Goal: Transaction & Acquisition: Purchase product/service

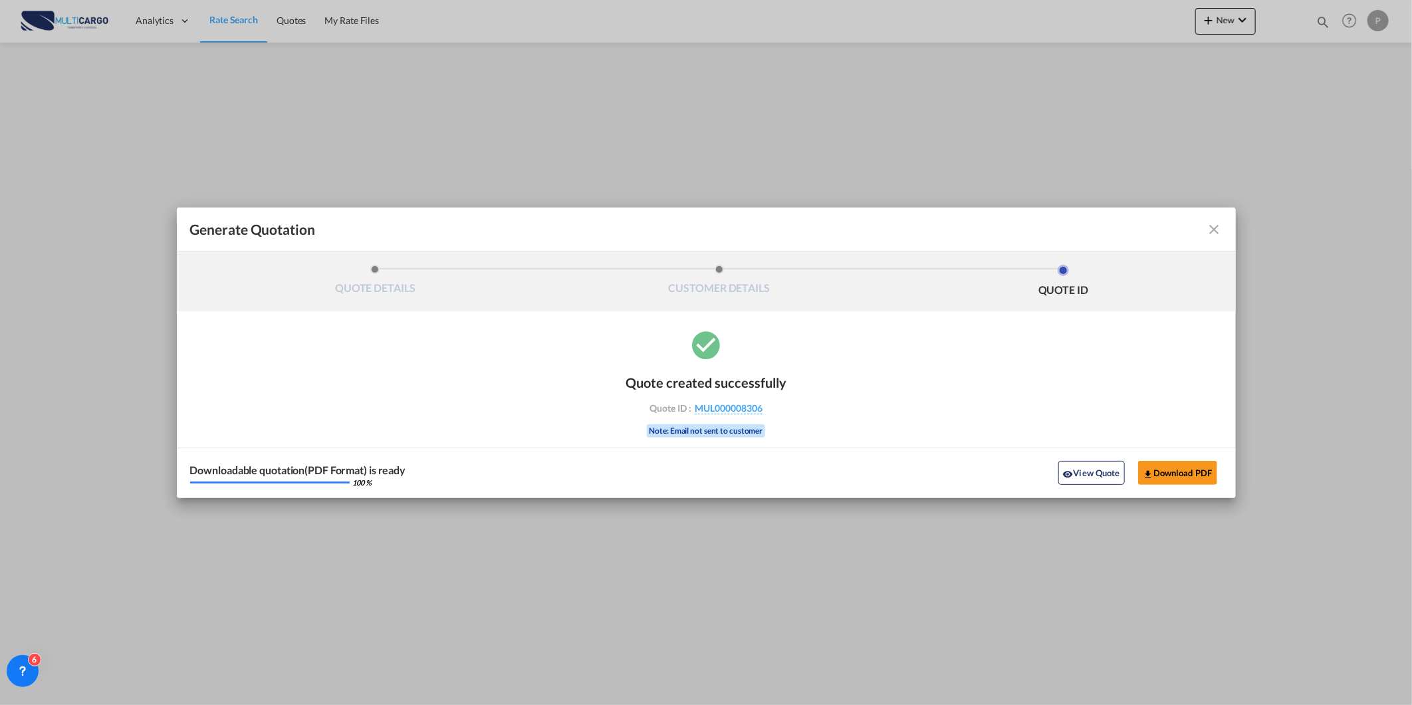
click at [1214, 231] on md-icon "icon-close fg-AAA8AD cursor m-0" at bounding box center [1215, 229] width 16 height 16
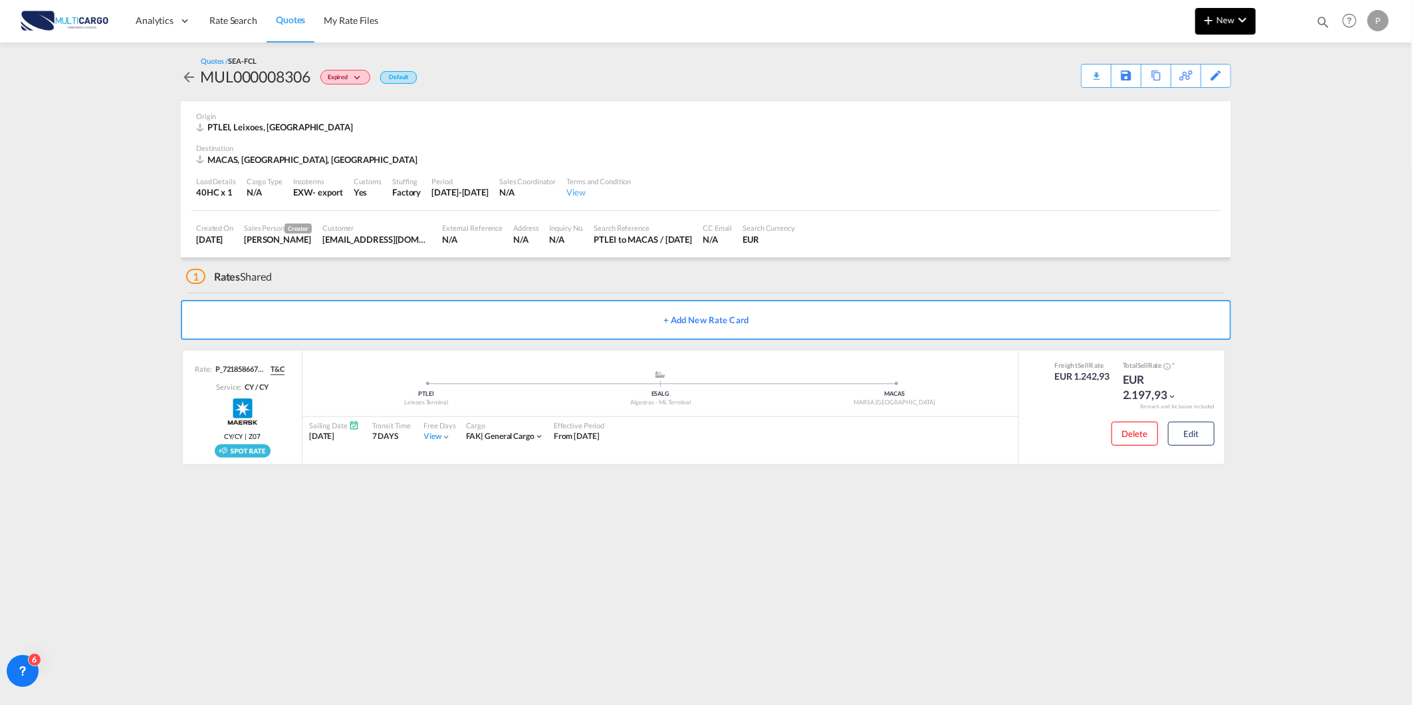
click at [1198, 11] on button "New" at bounding box center [1226, 21] width 61 height 27
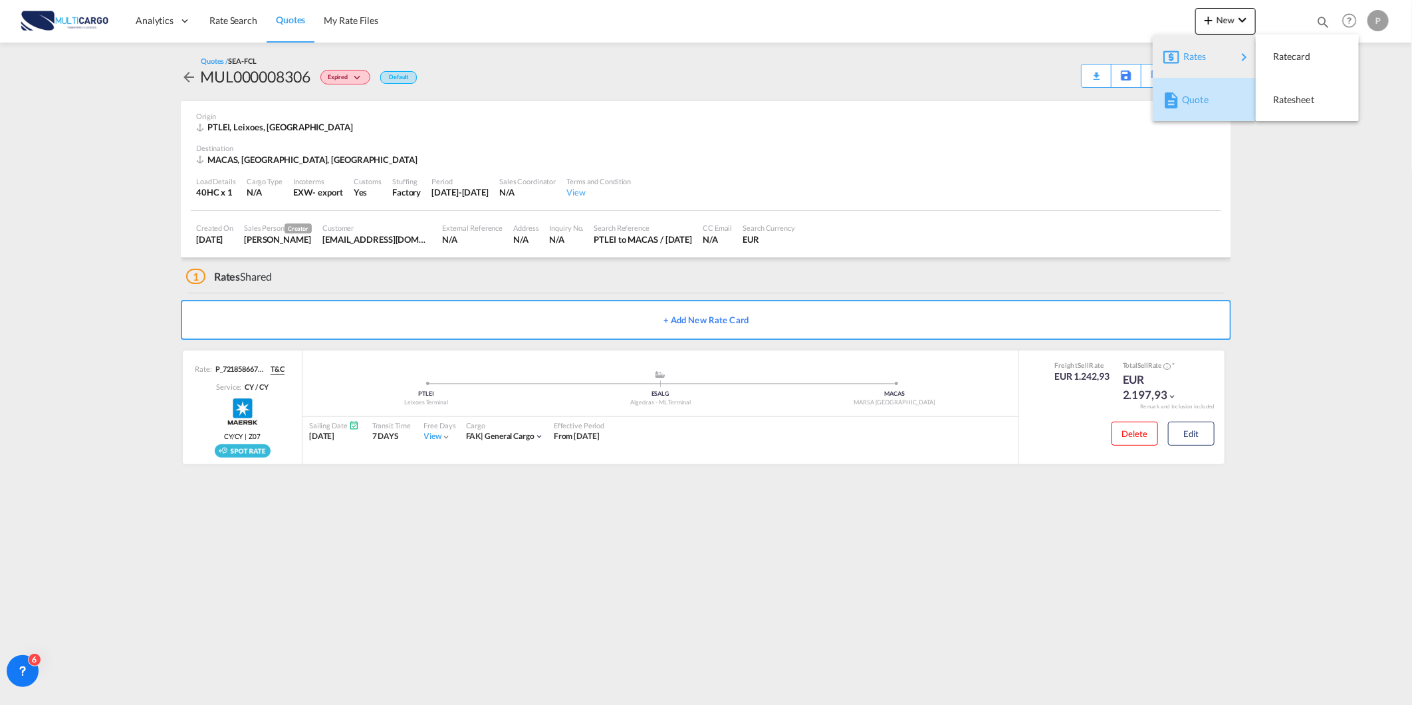
click at [1197, 106] on span "Quote" at bounding box center [1189, 99] width 15 height 27
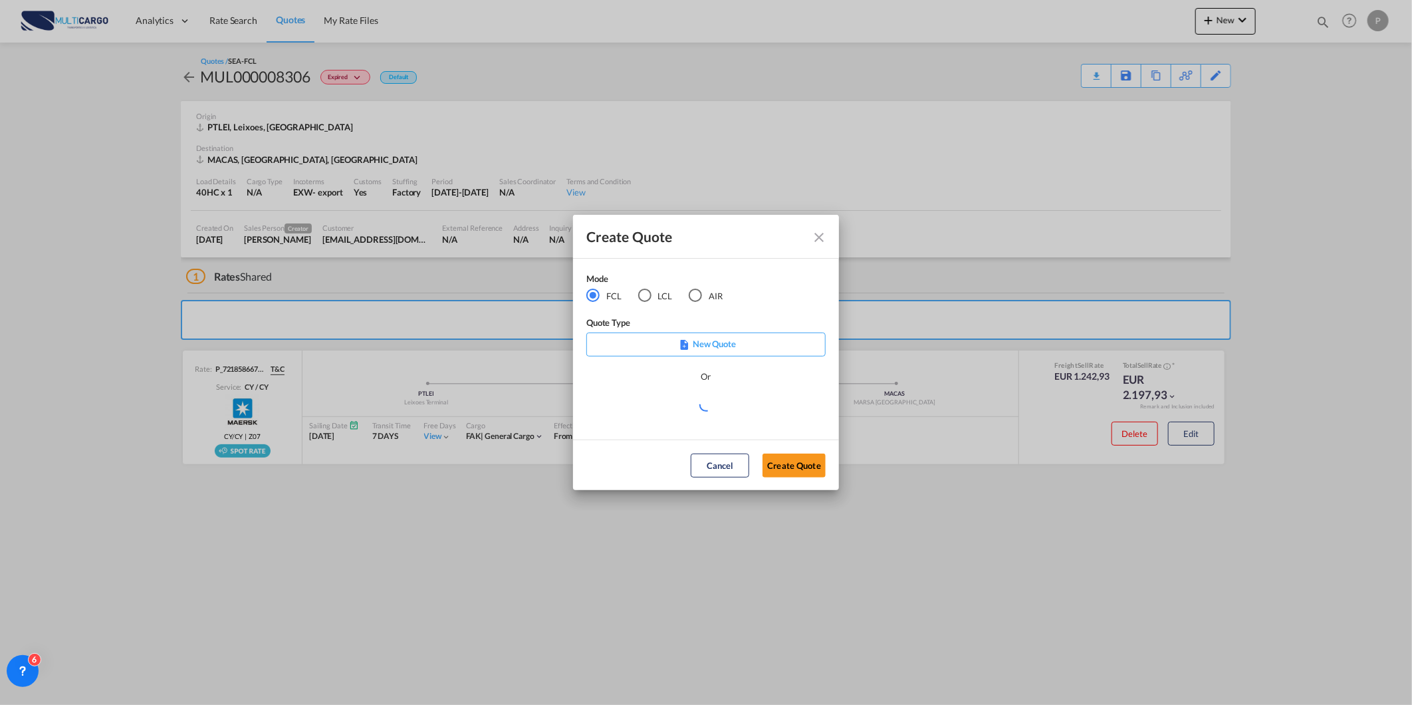
click at [712, 296] on md-radio-button "AIR" at bounding box center [706, 296] width 34 height 15
click at [656, 410] on md-select "Select template 25/11/24 IMP_EXW_FCL Patricia Barroso | 25 Nov 2024 25/11/24 IM…" at bounding box center [705, 409] width 239 height 27
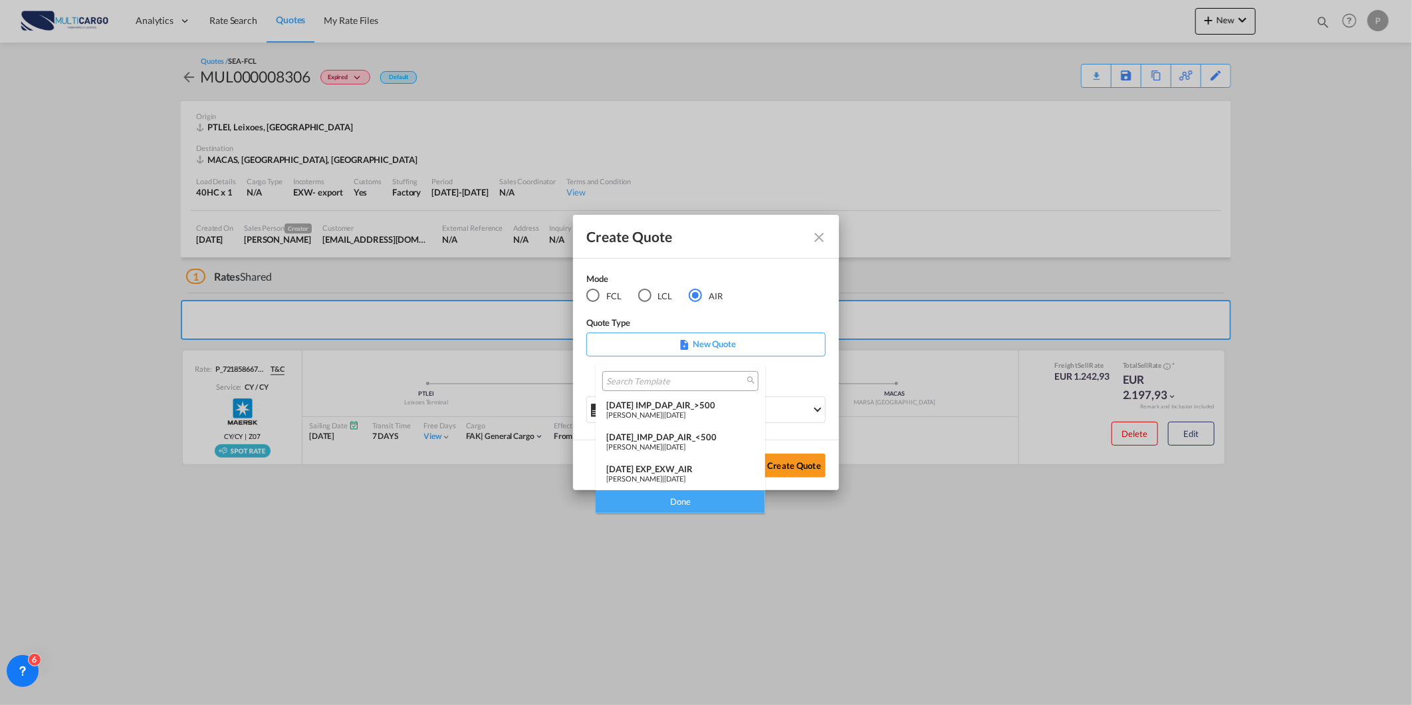
click at [678, 461] on md-option "[DATE] EXP_EXW_AIR [PERSON_NAME] | [DATE]" at bounding box center [681, 474] width 170 height 32
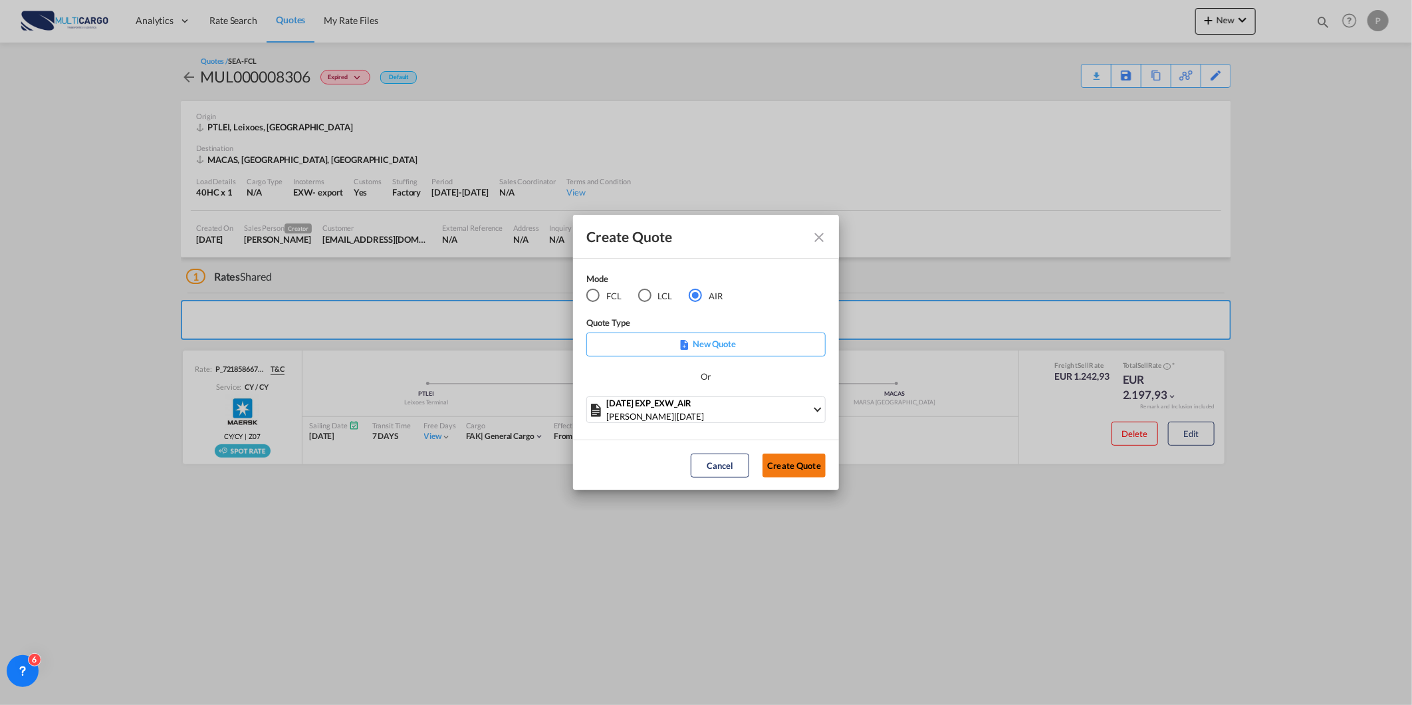
click at [791, 467] on button "Create Quote" at bounding box center [794, 465] width 63 height 24
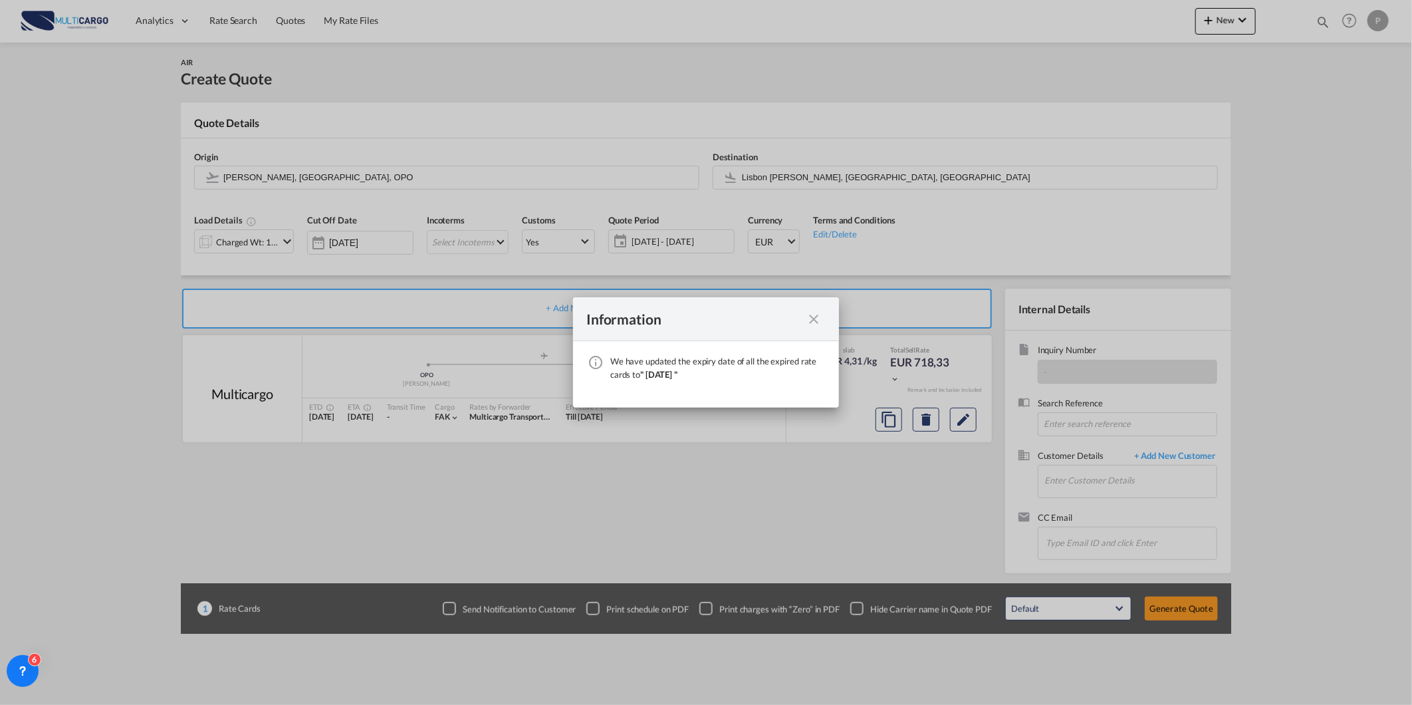
click at [807, 324] on md-icon "icon-close fg-AAA8AD cursor" at bounding box center [814, 319] width 16 height 16
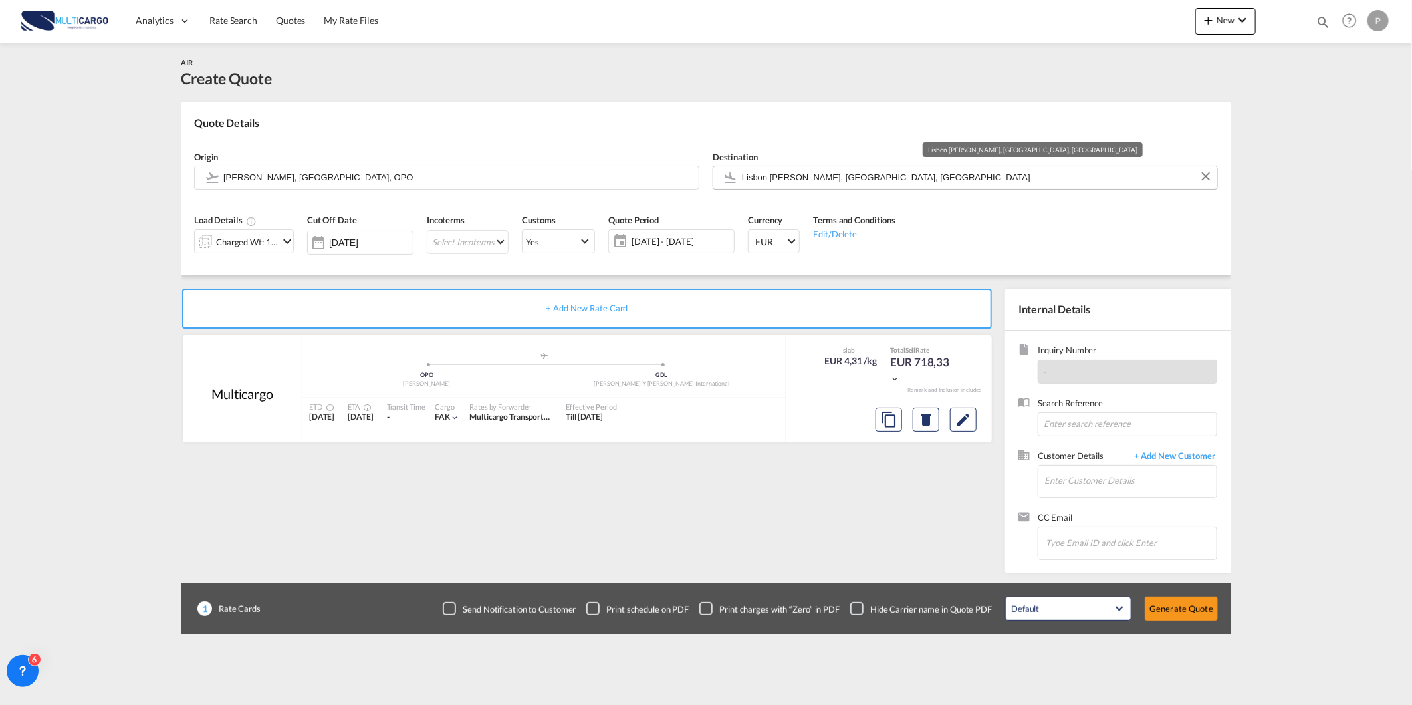
click at [873, 176] on input "Lisbon [PERSON_NAME], [GEOGRAPHIC_DATA], [GEOGRAPHIC_DATA]" at bounding box center [976, 177] width 469 height 23
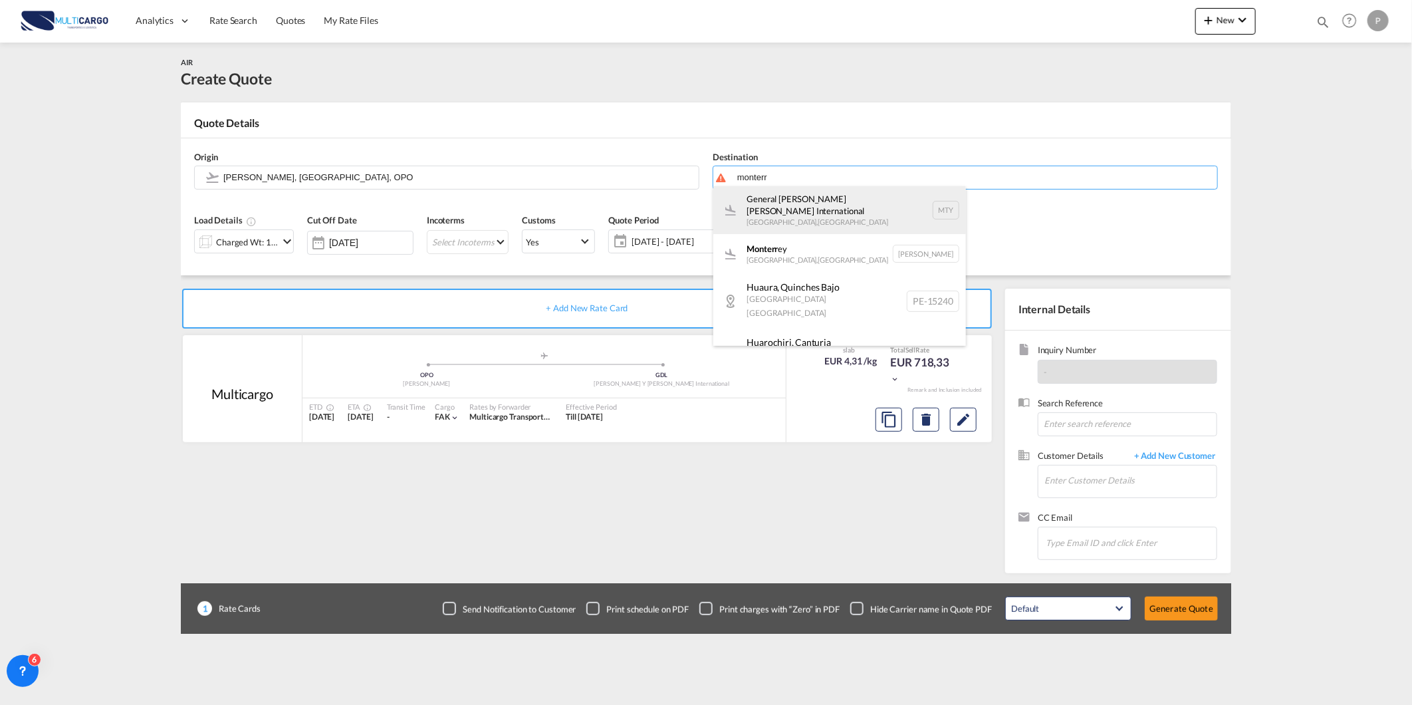
click at [783, 223] on div "General Mariano Escobedo International Monterrey , Mexico MTY" at bounding box center [839, 210] width 253 height 48
type input "General Mariano Escobedo International, Monterrey, MTY"
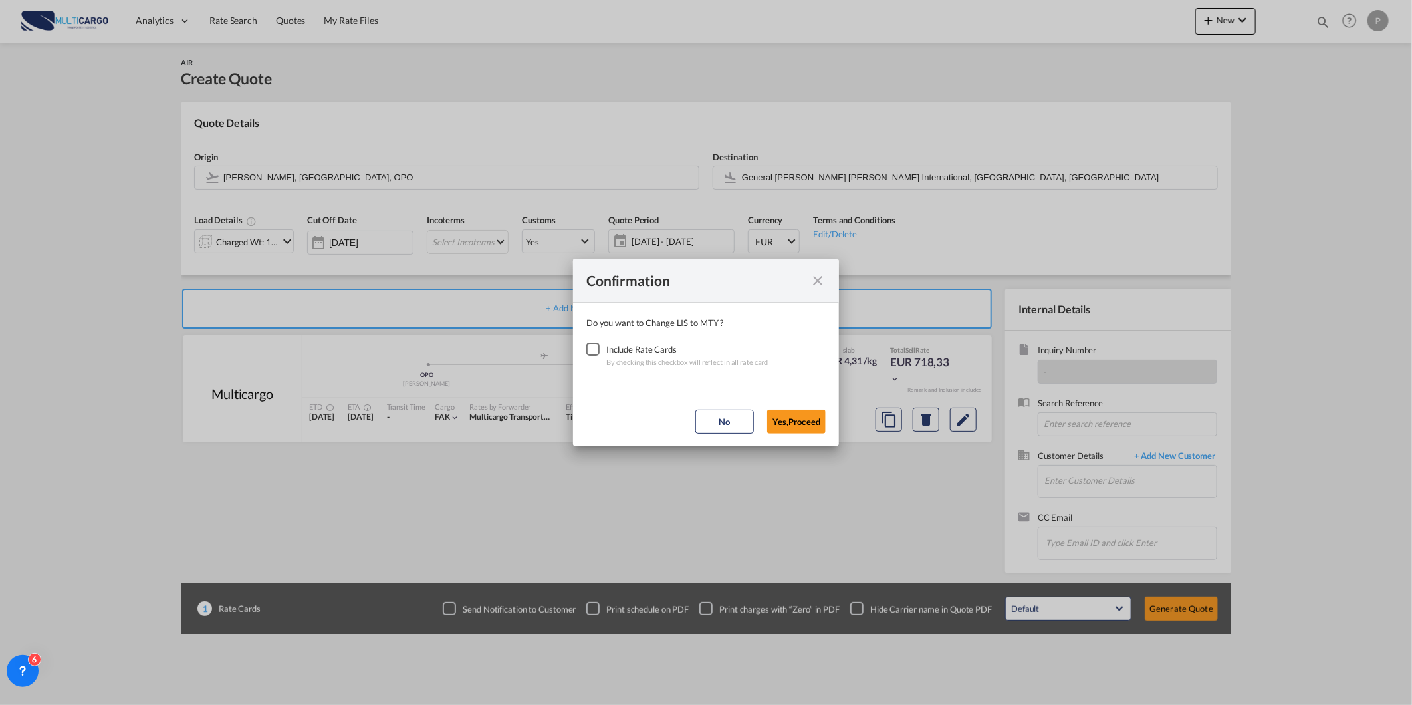
click at [600, 351] on div "Checkbox No Ink" at bounding box center [592, 348] width 13 height 13
click at [828, 432] on md-dialog-actions "No Yes,Proceed" at bounding box center [706, 421] width 266 height 51
click at [781, 417] on button "Yes,Proceed" at bounding box center [796, 422] width 59 height 24
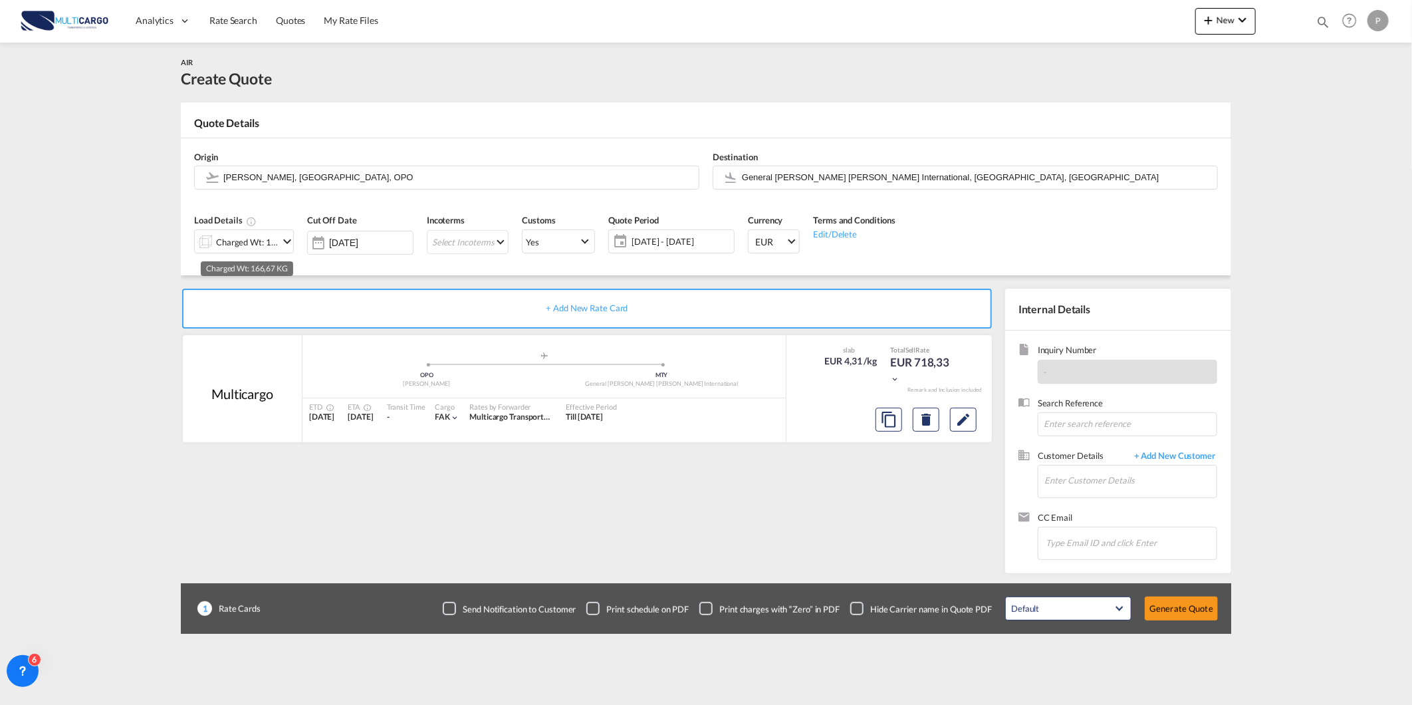
click at [227, 238] on div "Charged Wt: 166,67 KG" at bounding box center [247, 242] width 63 height 19
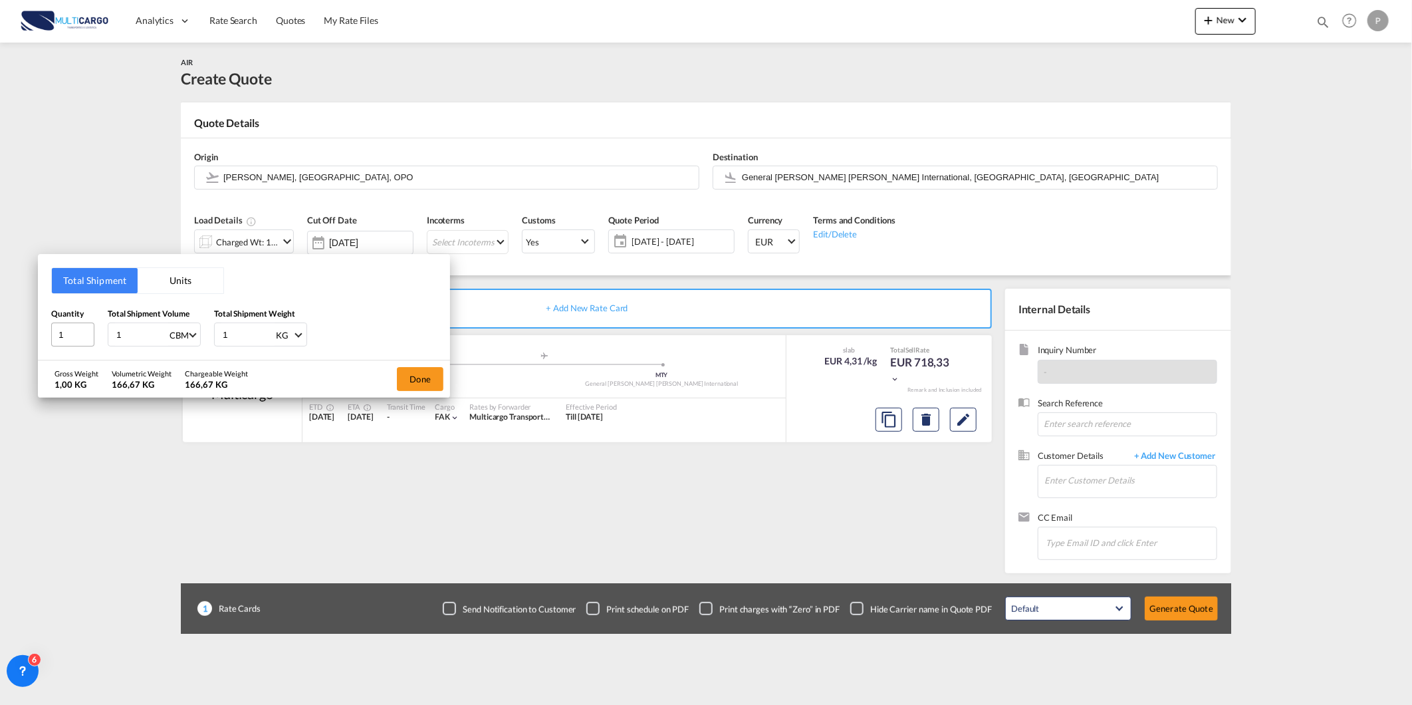
drag, startPoint x: 138, startPoint y: 337, endPoint x: 74, endPoint y: 334, distance: 63.9
click at [87, 334] on div "Quantity 1 Total Shipment Volume 1 CBM CBM CFT KG LB Total Shipment Weight 1 KG…" at bounding box center [244, 327] width 386 height 40
type input "0"
type input "0.58"
type input "205"
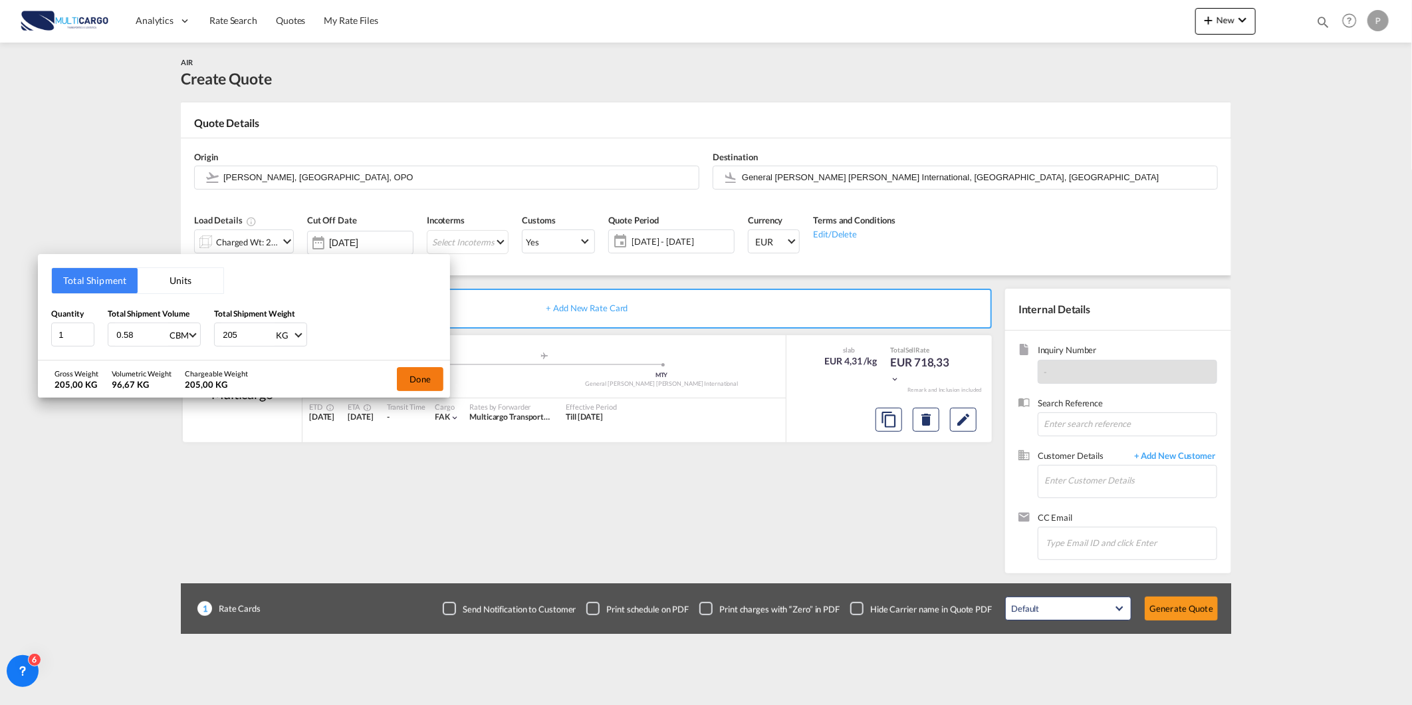
click at [443, 378] on button "Done" at bounding box center [420, 379] width 47 height 24
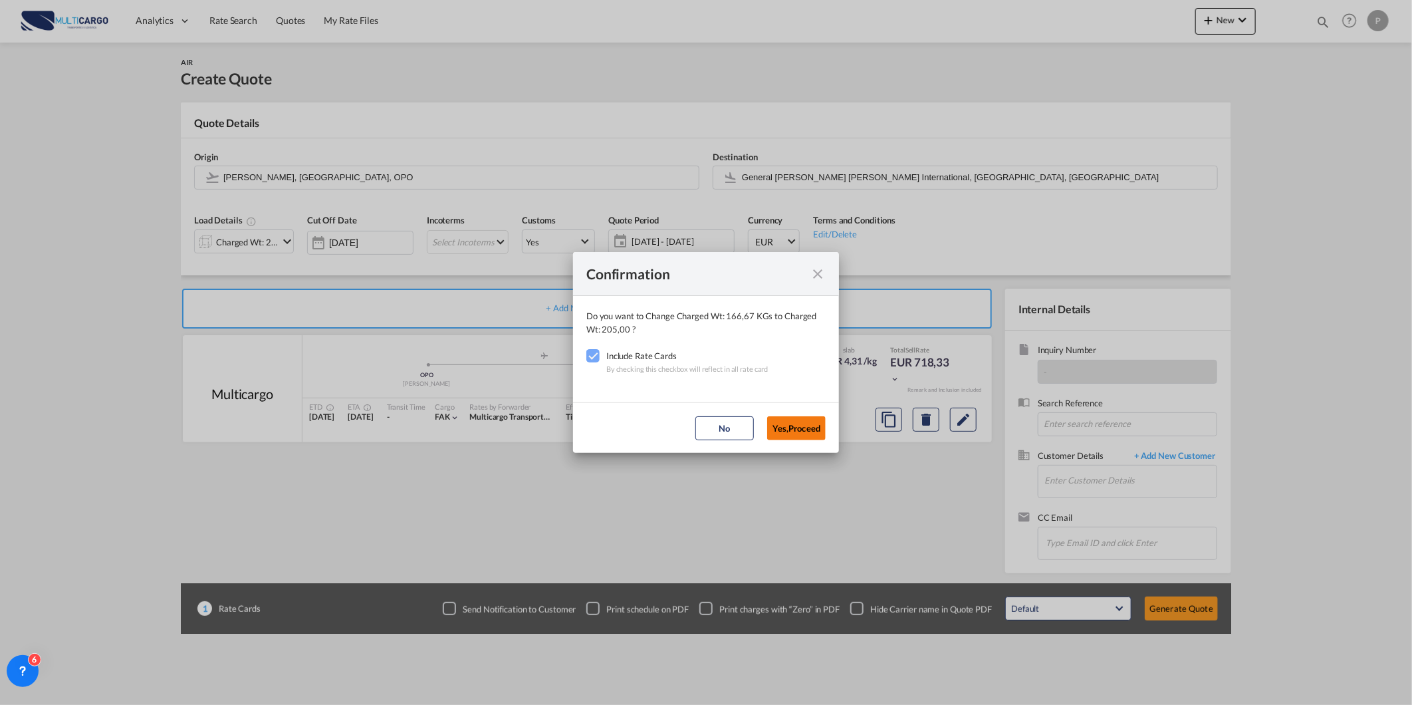
click at [801, 424] on button "Yes,Proceed" at bounding box center [796, 428] width 59 height 24
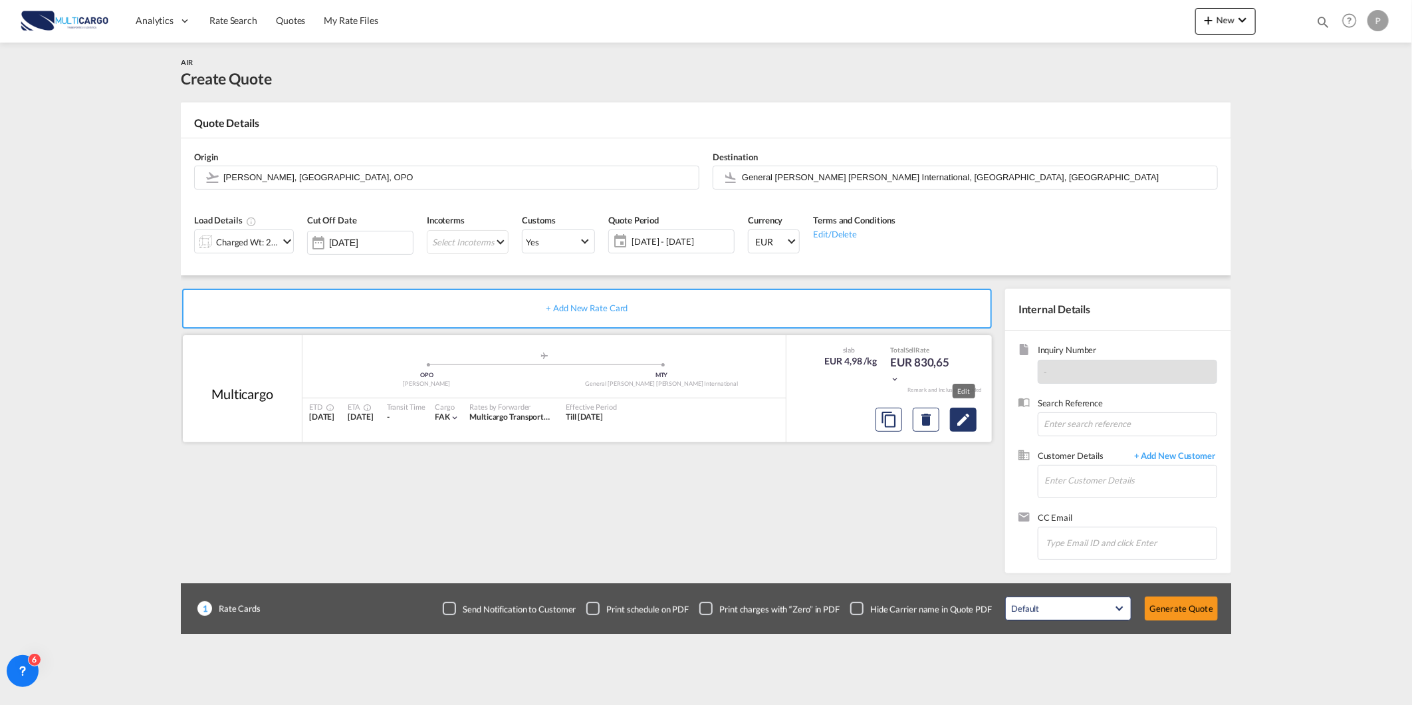
click at [963, 414] on md-icon "Edit" at bounding box center [963, 420] width 16 height 16
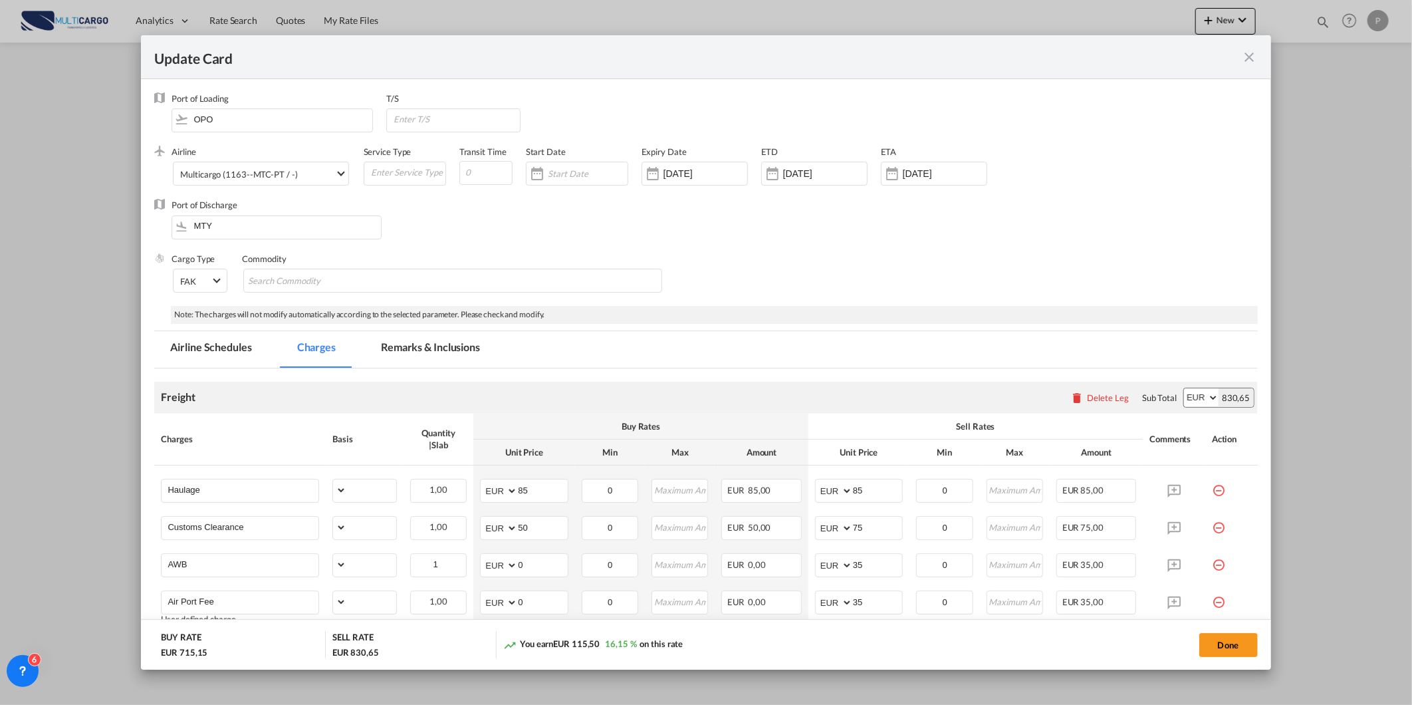
select select "per_shipment"
select select "per_awb"
select select "per_document"
select select "per_shipment"
click at [300, 174] on span "Multicargo (1163--MTC-PT / -)" at bounding box center [257, 174] width 154 height 12
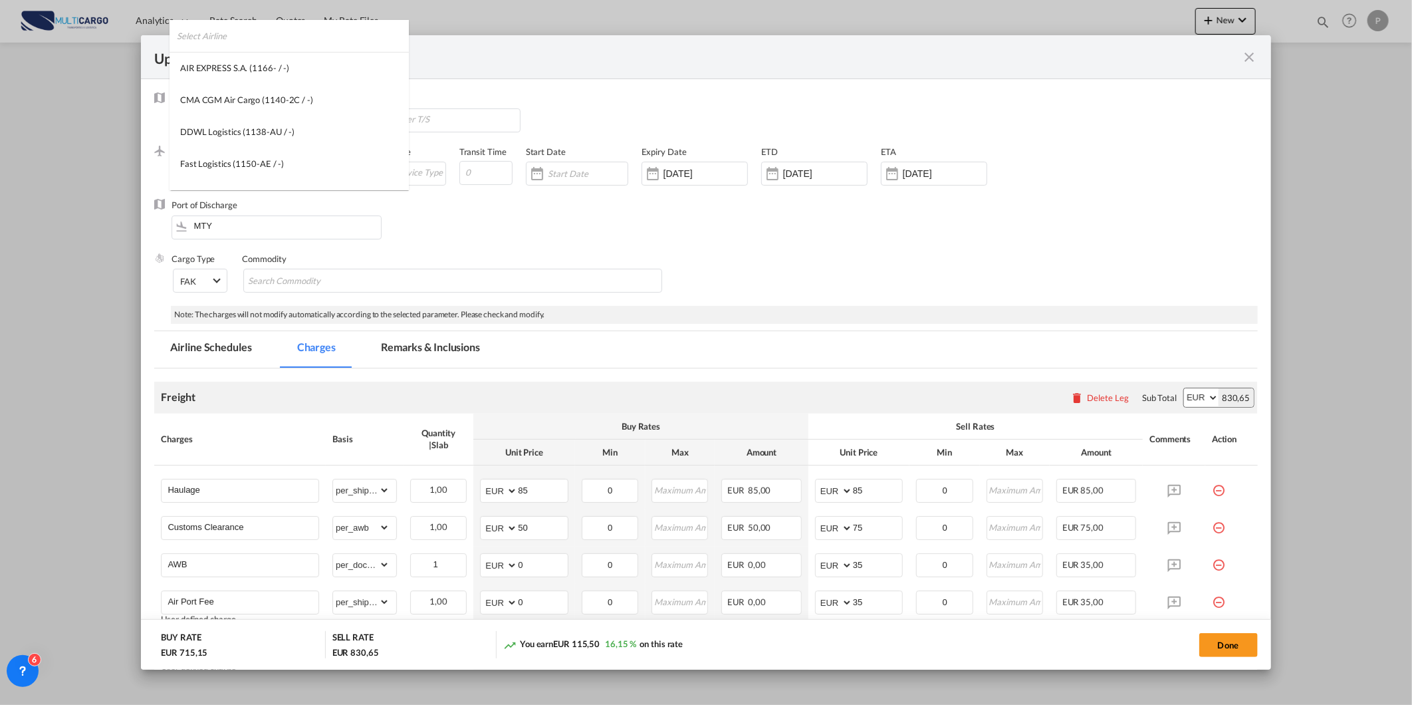
scroll to position [1809, 0]
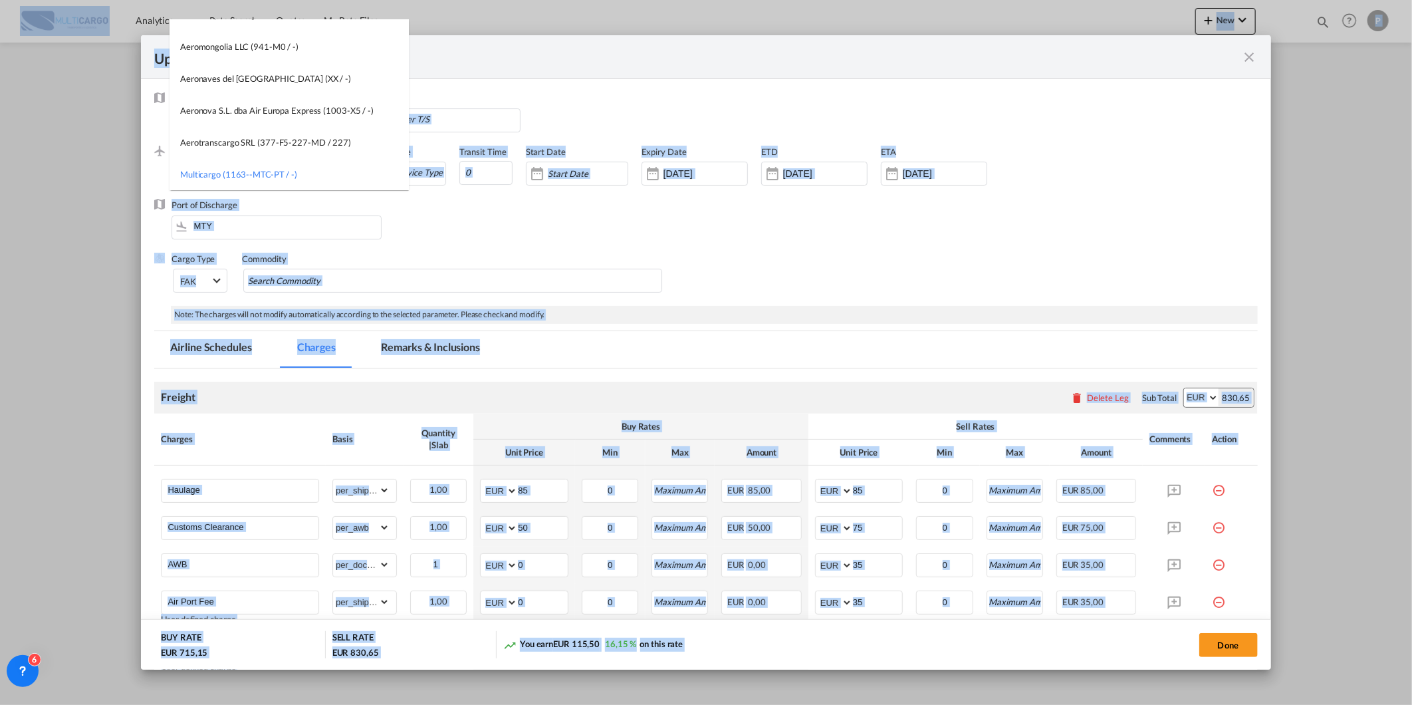
drag, startPoint x: 408, startPoint y: 168, endPoint x: 410, endPoint y: 35, distance: 133.0
click at [410, 35] on body "Analytics Reports Dashboard Rate Search Quotes My Rate Files Analytics" at bounding box center [706, 352] width 1412 height 705
drag, startPoint x: 410, startPoint y: 35, endPoint x: 417, endPoint y: 229, distance: 194.3
click at [417, 229] on md-backdrop at bounding box center [706, 352] width 1412 height 705
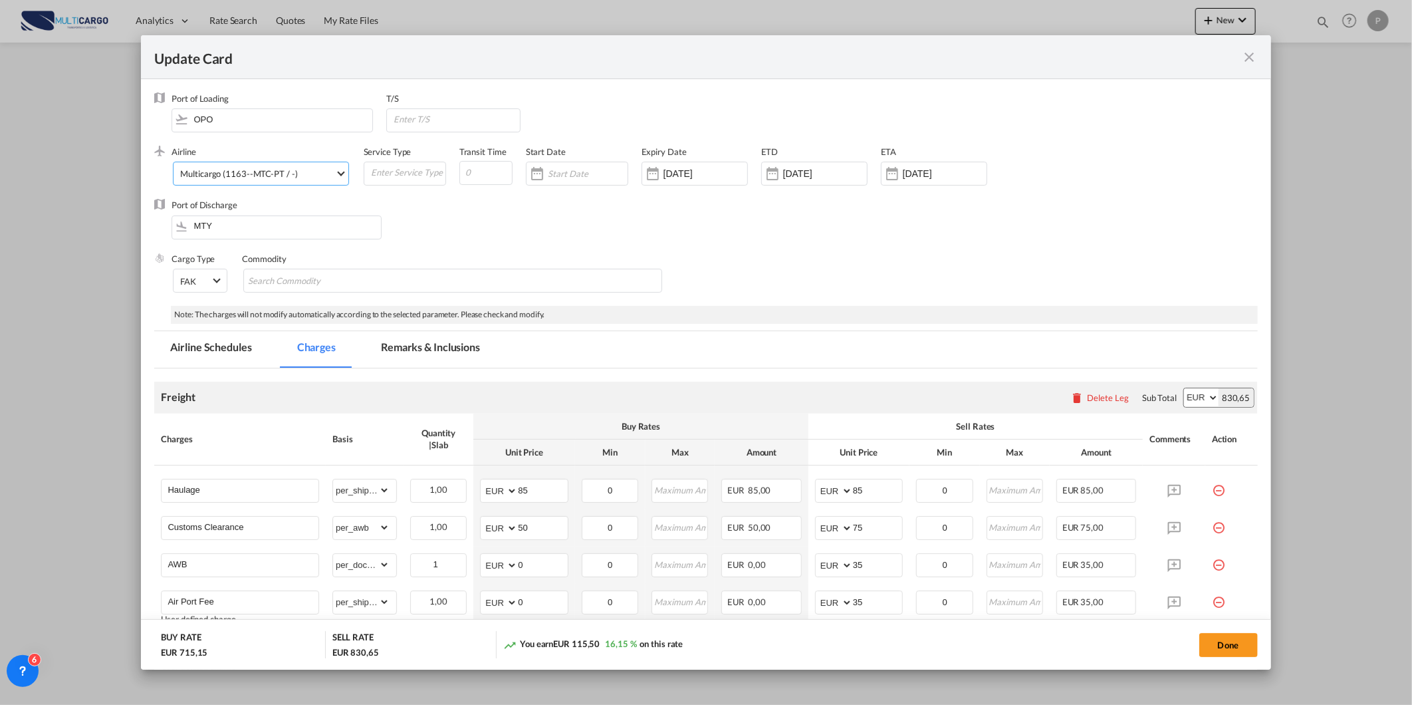
click at [320, 176] on span "Multicargo (1163--MTC-PT / -)" at bounding box center [257, 174] width 154 height 12
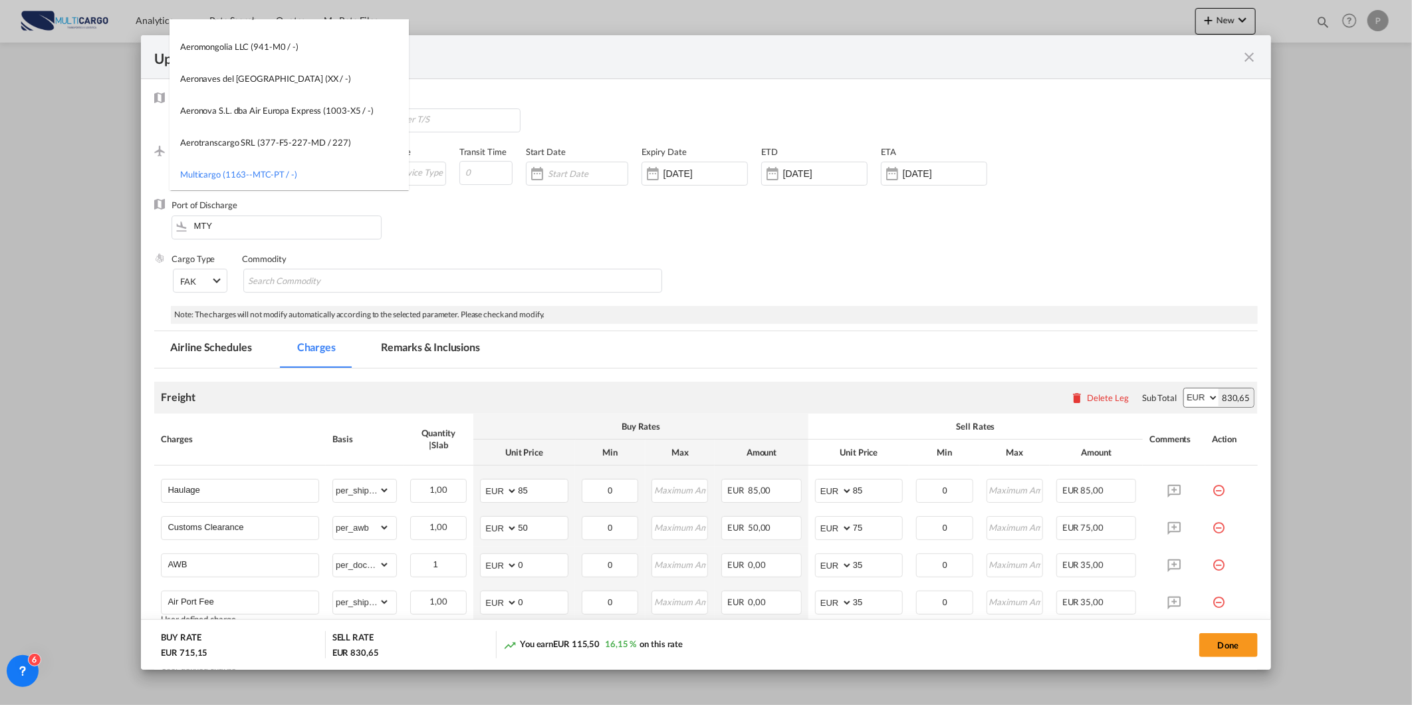
scroll to position [0, 0]
click at [376, 53] on md-option "AIR EXPRESS S.A. (1166- / -)" at bounding box center [289, 68] width 239 height 32
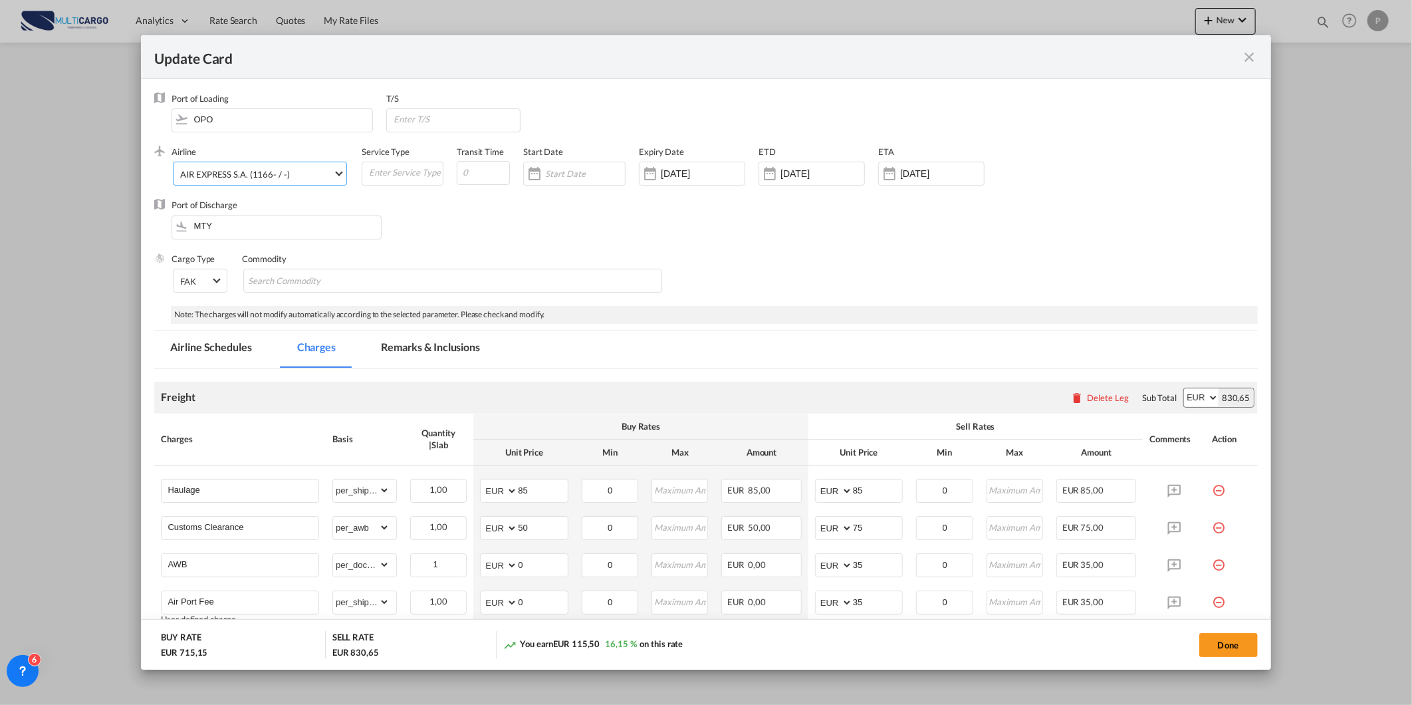
click at [320, 169] on span "AIR EXPRESS S.A. (1166- / -)" at bounding box center [256, 174] width 153 height 12
click at [346, 136] on input "search" at bounding box center [293, 142] width 232 height 32
type input "air fra"
click at [277, 206] on div "Air France (580-AF-57-FR / 57)" at bounding box center [240, 205] width 120 height 12
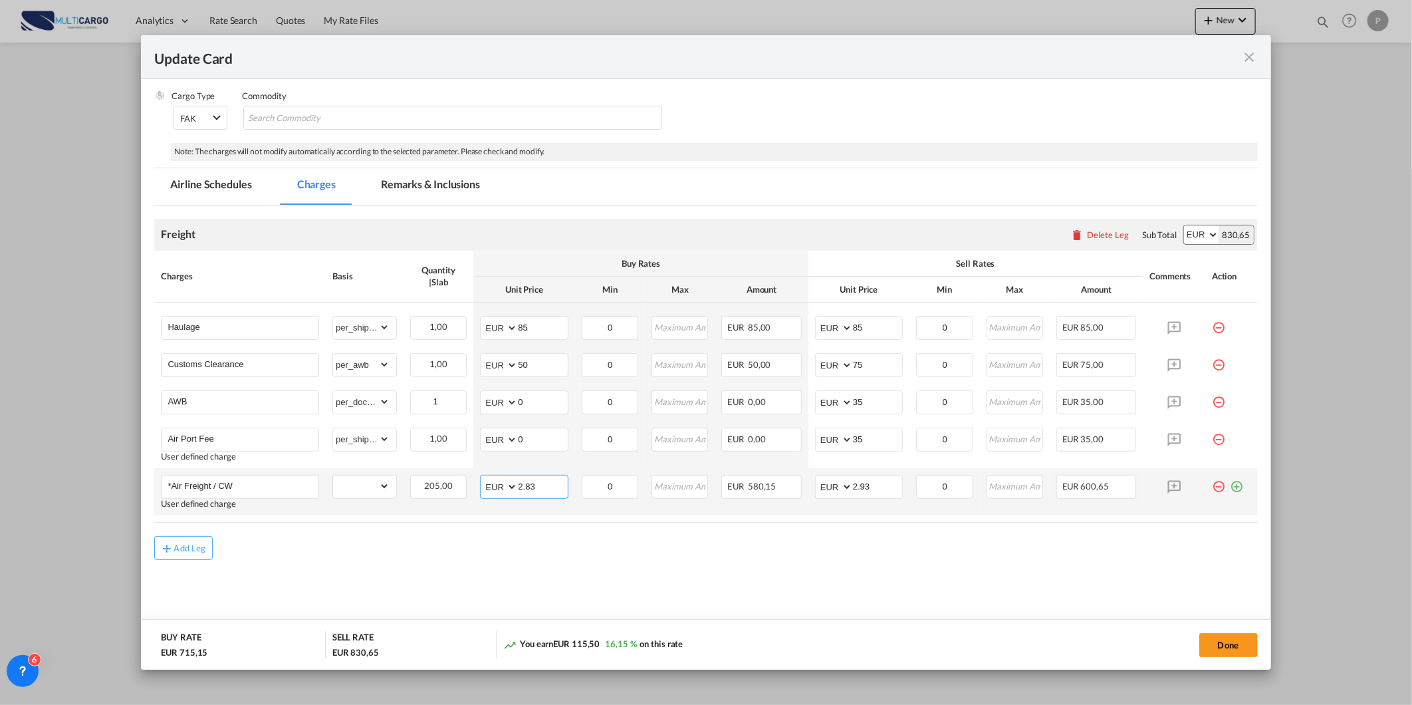
drag, startPoint x: 544, startPoint y: 487, endPoint x: 473, endPoint y: 481, distance: 70.7
click at [487, 483] on md-input-container "AED AFN ALL AMD ANG AOA ARS AUD AWG AZN BAM BBD BDT BGN BHD BIF BMD BND BOB BRL…" at bounding box center [524, 487] width 88 height 24
type input "2.37"
drag, startPoint x: 812, startPoint y: 485, endPoint x: 723, endPoint y: 490, distance: 88.6
click at [729, 490] on tr "*Air Freight / CW User defined charge Please Enter Already Exists gross_weight …" at bounding box center [705, 491] width 1103 height 47
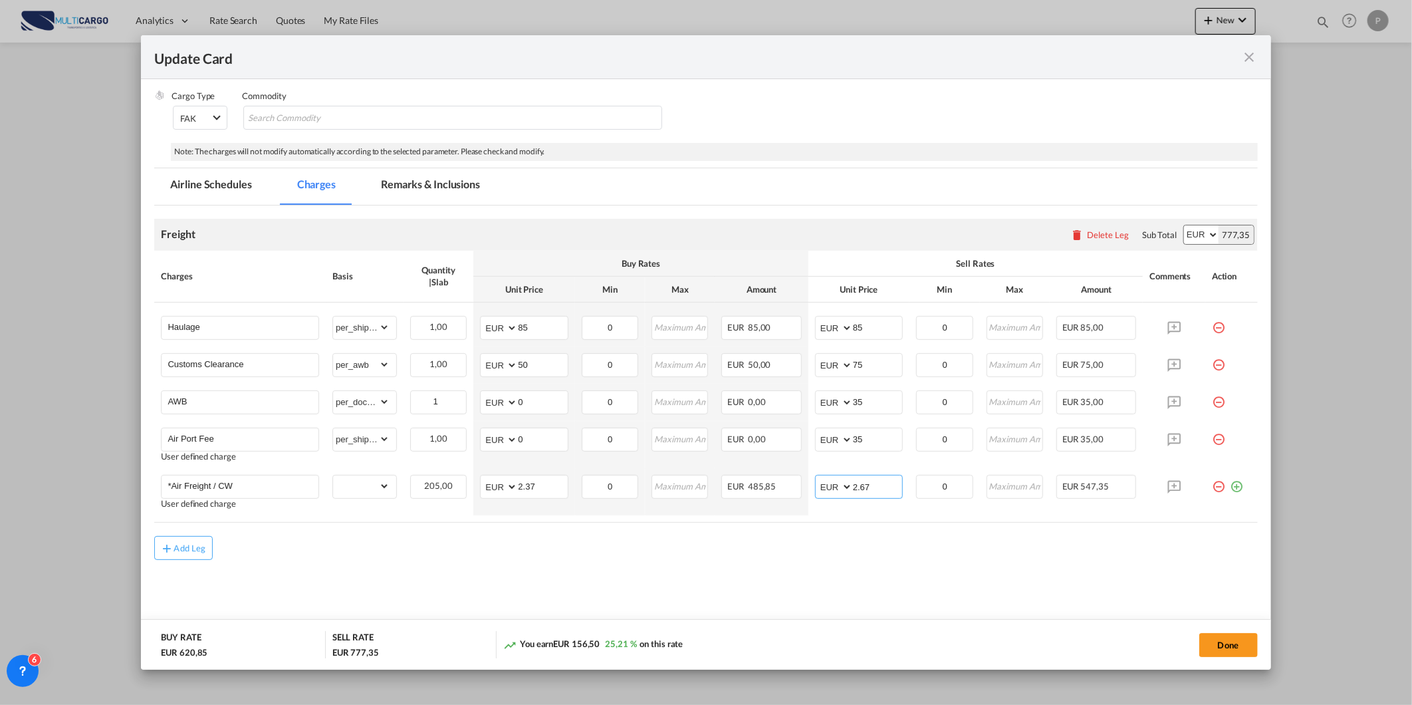
type input "2.67"
click at [887, 602] on md-content "Freight Please enter leg name Leg Name Already Exists Delete Leg Sub Total AED …" at bounding box center [705, 421] width 1103 height 432
click at [876, 328] on input "85" at bounding box center [877, 326] width 49 height 20
click at [853, 324] on input "85" at bounding box center [877, 326] width 49 height 20
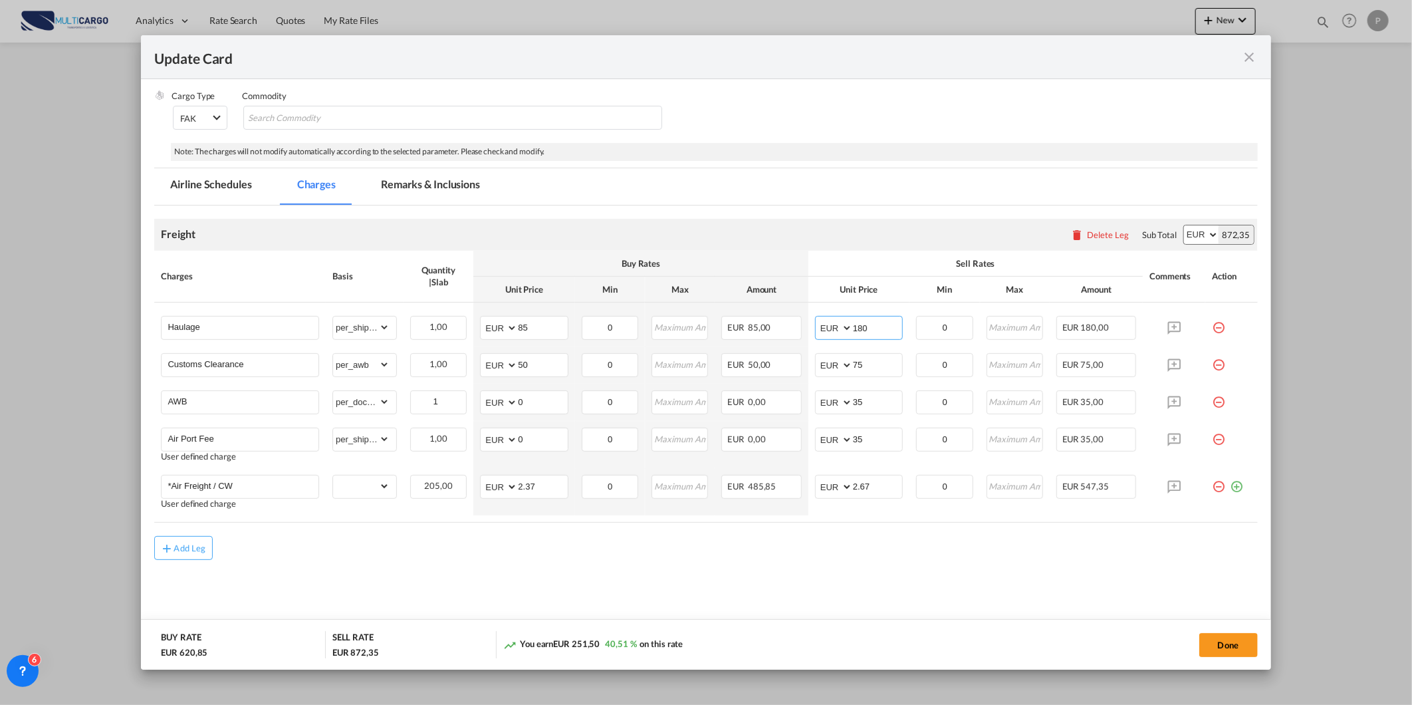
type input "180"
click at [823, 588] on md-content "Freight Please enter leg name Leg Name Already Exists Delete Leg Sub Total AED …" at bounding box center [705, 421] width 1103 height 432
click at [823, 579] on md-content "Freight Please enter leg name Leg Name Already Exists Delete Leg Sub Total AED …" at bounding box center [705, 421] width 1103 height 432
click at [261, 335] on md-autocomplete-wrap "Haulage" at bounding box center [243, 326] width 152 height 20
click at [261, 406] on li "Haulage Consol service" at bounding box center [243, 416] width 150 height 32
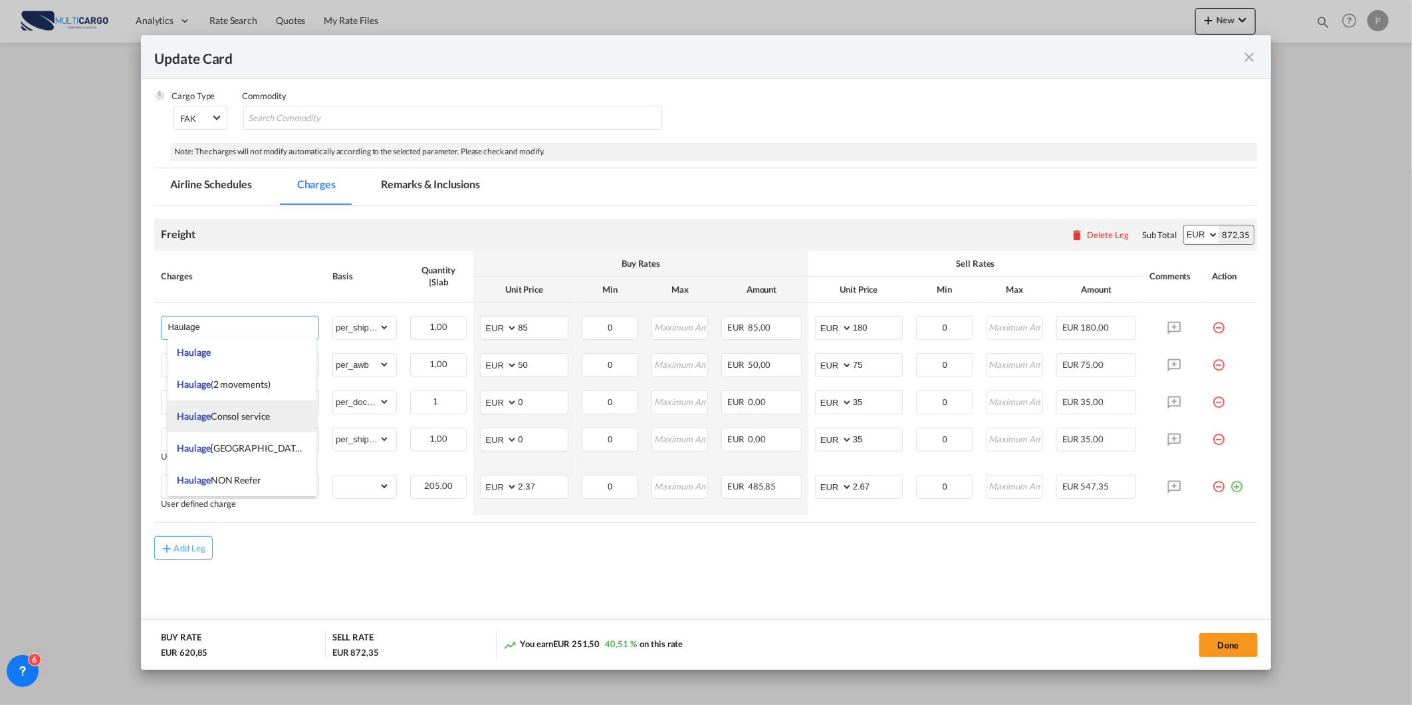
type input "Haulage Consol service"
type input "0"
click at [442, 191] on md-tab-item "Remarks & Inclusions" at bounding box center [430, 186] width 131 height 37
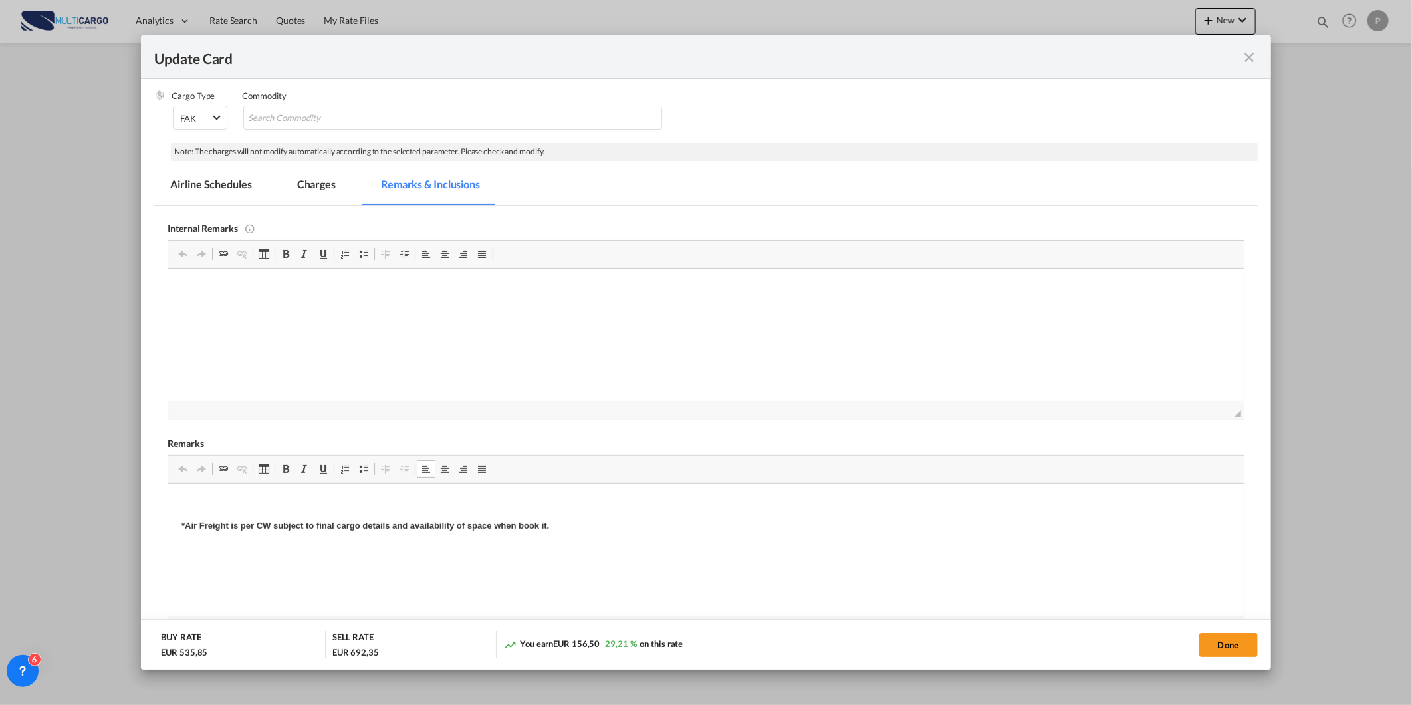
scroll to position [48, 0]
click at [1226, 639] on button "Done" at bounding box center [1229, 645] width 59 height 24
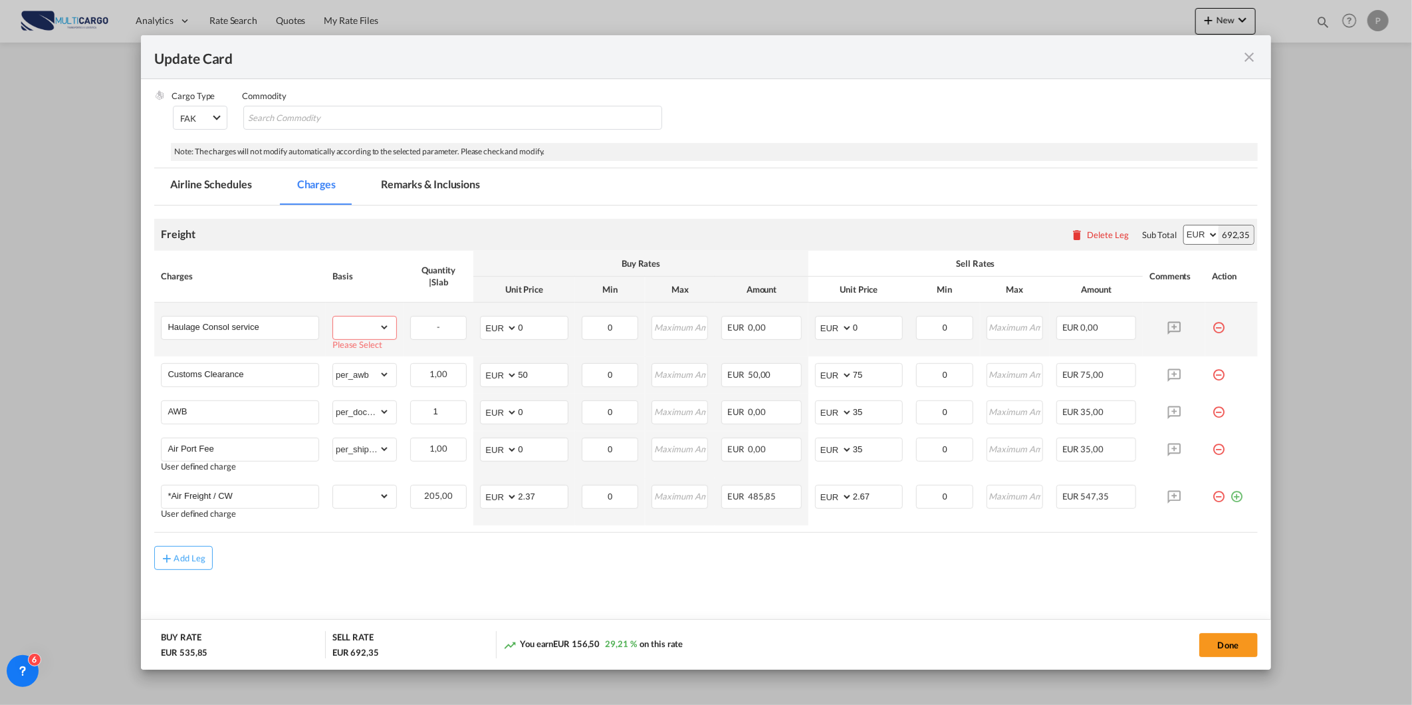
click at [386, 334] on select "gross_weight volumetric_weight per_shipment per_bl per_km % on air freight per_…" at bounding box center [361, 326] width 57 height 21
select select "per_shipment"
click at [333, 316] on select "gross_weight volumetric_weight per_shipment per_bl per_km % on air freight per_…" at bounding box center [361, 326] width 57 height 21
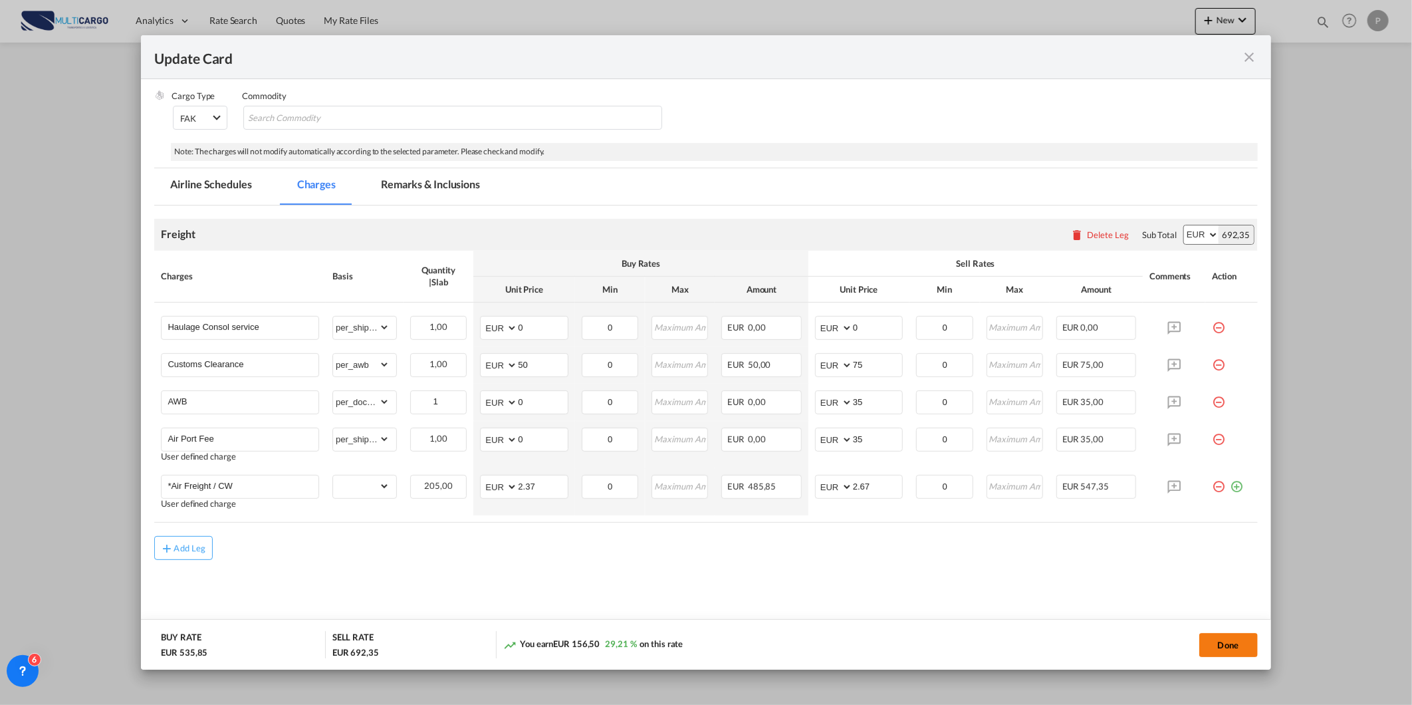
click at [1249, 638] on button "Done" at bounding box center [1229, 645] width 59 height 24
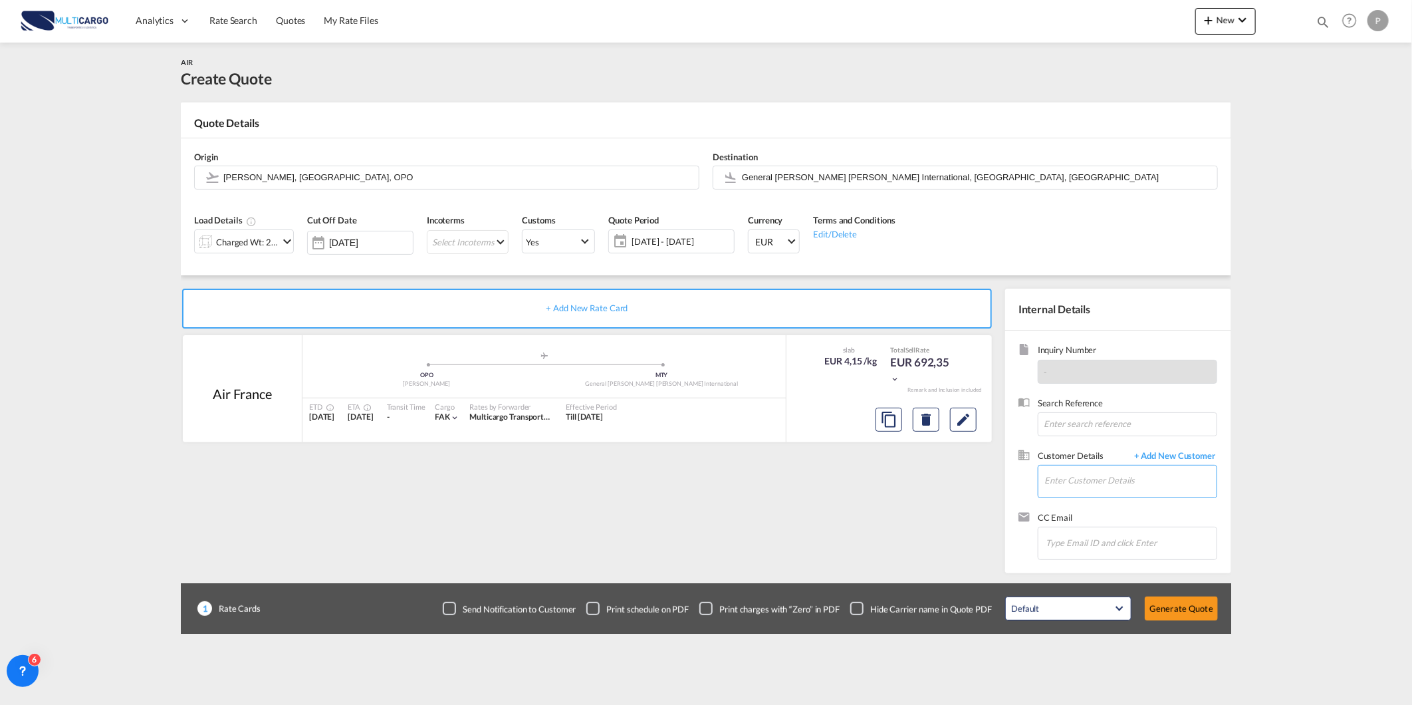
click at [1094, 467] on input "Enter Customer Details" at bounding box center [1131, 480] width 172 height 30
paste input "mtellez@skynetmex.com.mx"
type input "mtellez@skynetmex.com.mx"
click at [1170, 457] on span "+ Add New Customer" at bounding box center [1173, 456] width 90 height 15
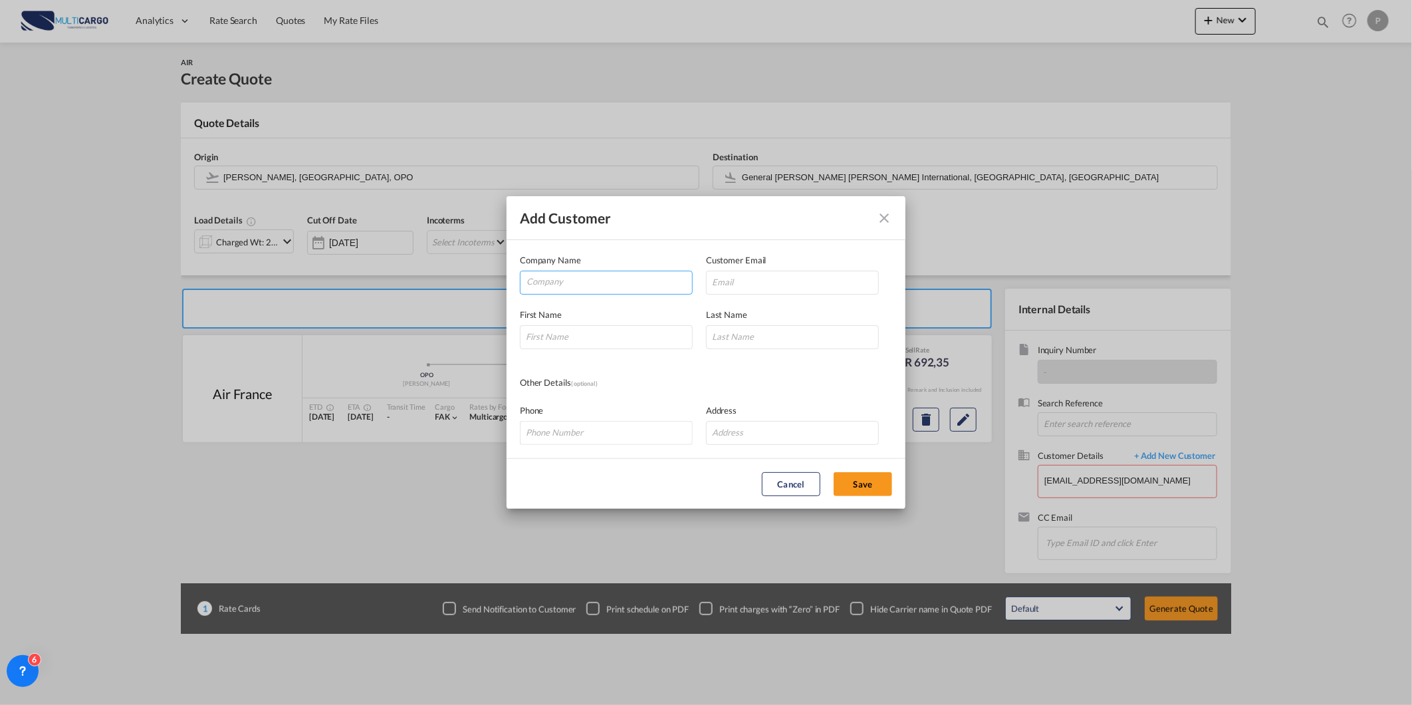
click at [652, 277] on input "Company" at bounding box center [610, 281] width 166 height 20
paste input "mtellez@skynetmex.com.mx"
type input "mtellez@skynetmex.com.mx"
click at [768, 284] on input "Add Customer Company ..." at bounding box center [792, 283] width 173 height 24
paste input "mtellez@skynetmex.com.mx"
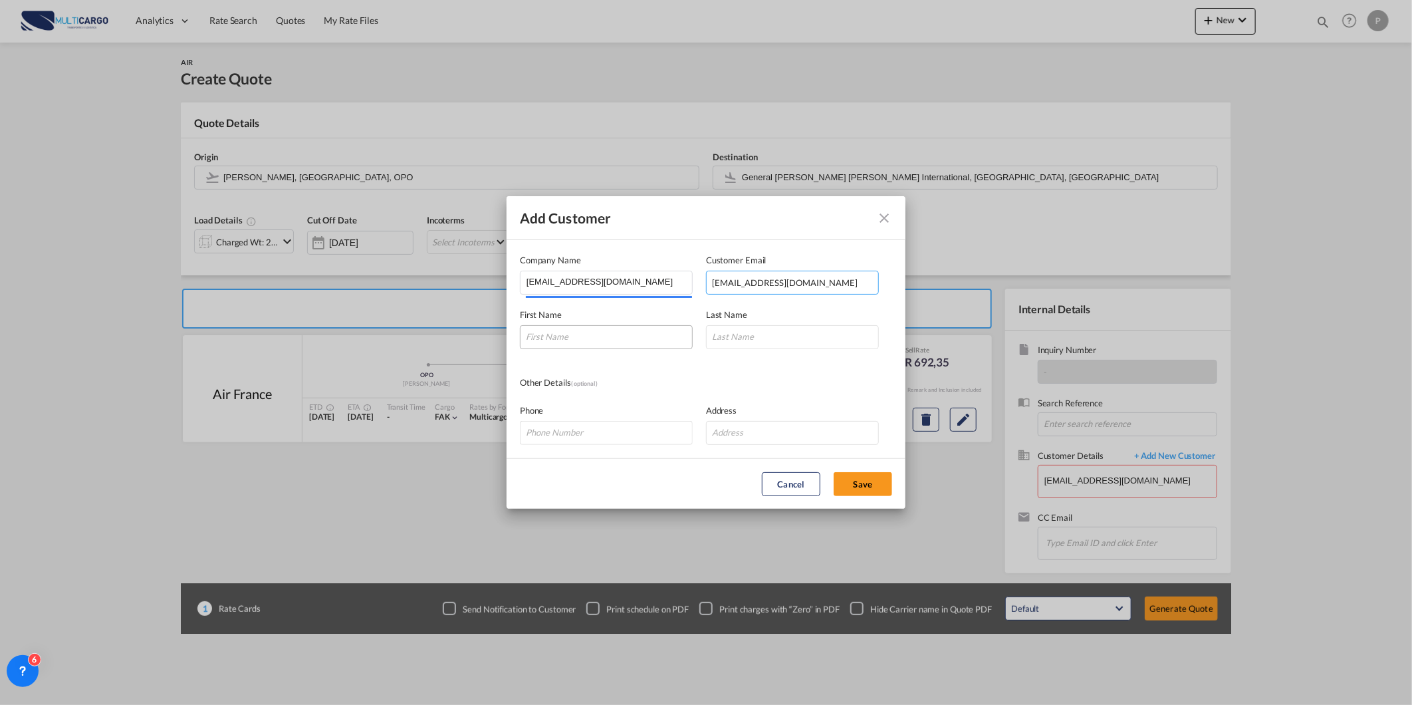
type input "mtellez@skynetmex.com.mx"
click at [620, 334] on input "Add Customer Company ..." at bounding box center [606, 337] width 173 height 24
paste input "mtellez@skynetmex.com.mx"
type input "mtellez@skynetmex.com.mx"
click at [766, 337] on input "Add Customer Company ..." at bounding box center [792, 337] width 173 height 24
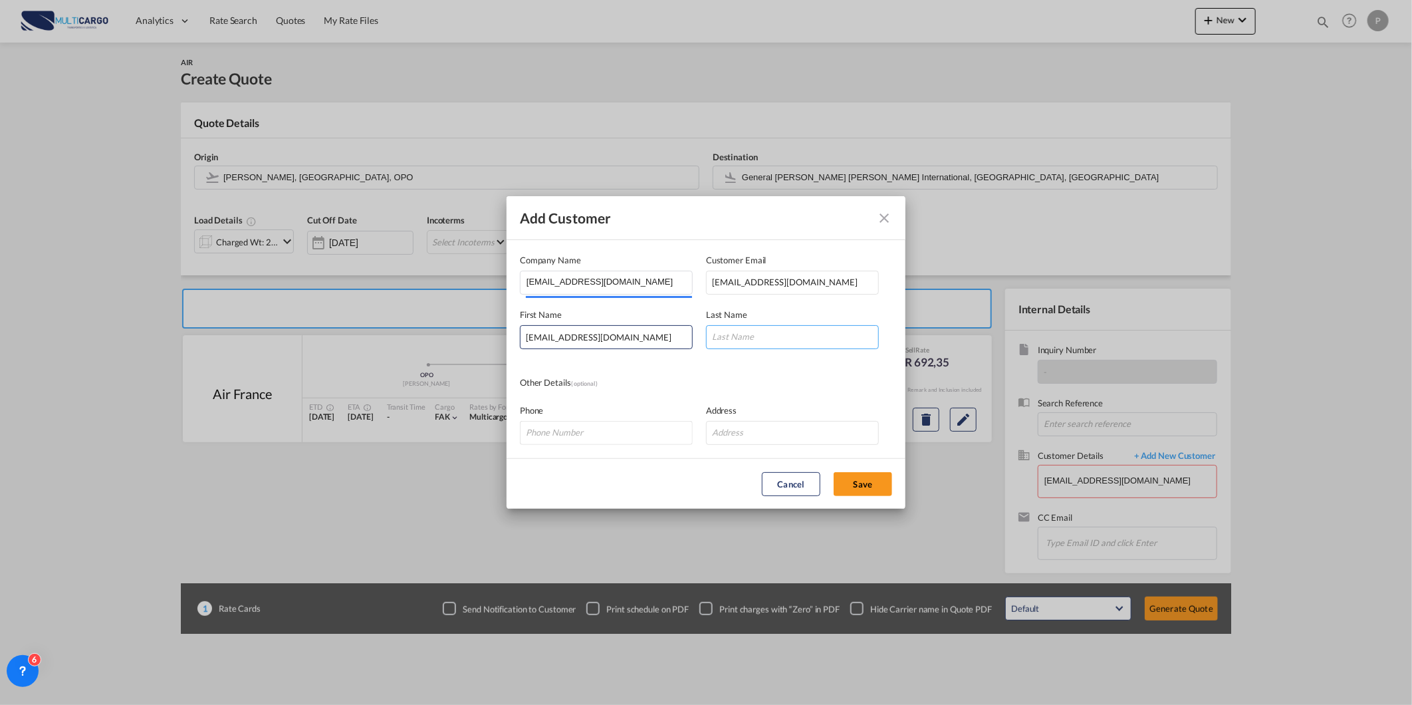
paste input "mtellez@skynetmex.com.mx"
type input "mtellez@skynetmex.com.mx"
click at [867, 488] on button "Save" at bounding box center [863, 484] width 59 height 24
type input "mtellez@skynetmex.com.mx, mtellez@skynetmex.com.mx mtellez@skynetmex.com.mx, mt…"
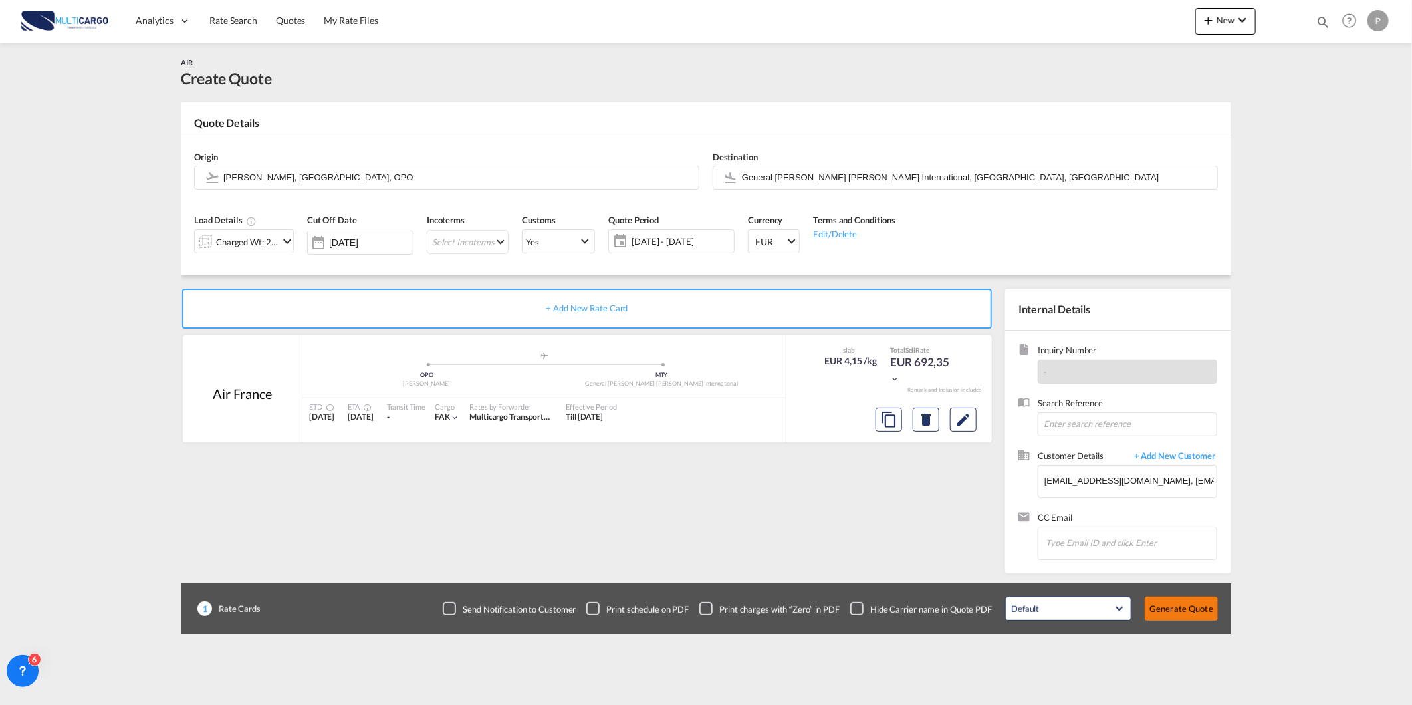
click at [1188, 606] on button "Generate Quote" at bounding box center [1181, 608] width 73 height 24
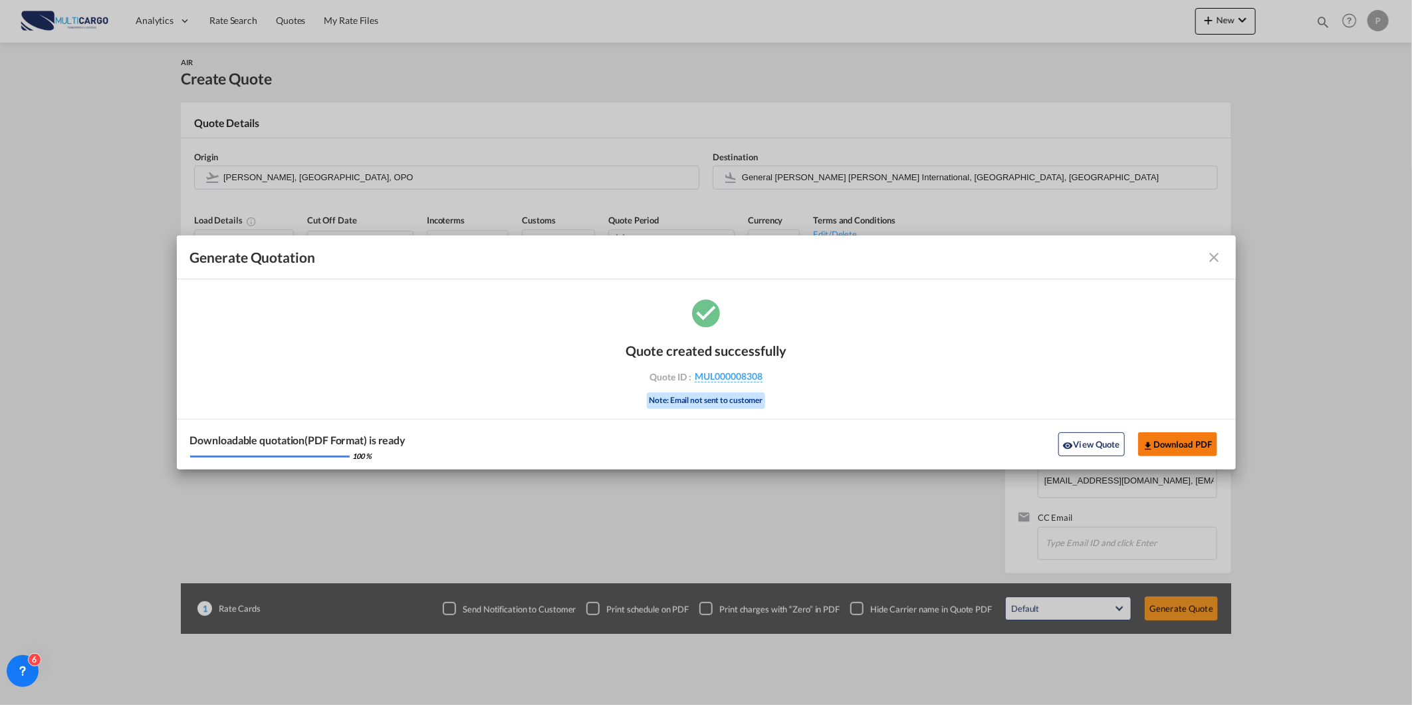
click at [1208, 441] on button "Download PDF" at bounding box center [1177, 444] width 79 height 24
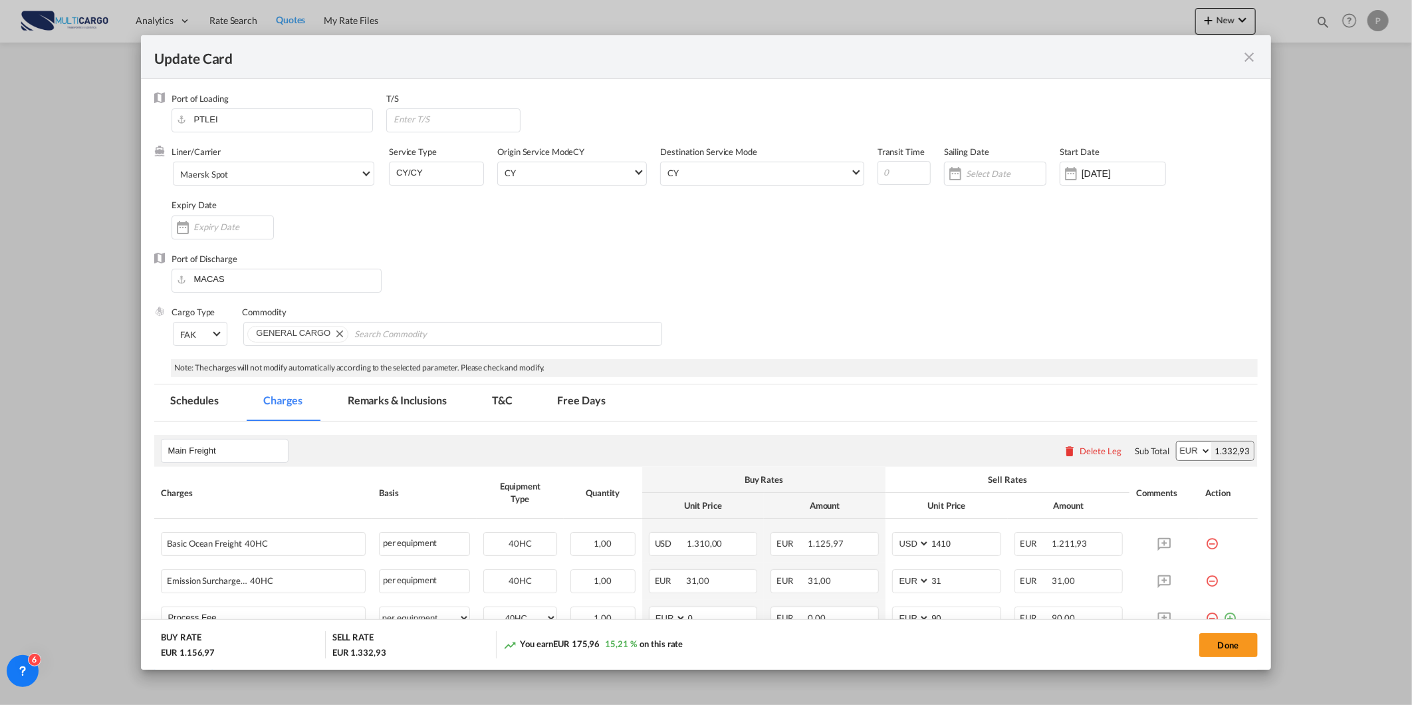
scroll to position [132, 0]
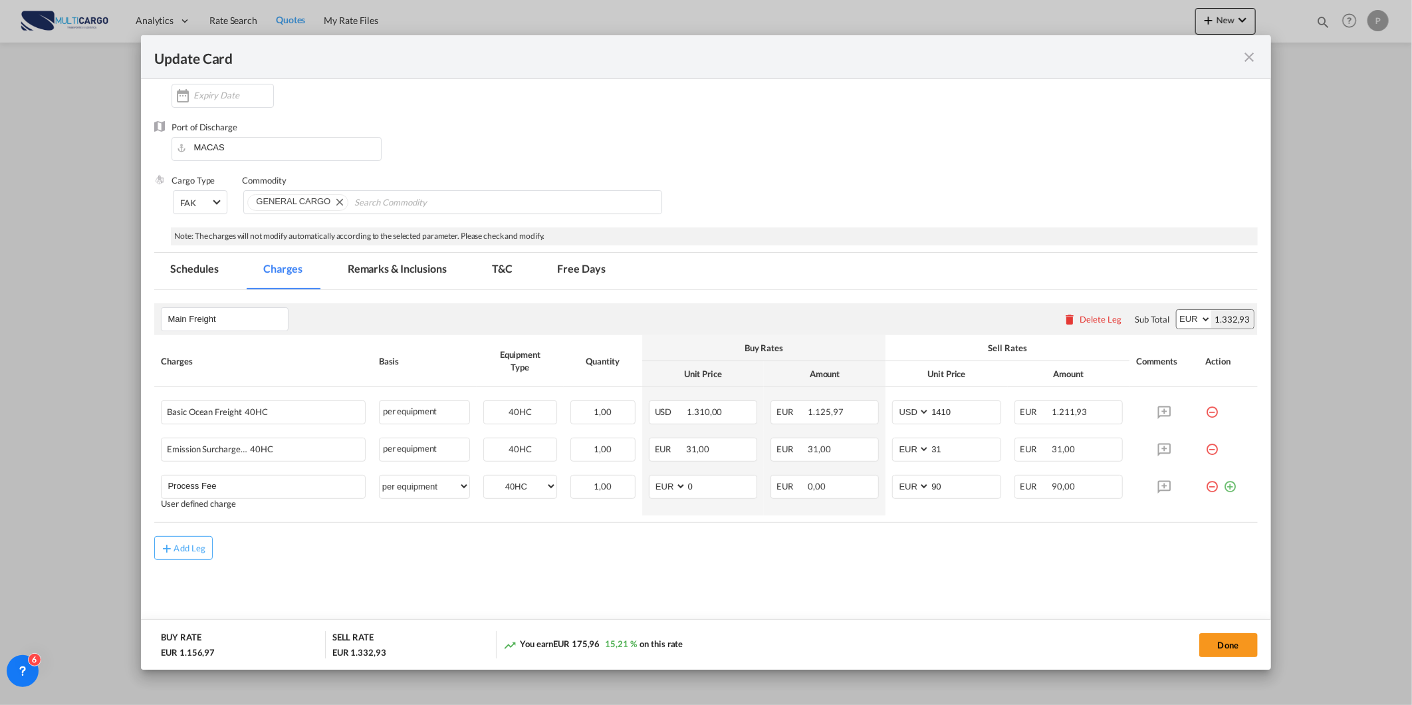
click at [1242, 61] on md-icon "icon-close fg-AAA8AD m-0 pointer" at bounding box center [1250, 57] width 16 height 16
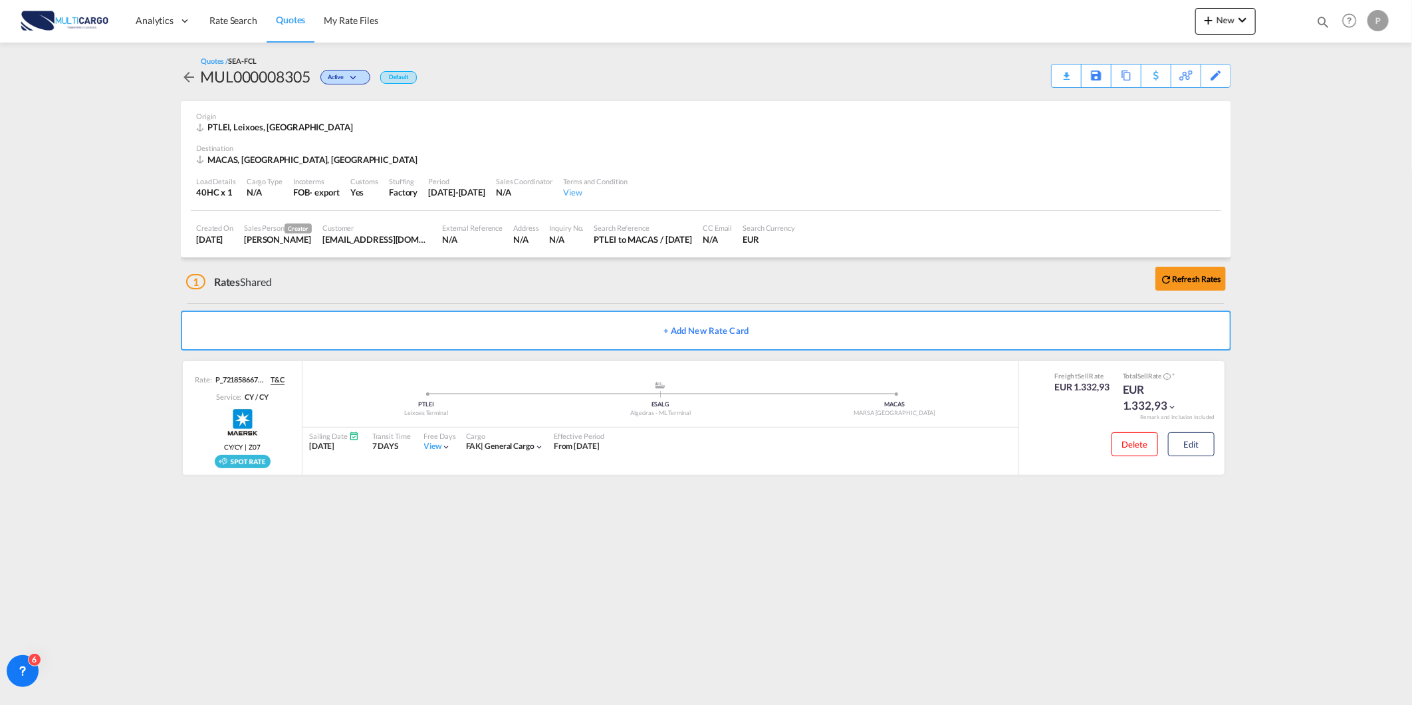
click at [1242, 43] on md-content "Analytics Reports Dashboard Rate Search Quotes My Rate Files New Rates Ratecard" at bounding box center [706, 352] width 1412 height 705
click at [1238, 1] on div "New Rates Ratecard Ratesheet Quote Quotes Help Resources Product Release P My P…" at bounding box center [1294, 20] width 197 height 41
click at [1237, 25] on md-icon "icon-chevron-down" at bounding box center [1243, 20] width 16 height 16
click at [1177, 101] on md-icon "button" at bounding box center [1172, 100] width 16 height 16
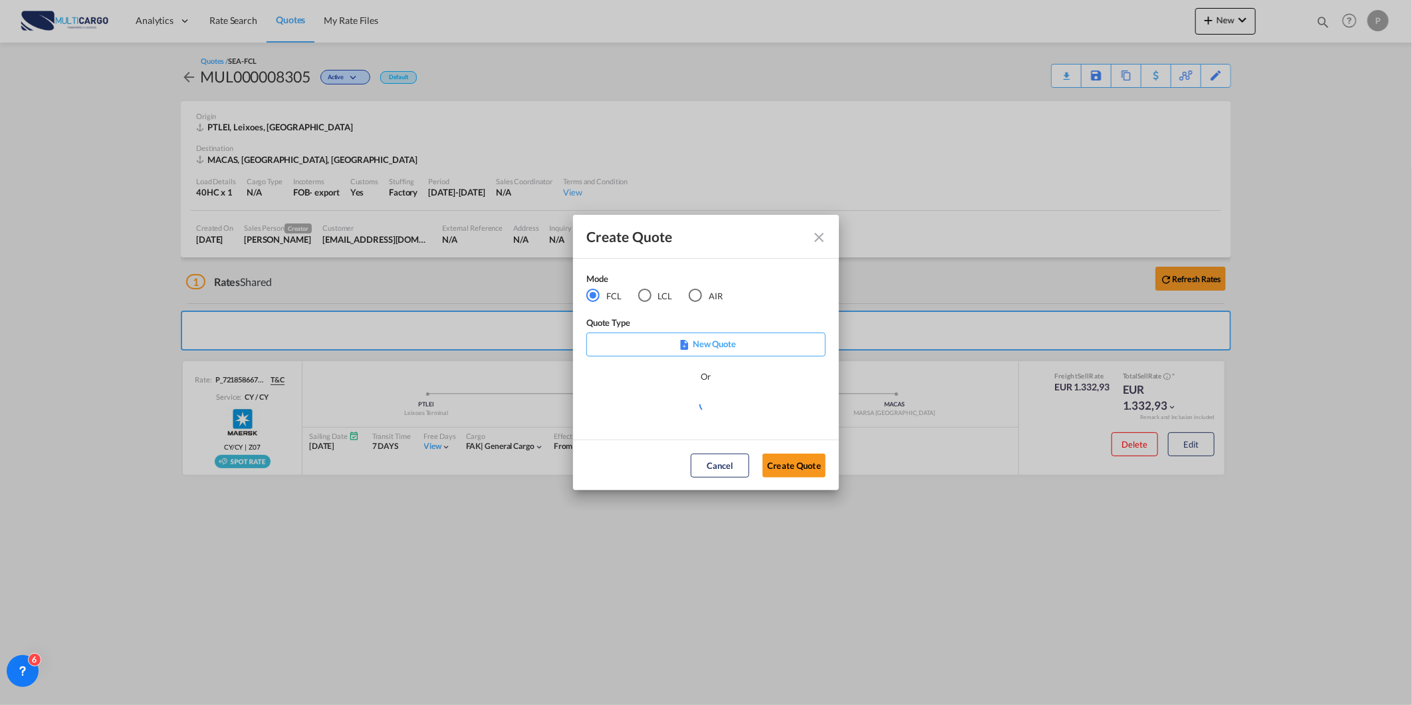
click at [690, 293] on div "AIR" at bounding box center [695, 295] width 13 height 13
click at [718, 410] on md-select "Select template [DATE] IMP_DAP_AIR_>500 [PERSON_NAME] | [DATE] [DATE]_IMP_DAP_A…" at bounding box center [705, 409] width 239 height 27
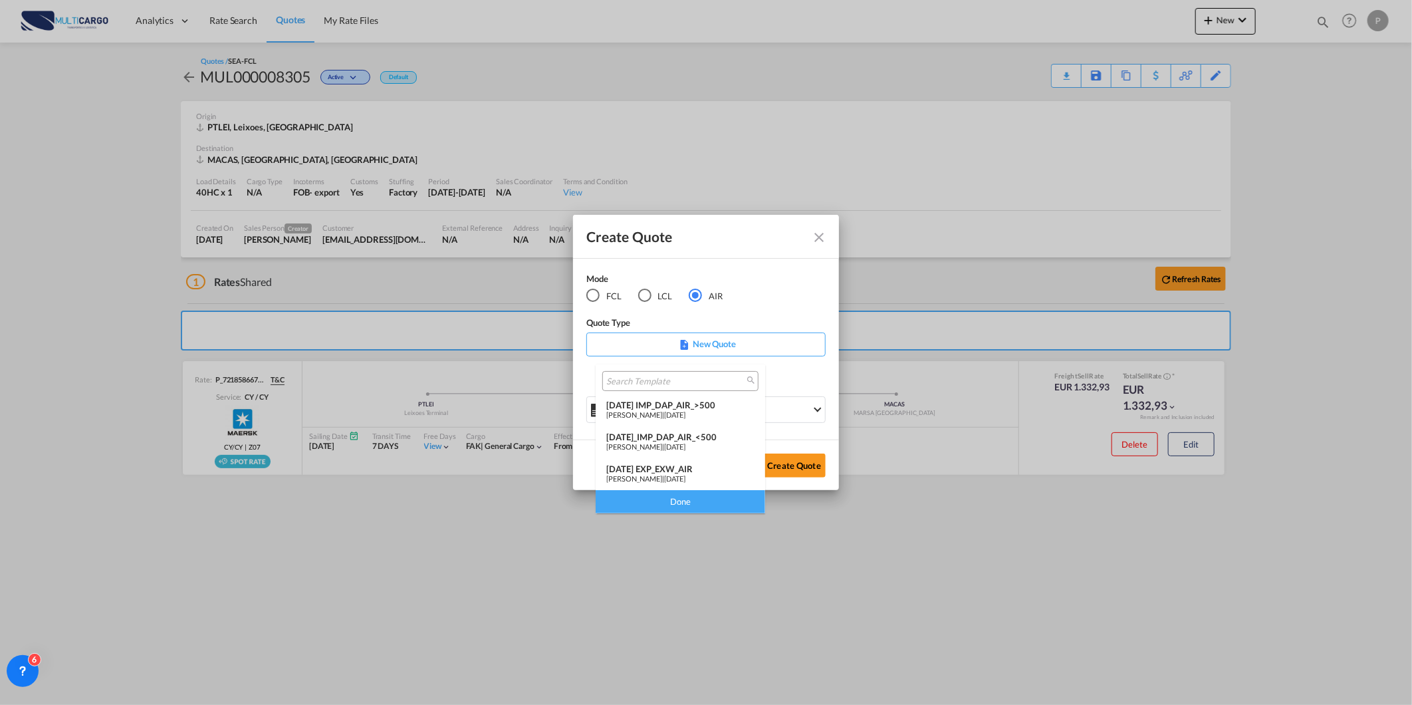
click at [723, 441] on div "[DATE]_IMP_DAP_AIR_<500" at bounding box center [680, 437] width 148 height 11
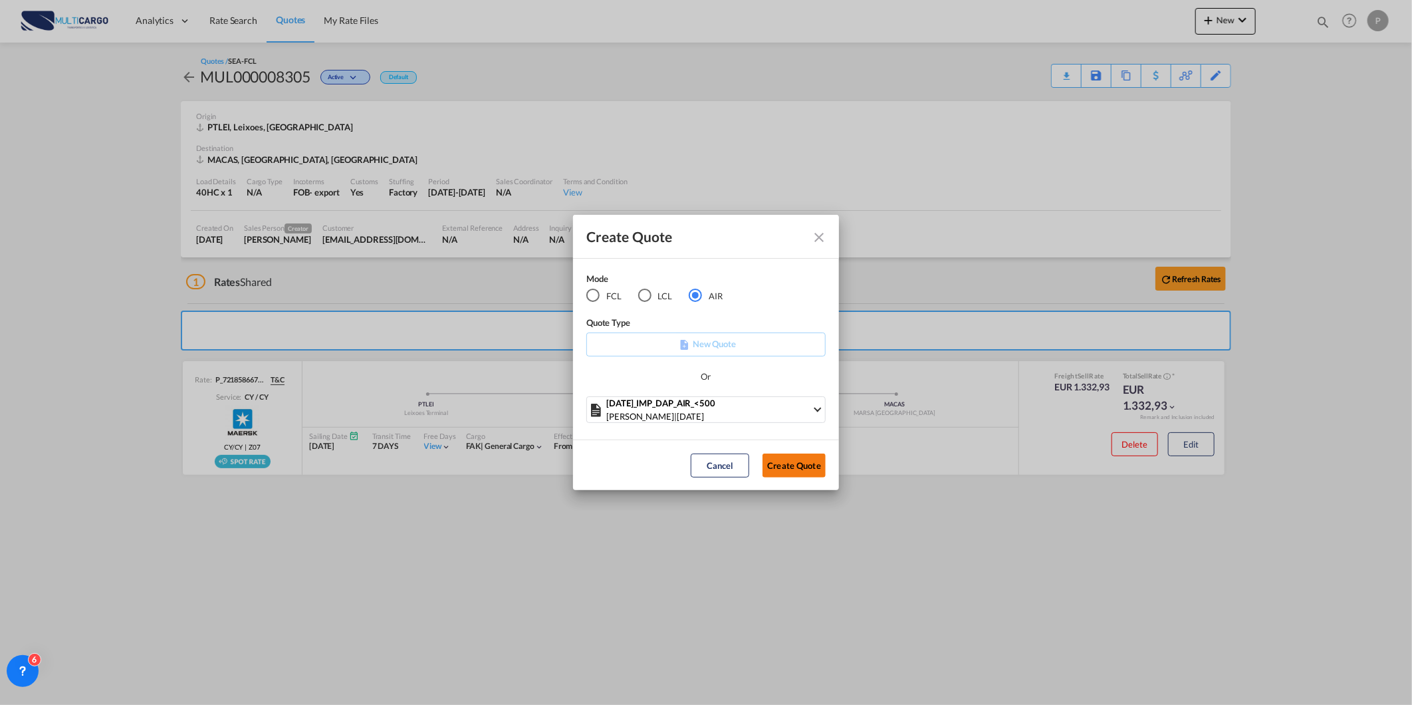
click at [778, 470] on button "Create Quote" at bounding box center [794, 465] width 63 height 24
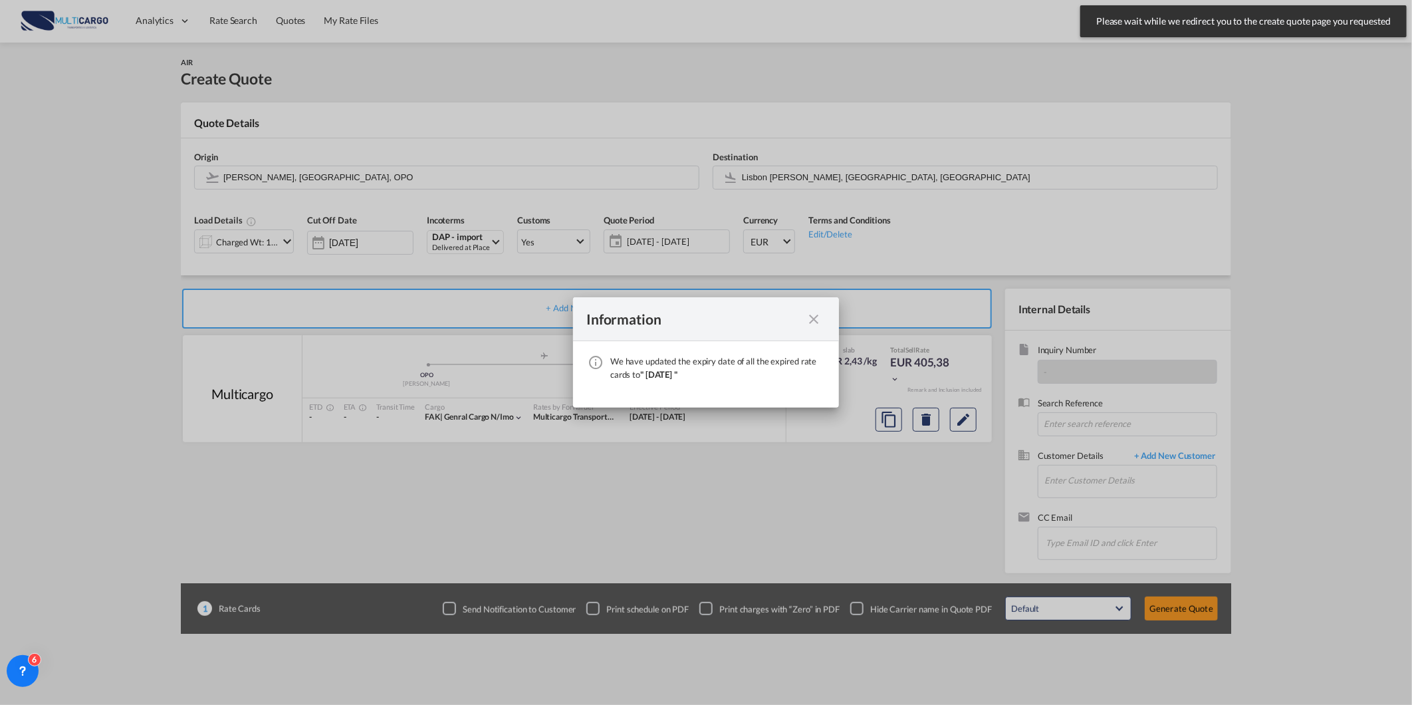
click at [821, 319] on md-icon "icon-close fg-AAA8AD cursor" at bounding box center [814, 319] width 16 height 16
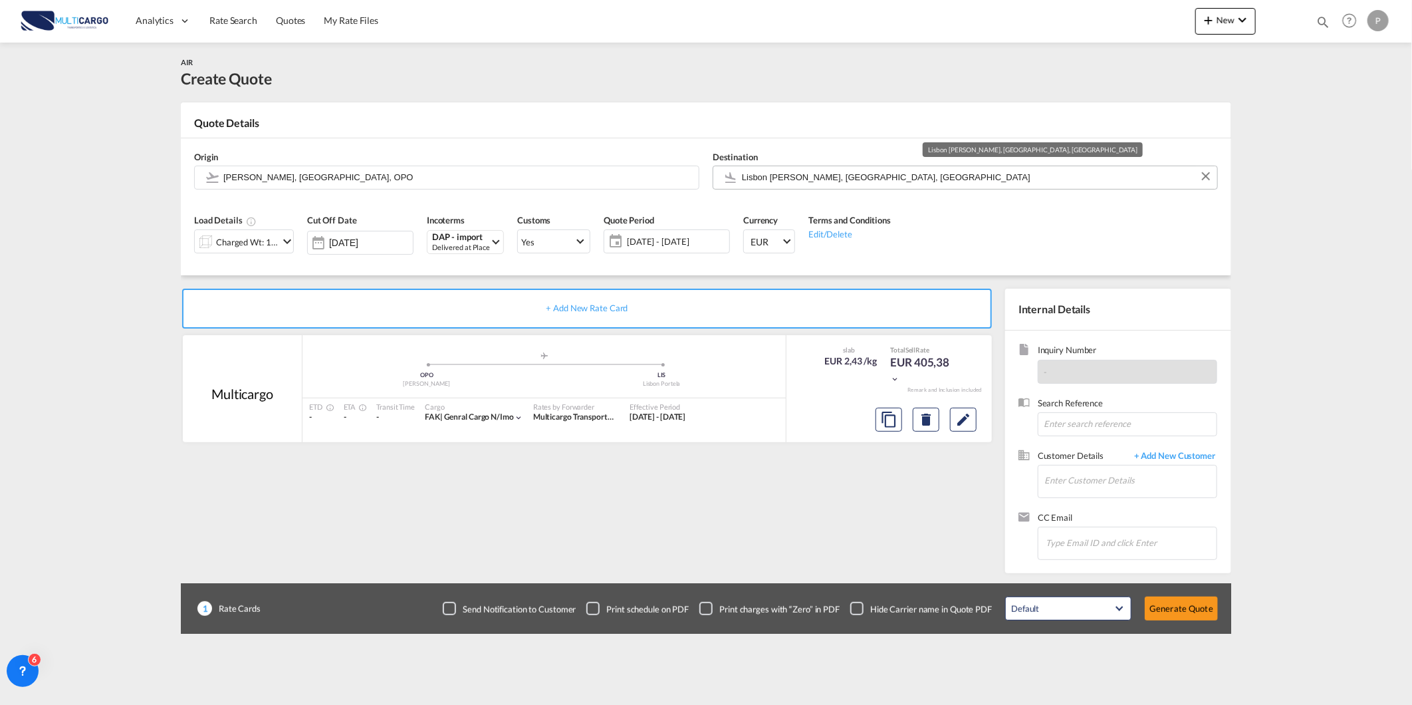
click at [779, 176] on input "Lisbon [PERSON_NAME], [GEOGRAPHIC_DATA], [GEOGRAPHIC_DATA]" at bounding box center [976, 177] width 469 height 23
click at [636, 174] on input "[PERSON_NAME], [GEOGRAPHIC_DATA], OPO" at bounding box center [457, 177] width 469 height 23
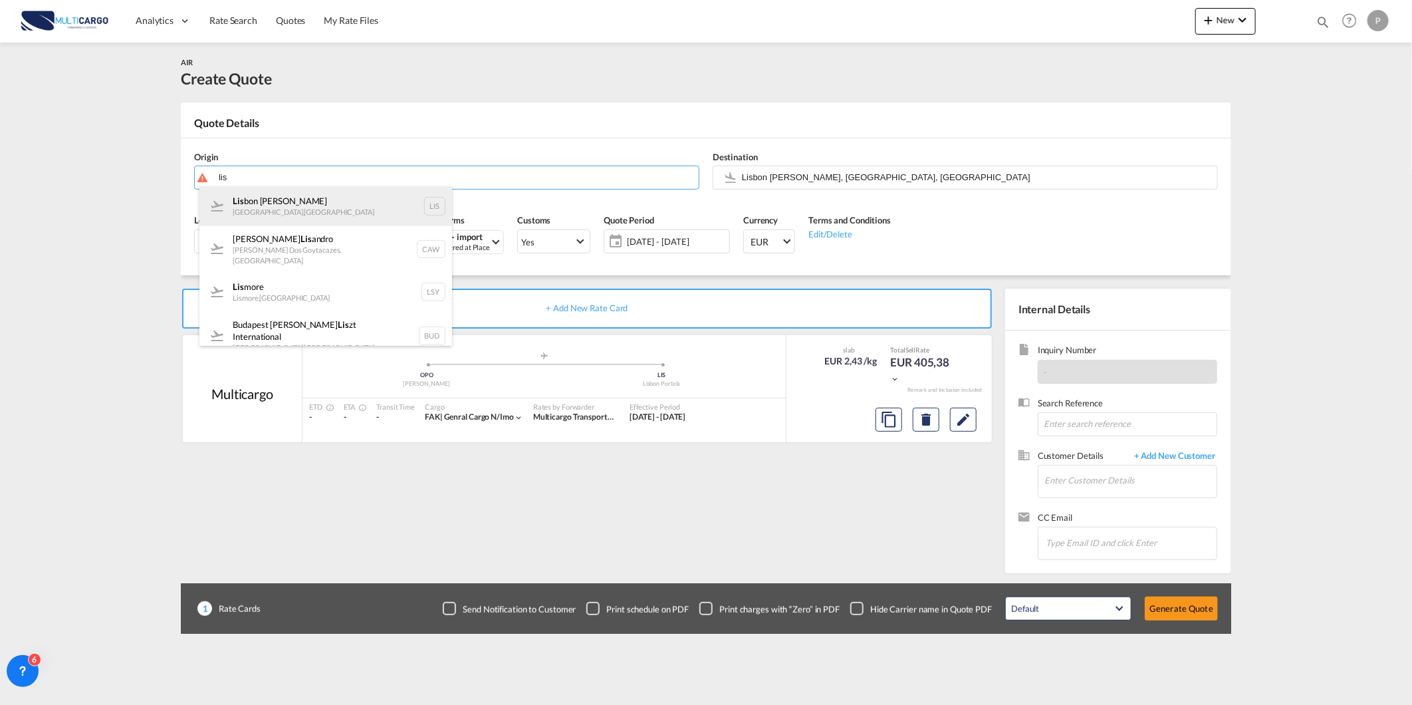
click at [401, 206] on div "Lis bon [PERSON_NAME] [GEOGRAPHIC_DATA] , [GEOGRAPHIC_DATA] LIS" at bounding box center [325, 206] width 253 height 40
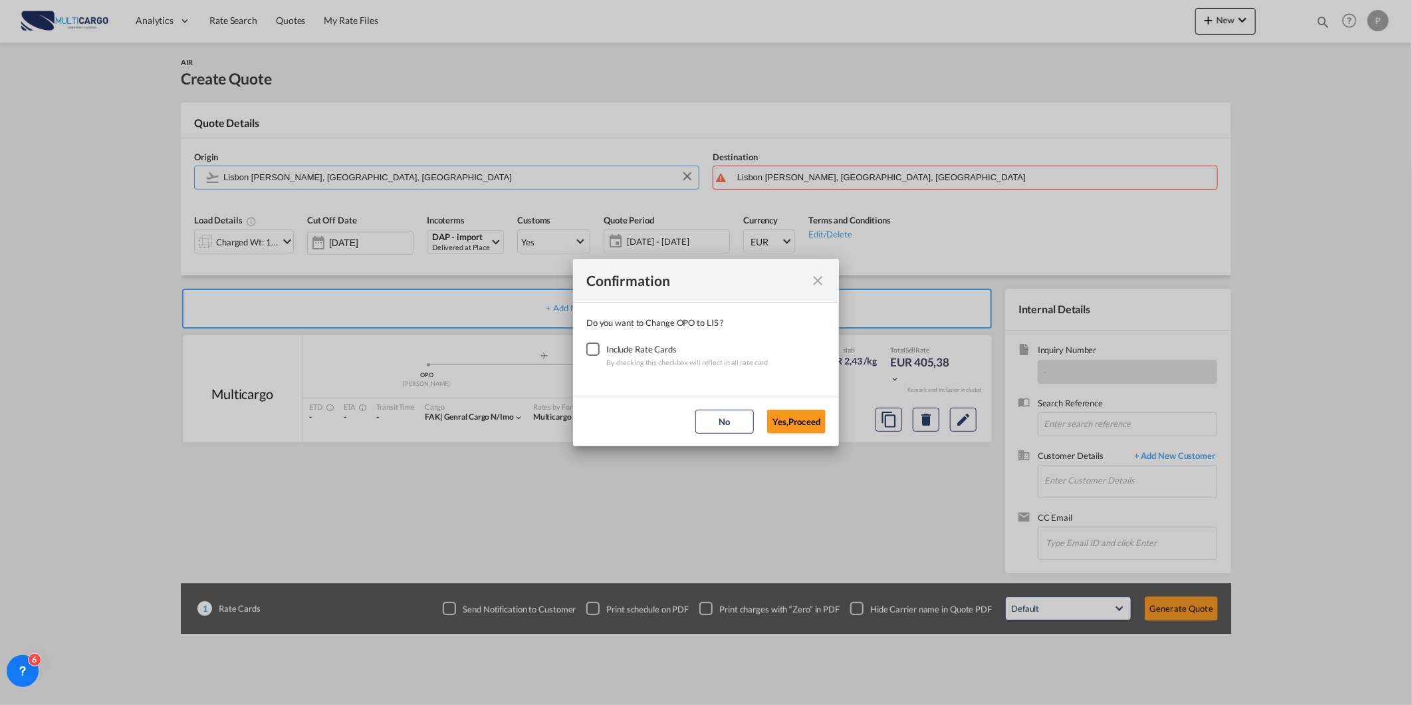
click at [595, 356] on div "Checkbox No Ink" at bounding box center [592, 348] width 13 height 13
click at [745, 420] on button "No" at bounding box center [724, 422] width 59 height 24
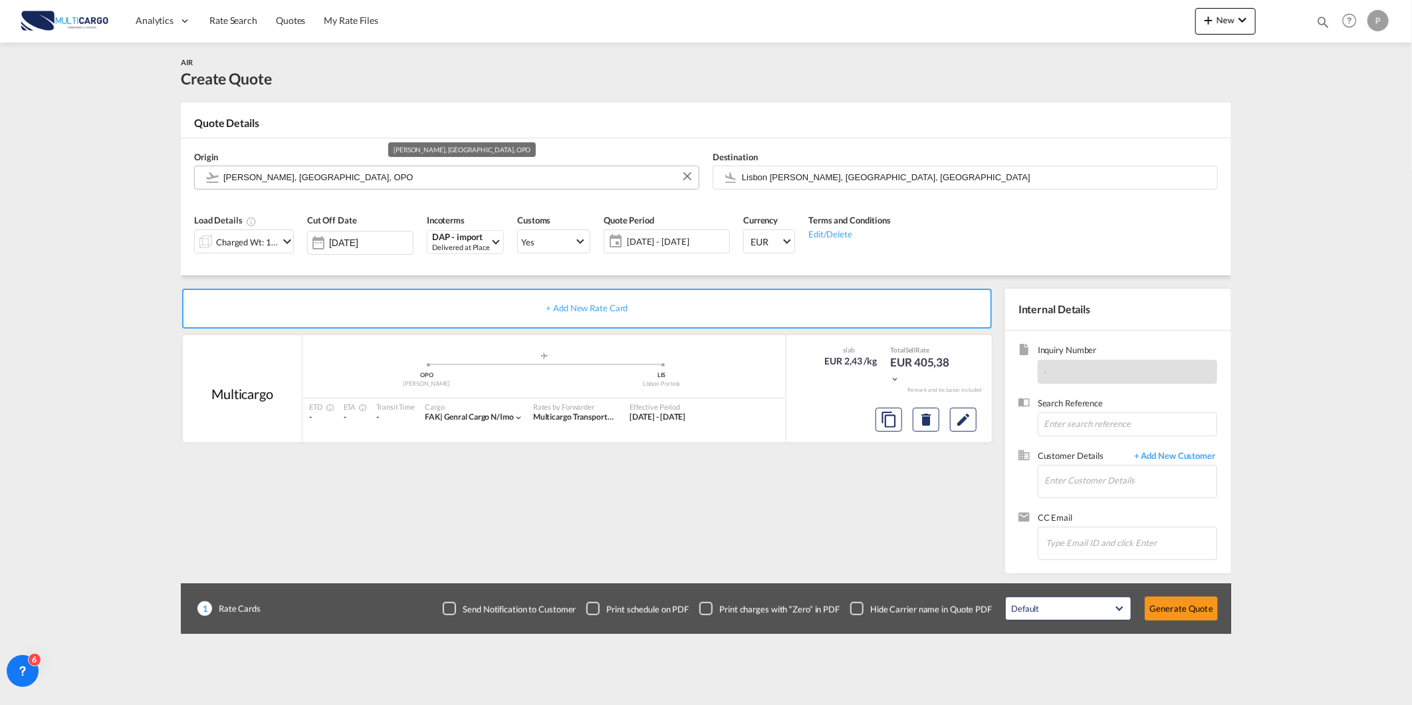
click at [442, 188] on md-autocomplete "[PERSON_NAME], [GEOGRAPHIC_DATA], OPO" at bounding box center [457, 178] width 469 height 24
click at [442, 178] on input "[PERSON_NAME], [GEOGRAPHIC_DATA], OPO" at bounding box center [457, 177] width 469 height 23
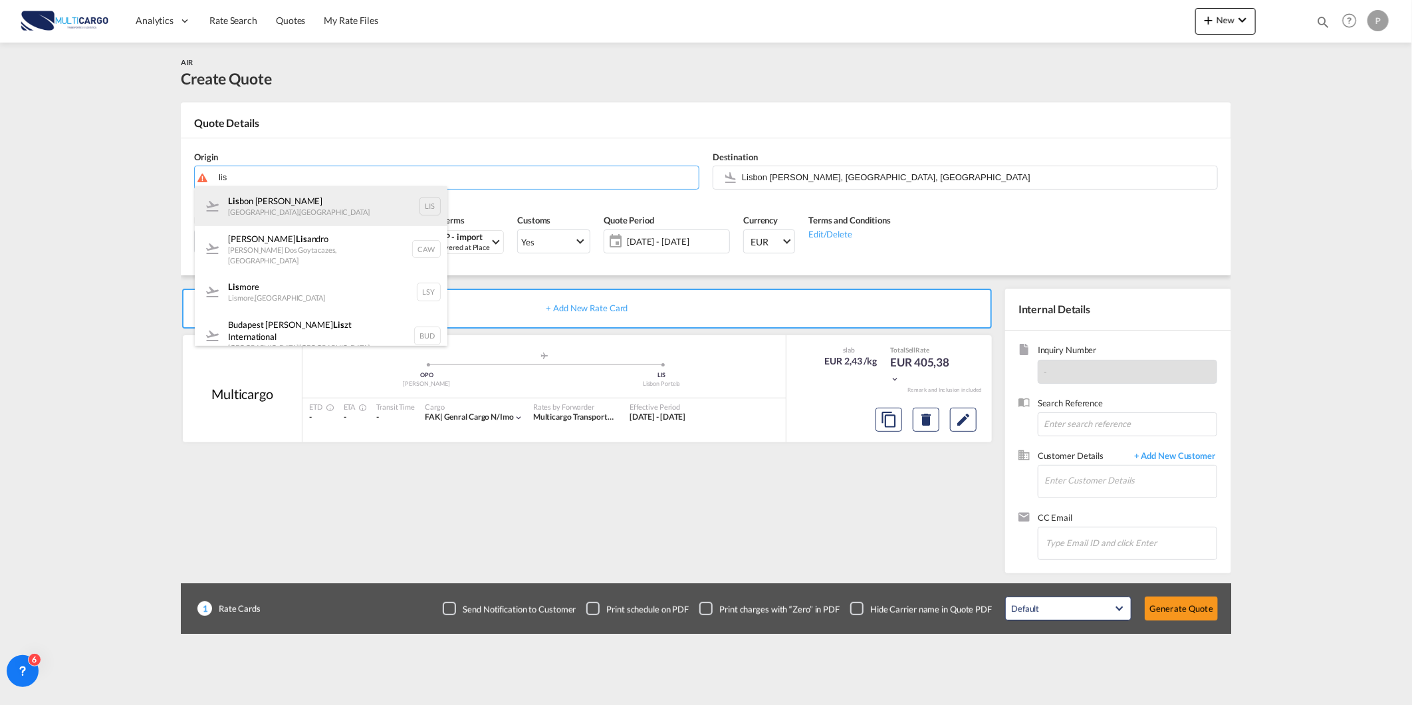
click at [342, 207] on div "Lis bon [PERSON_NAME] [GEOGRAPHIC_DATA] , [GEOGRAPHIC_DATA] LIS" at bounding box center [321, 206] width 253 height 40
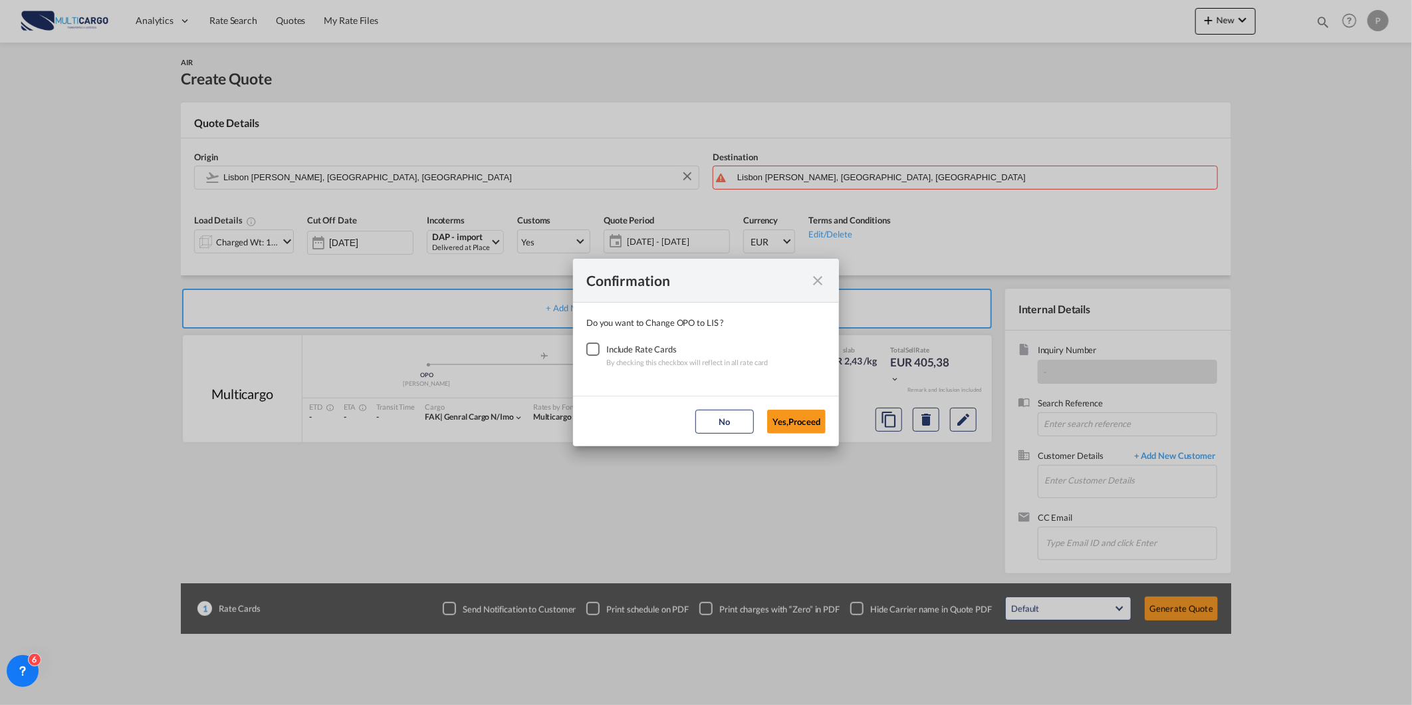
click at [614, 348] on div "Include Rate Cards" at bounding box center [687, 348] width 162 height 13
click at [578, 348] on md-dialog-content "Do you want to Change OPO to LIS ? Include Rate Cards By checking this checkbox…" at bounding box center [706, 349] width 266 height 93
click at [594, 352] on div "Checkbox No Ink" at bounding box center [592, 348] width 13 height 13
click at [772, 422] on button "Yes,Proceed" at bounding box center [796, 422] width 59 height 24
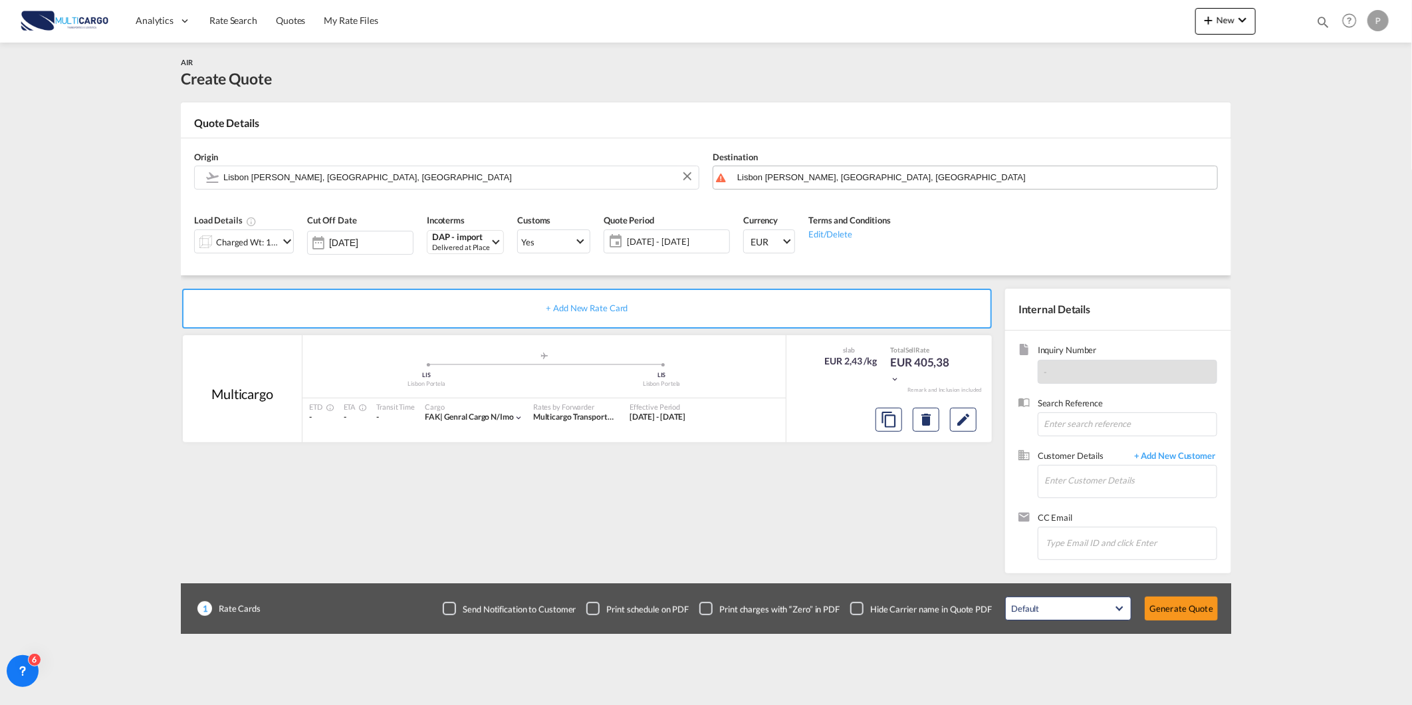
click at [781, 182] on input "Lisbon [PERSON_NAME], [GEOGRAPHIC_DATA], [GEOGRAPHIC_DATA]" at bounding box center [973, 177] width 473 height 23
click at [550, 175] on input "Lisbon [PERSON_NAME], [GEOGRAPHIC_DATA], [GEOGRAPHIC_DATA]" at bounding box center [457, 177] width 469 height 23
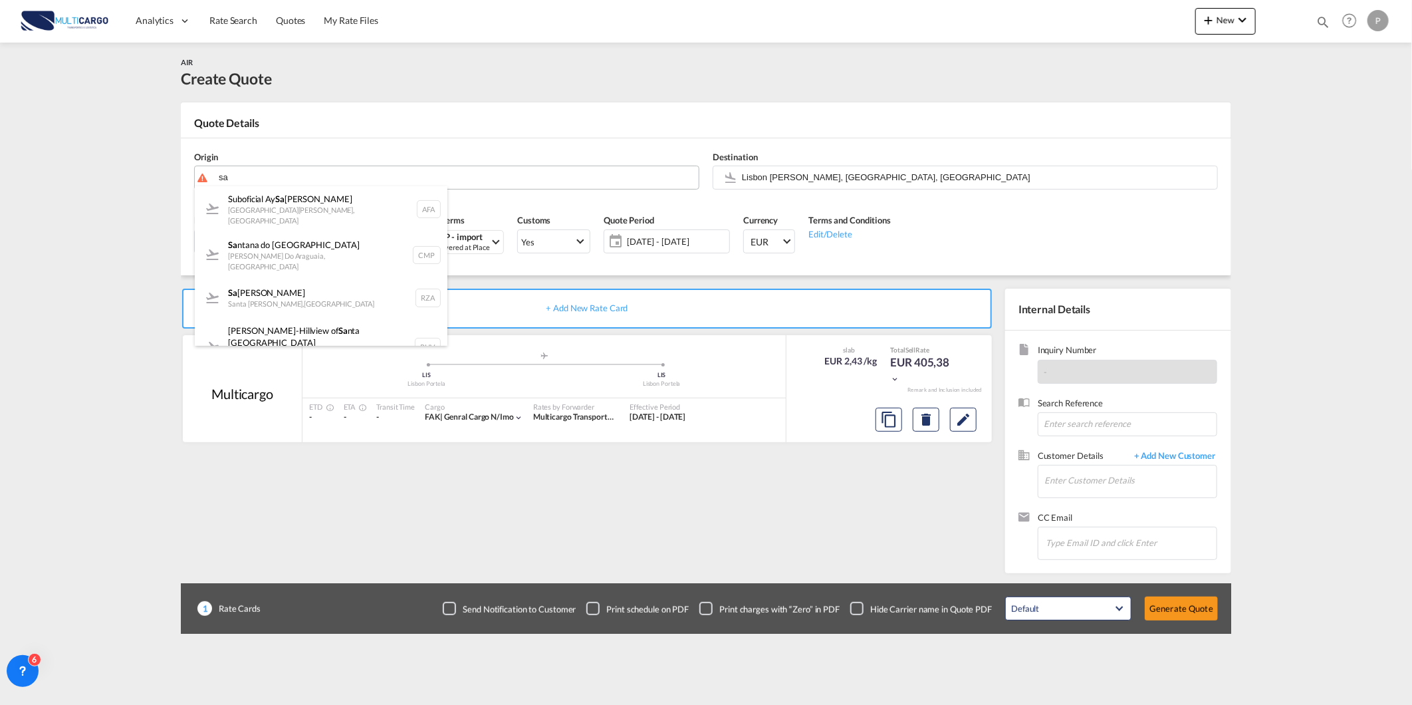
type input "s"
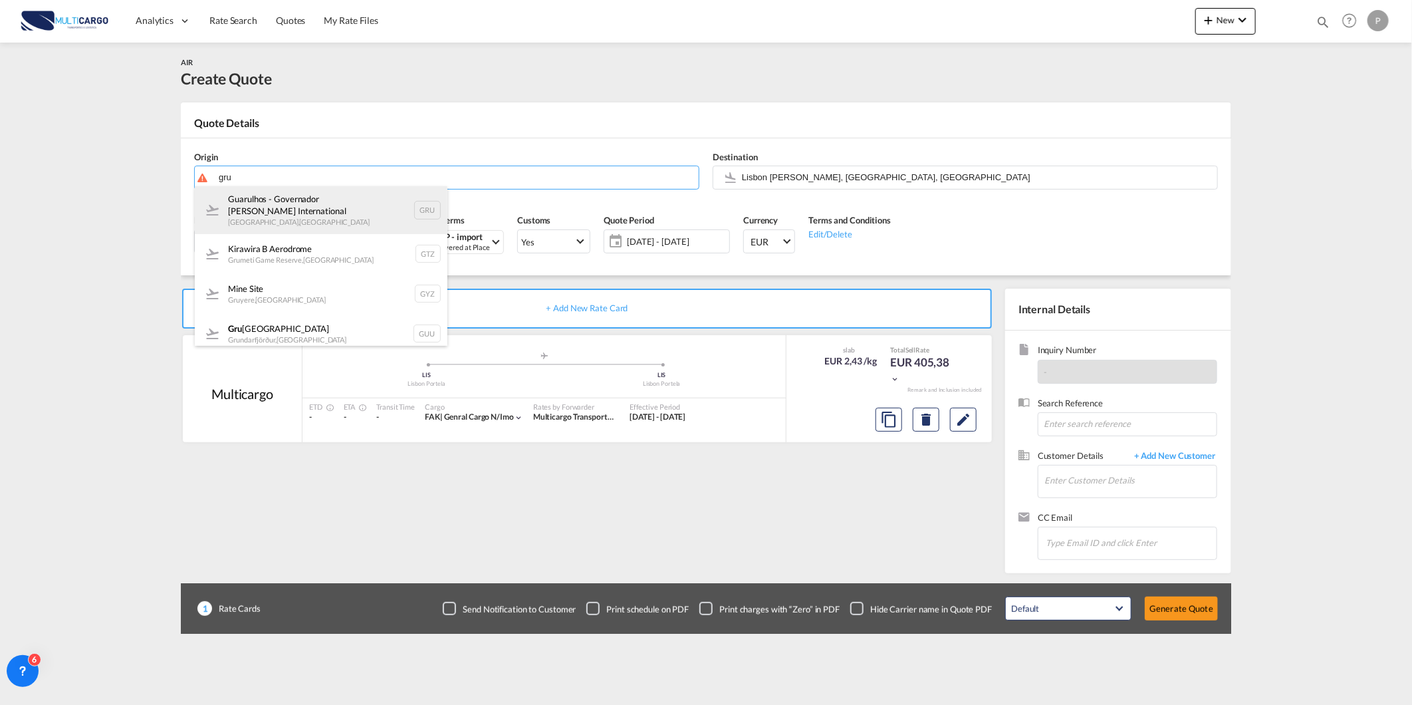
click at [364, 221] on div "Guarulhos - Governador [PERSON_NAME] International [GEOGRAPHIC_DATA] , [GEOGRAP…" at bounding box center [321, 210] width 253 height 48
type input "Guarulhos - Governador [PERSON_NAME] International, [GEOGRAPHIC_DATA], [GEOGRAP…"
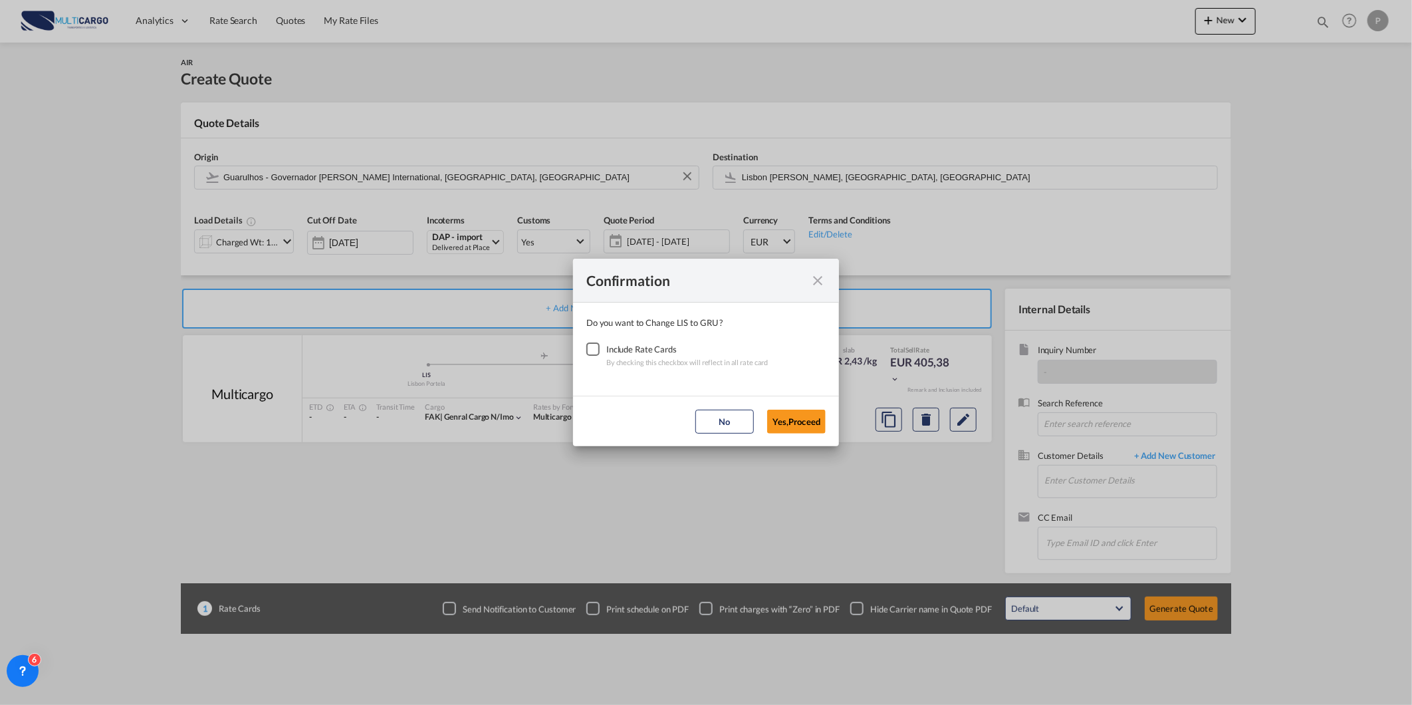
click at [610, 346] on div "Include Rate Cards" at bounding box center [687, 348] width 162 height 13
click at [588, 353] on div "Checkbox No Ink" at bounding box center [592, 348] width 13 height 13
click at [783, 424] on button "Yes,Proceed" at bounding box center [796, 422] width 59 height 24
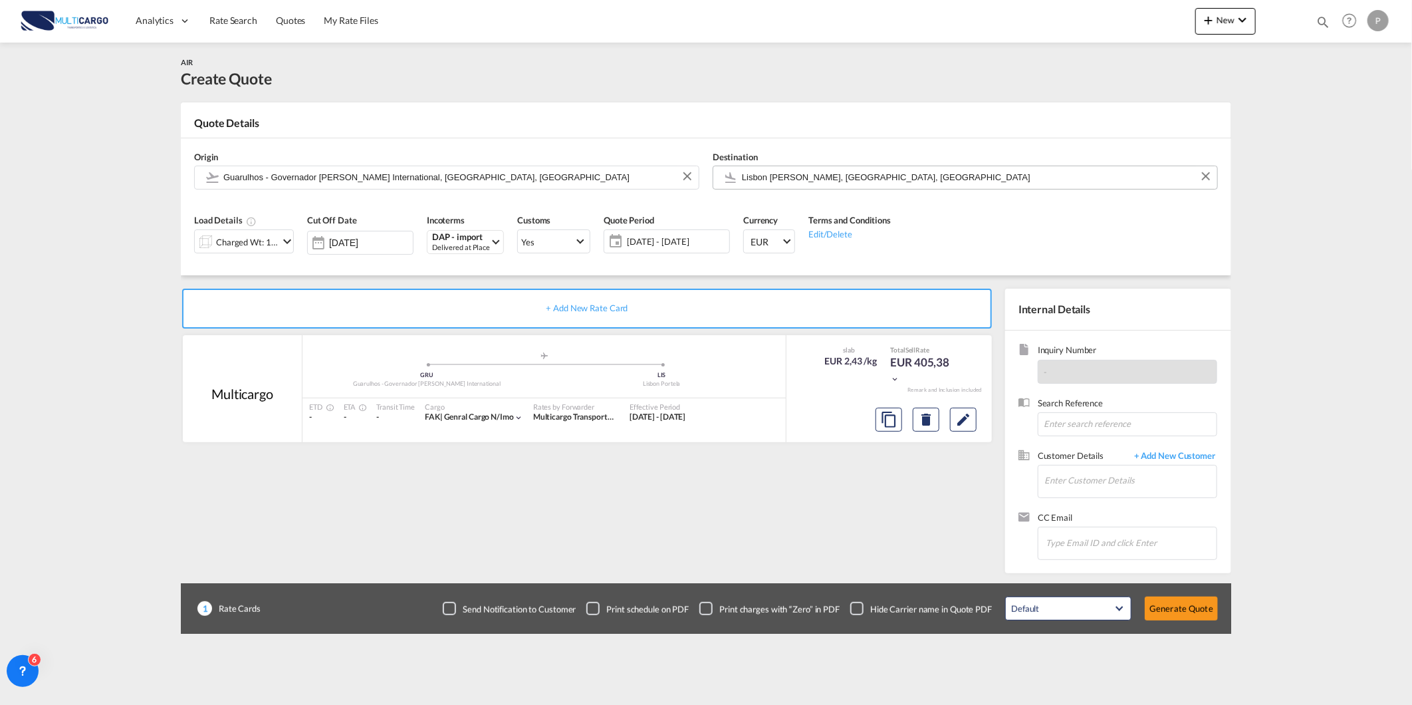
click at [819, 175] on input "Lisbon [PERSON_NAME], [GEOGRAPHIC_DATA], [GEOGRAPHIC_DATA]" at bounding box center [976, 177] width 469 height 23
drag, startPoint x: 299, startPoint y: 243, endPoint x: 286, endPoint y: 243, distance: 13.3
click at [298, 242] on div "Load Details Charged Wt: 166,67 KG" at bounding box center [244, 238] width 113 height 63
click at [265, 243] on div "Charged Wt: 166,67 KG" at bounding box center [247, 242] width 63 height 19
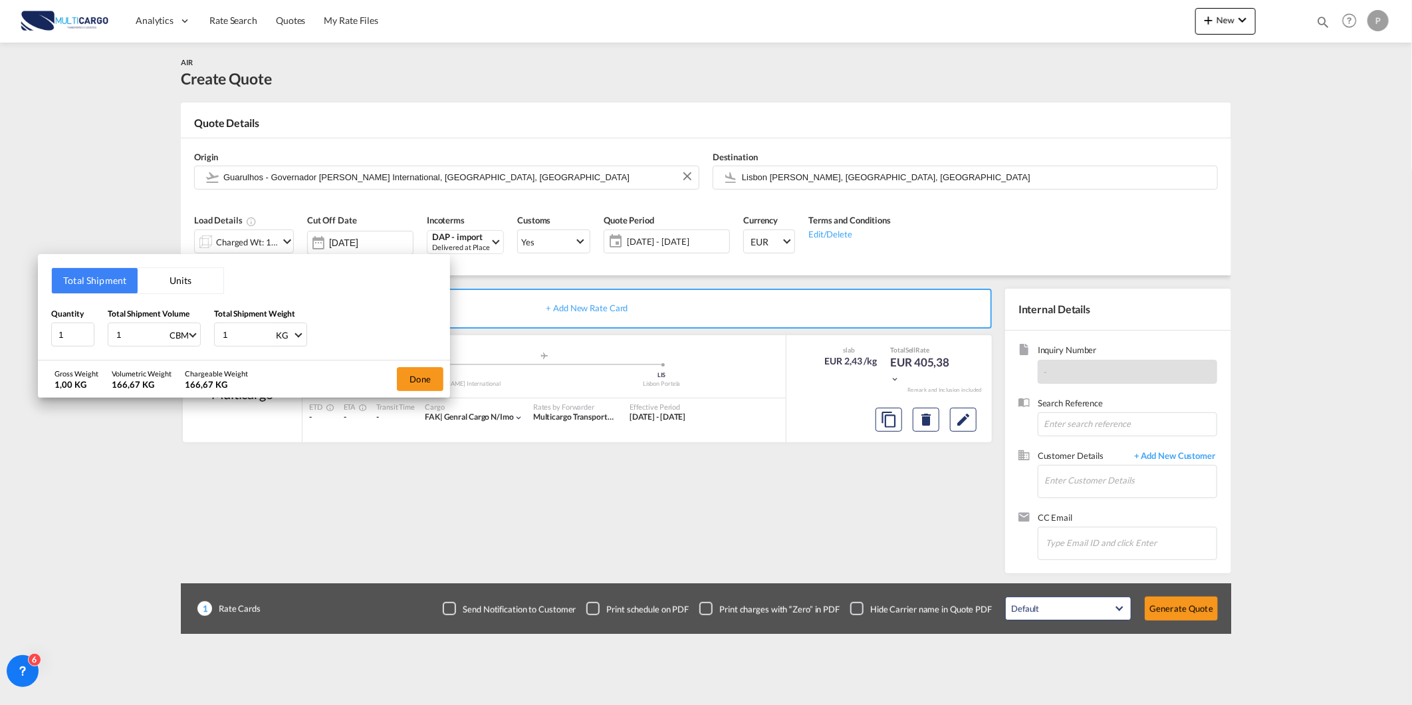
click at [145, 295] on div "Total Shipment Units Quantity 1 Total Shipment Volume 1 CBM CBM CFT KG LB Total…" at bounding box center [244, 307] width 412 height 106
click at [170, 278] on button "Units" at bounding box center [181, 280] width 86 height 25
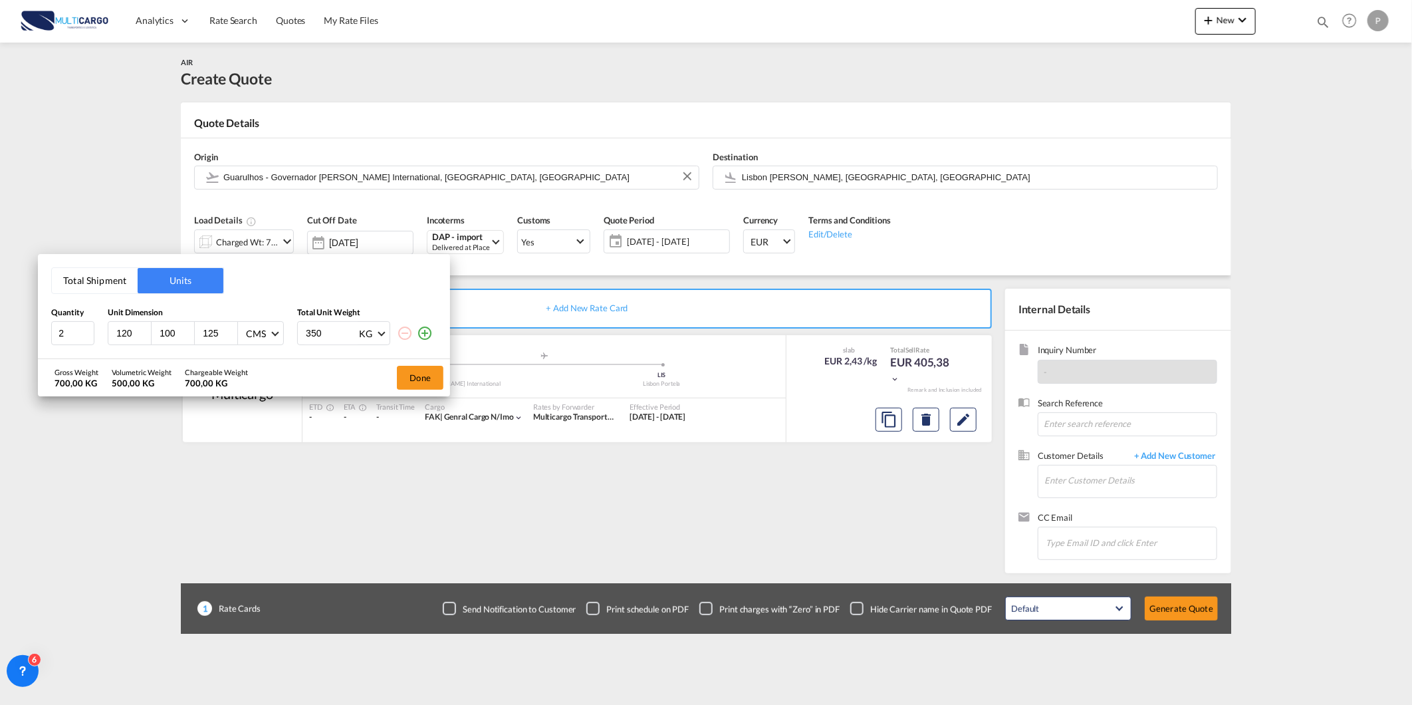
click at [115, 335] on input "120" at bounding box center [133, 333] width 36 height 12
click at [63, 334] on input "2" at bounding box center [72, 333] width 43 height 24
type input "1"
type input "100"
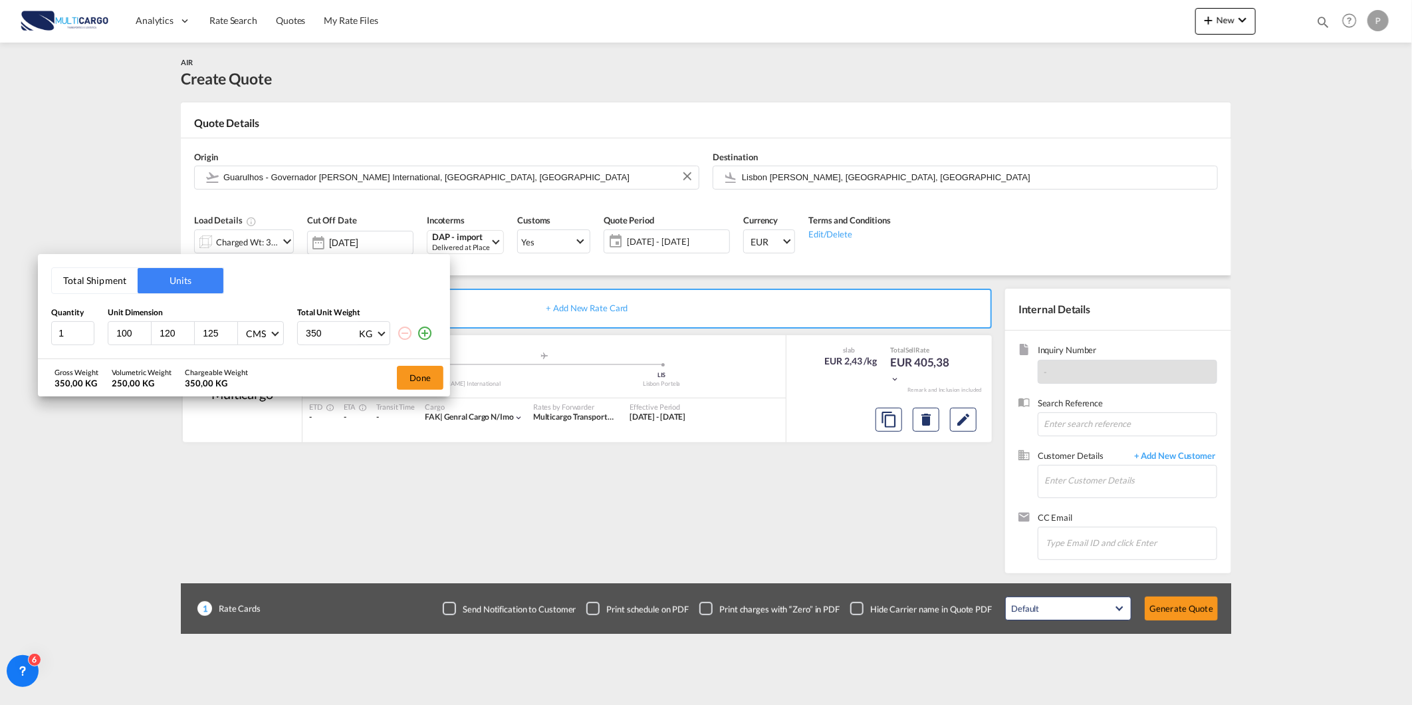
type input "120"
type input "121"
type input "450"
click at [427, 375] on button "Done" at bounding box center [420, 378] width 47 height 24
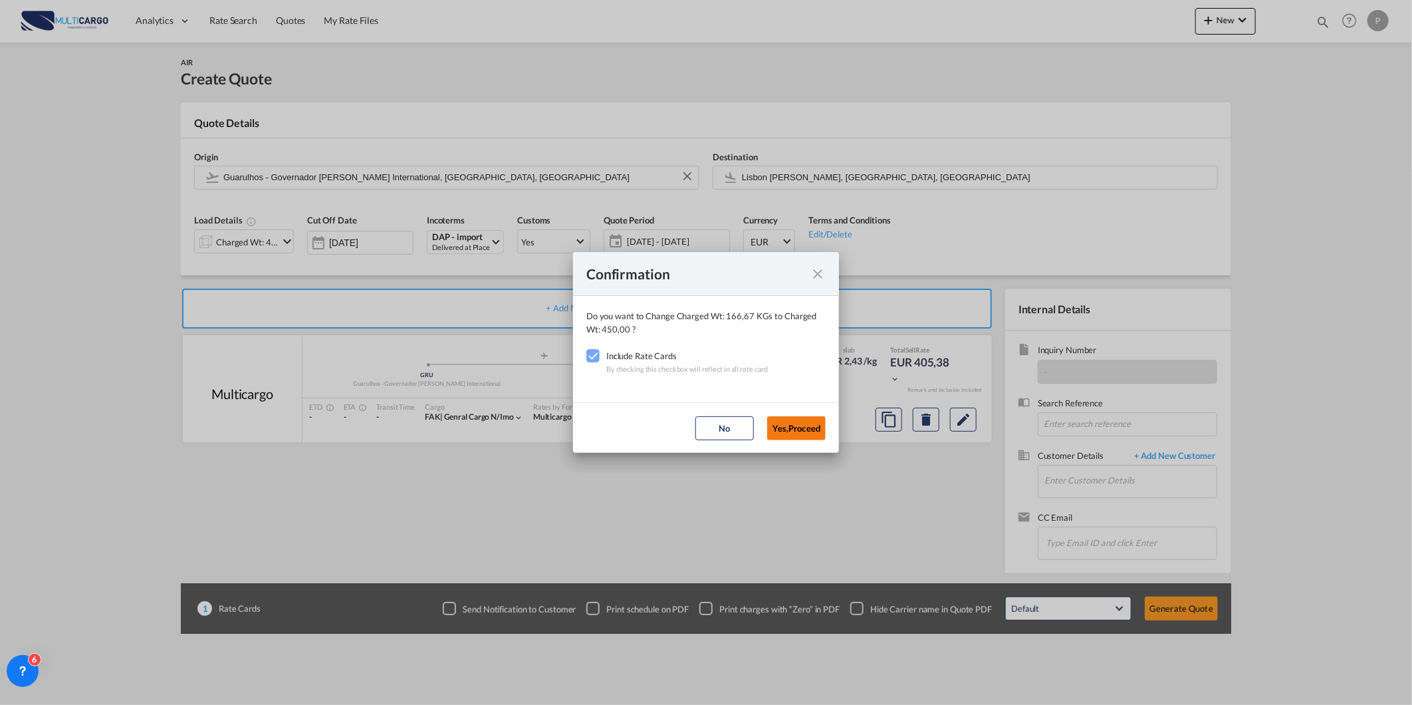
click at [797, 419] on button "Yes,Proceed" at bounding box center [796, 428] width 59 height 24
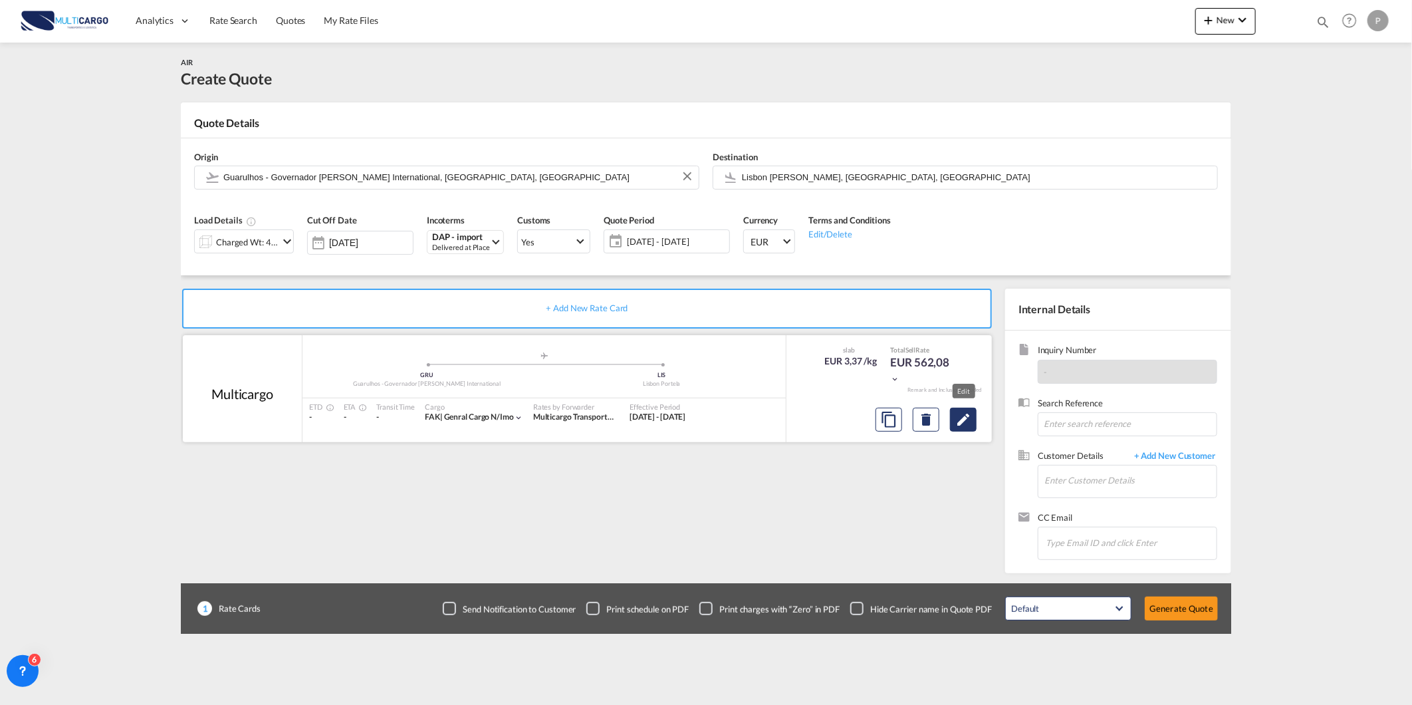
click at [966, 420] on md-icon "Edit" at bounding box center [963, 420] width 16 height 16
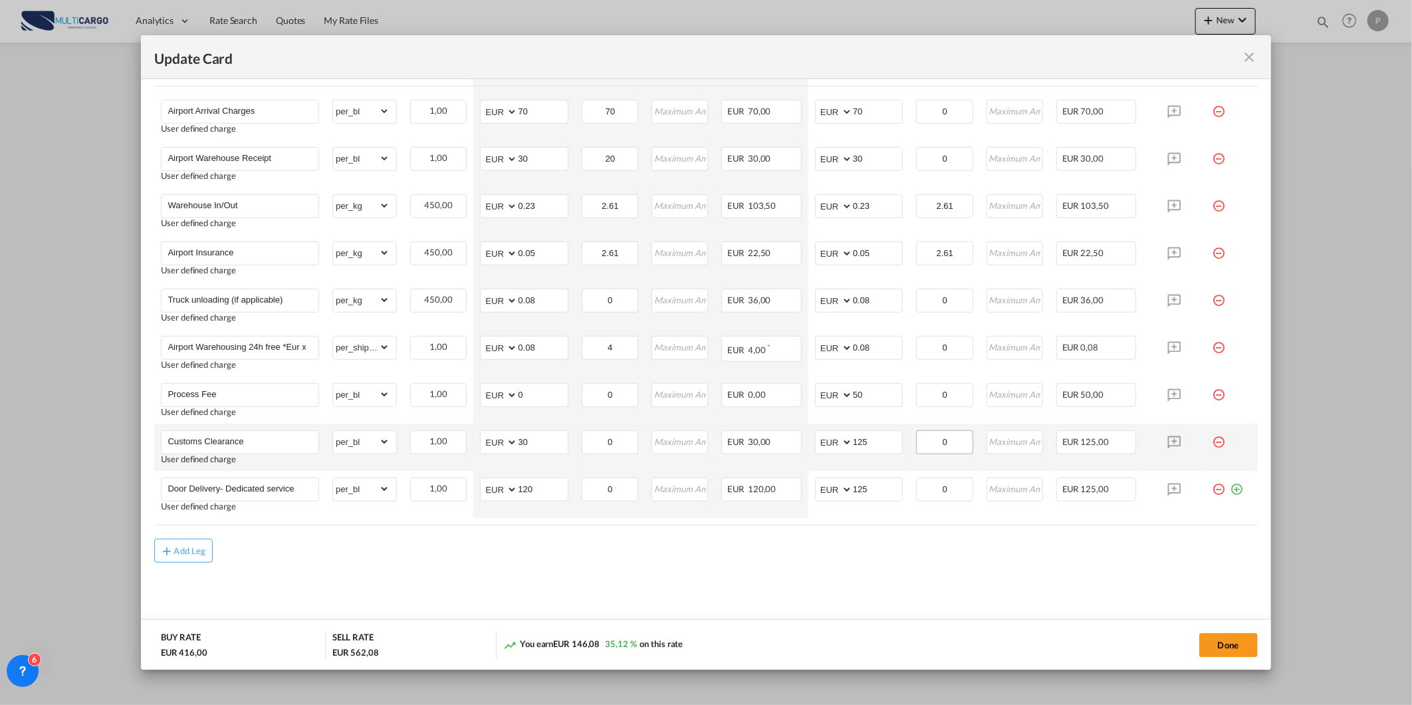
scroll to position [382, 0]
drag, startPoint x: 544, startPoint y: 487, endPoint x: 438, endPoint y: 489, distance: 106.4
click at [440, 488] on tr "Door Delivery- Dedicated service User defined charge Please Enter Already Exist…" at bounding box center [705, 491] width 1103 height 47
type input "85"
drag, startPoint x: 892, startPoint y: 493, endPoint x: 846, endPoint y: 491, distance: 46.0
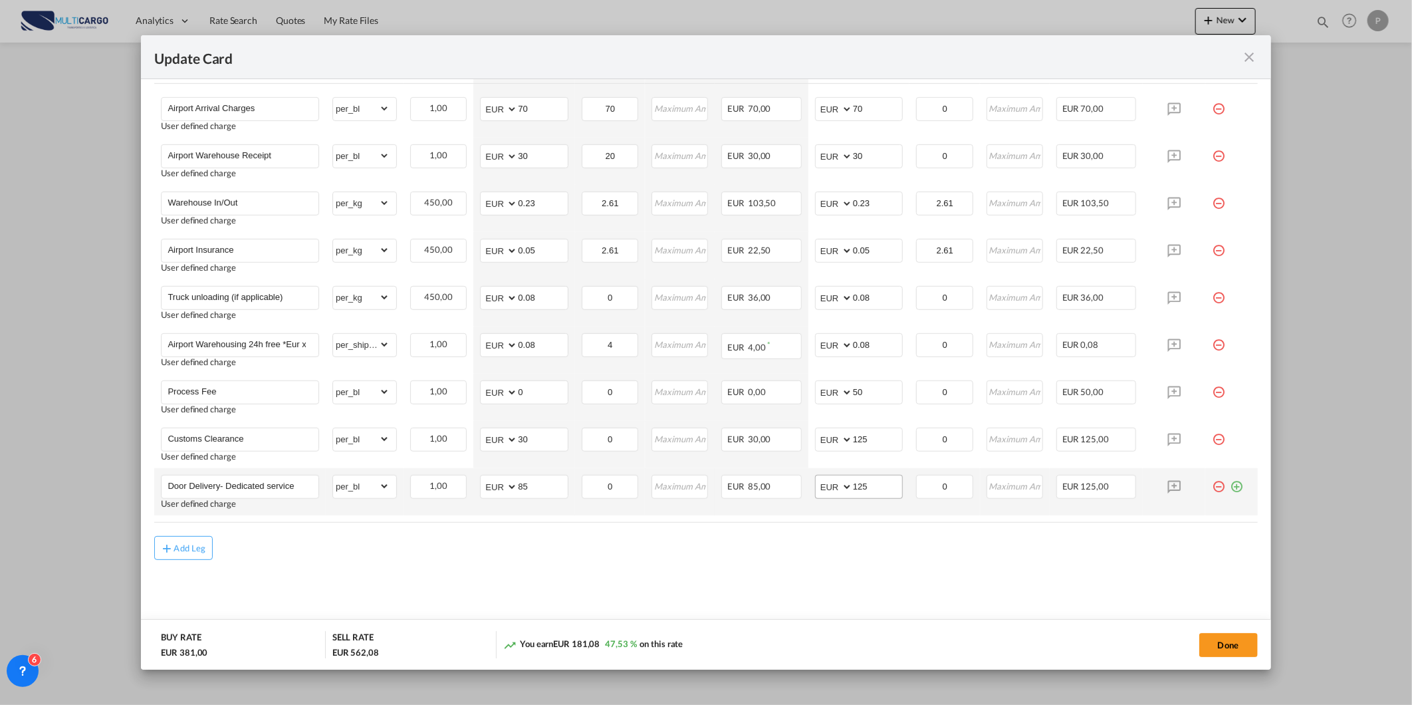
click at [846, 491] on md-input-container "AED AFN ALL AMD ANG AOA ARS AUD AWG AZN BAM BBD BDT BGN BHD BIF BMD BND [PERSON…" at bounding box center [859, 487] width 88 height 24
click at [888, 487] on input "125" at bounding box center [877, 485] width 49 height 20
type input "180"
drag, startPoint x: 223, startPoint y: 483, endPoint x: 320, endPoint y: 483, distance: 97.1
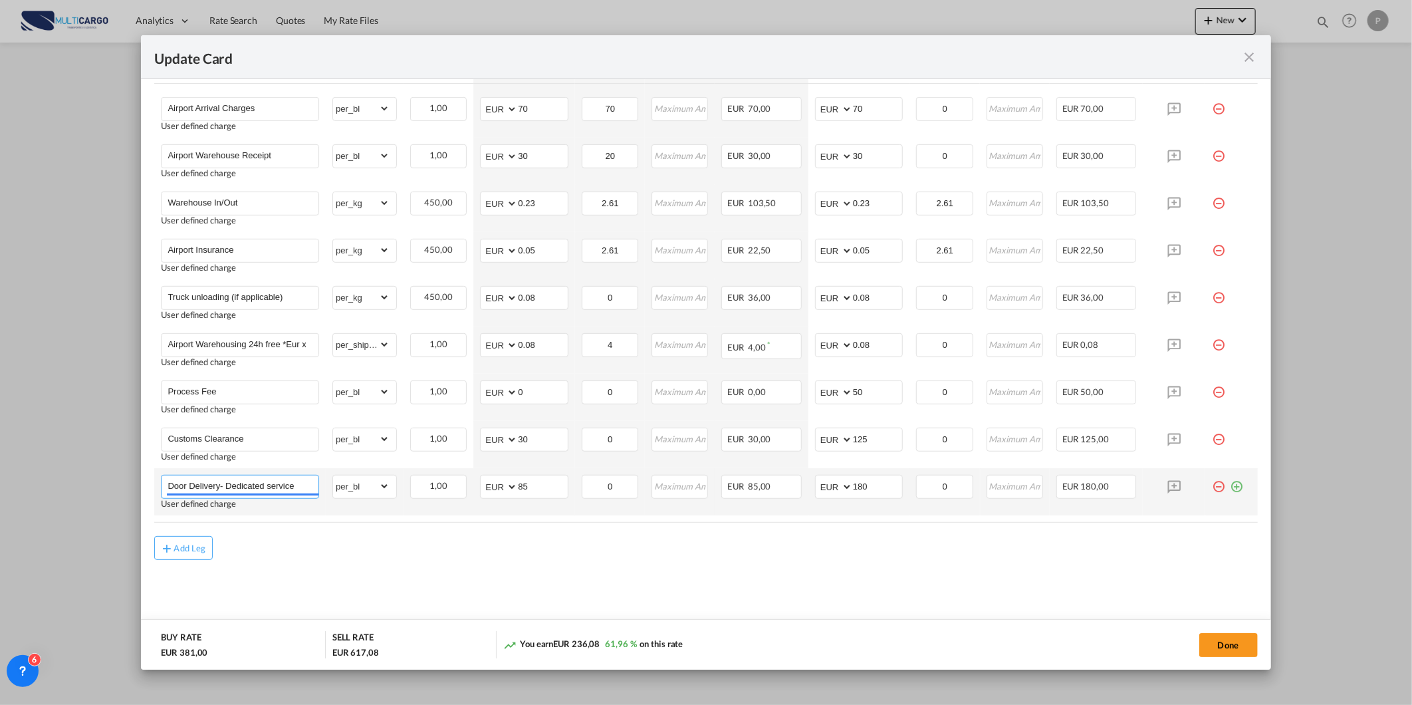
click at [320, 483] on td "Door Delivery- Dedicated service User defined charge Please Enter Already Exists" at bounding box center [240, 491] width 172 height 47
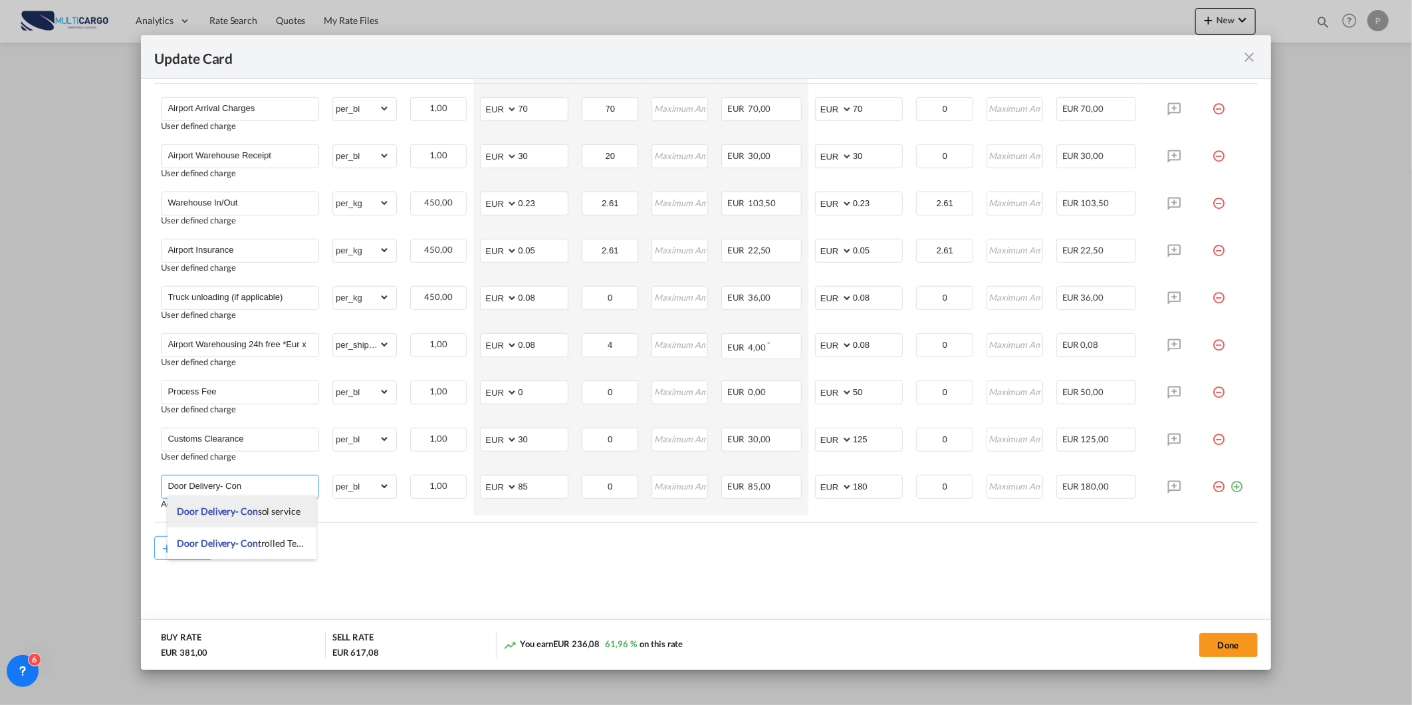
click at [294, 509] on span "Door Delivery- Con sol service" at bounding box center [239, 510] width 123 height 11
type input "Door Delivery- Consol service"
type input "0"
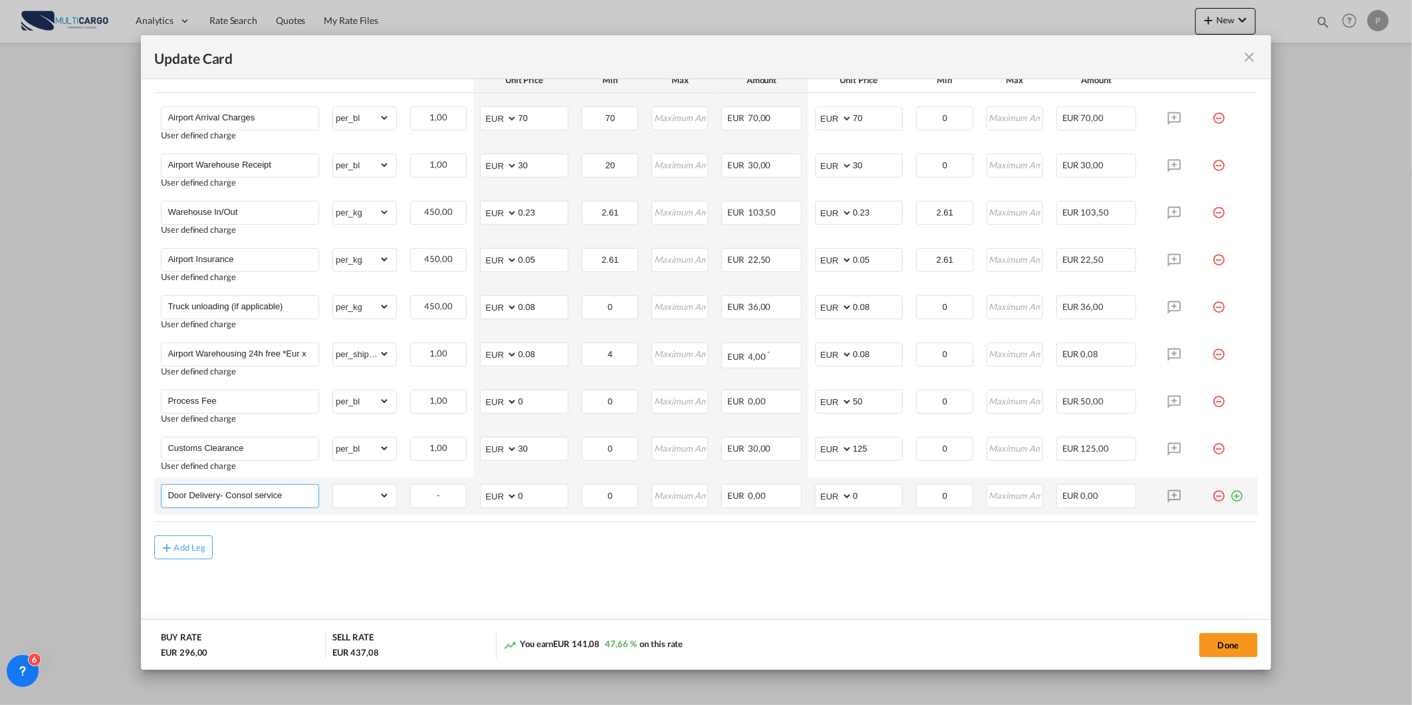
scroll to position [372, 0]
click at [521, 554] on div "Add Leg" at bounding box center [705, 547] width 1103 height 24
click at [1198, 644] on div "Done" at bounding box center [1045, 644] width 426 height 27
click at [1225, 643] on button "Done" at bounding box center [1229, 645] width 59 height 24
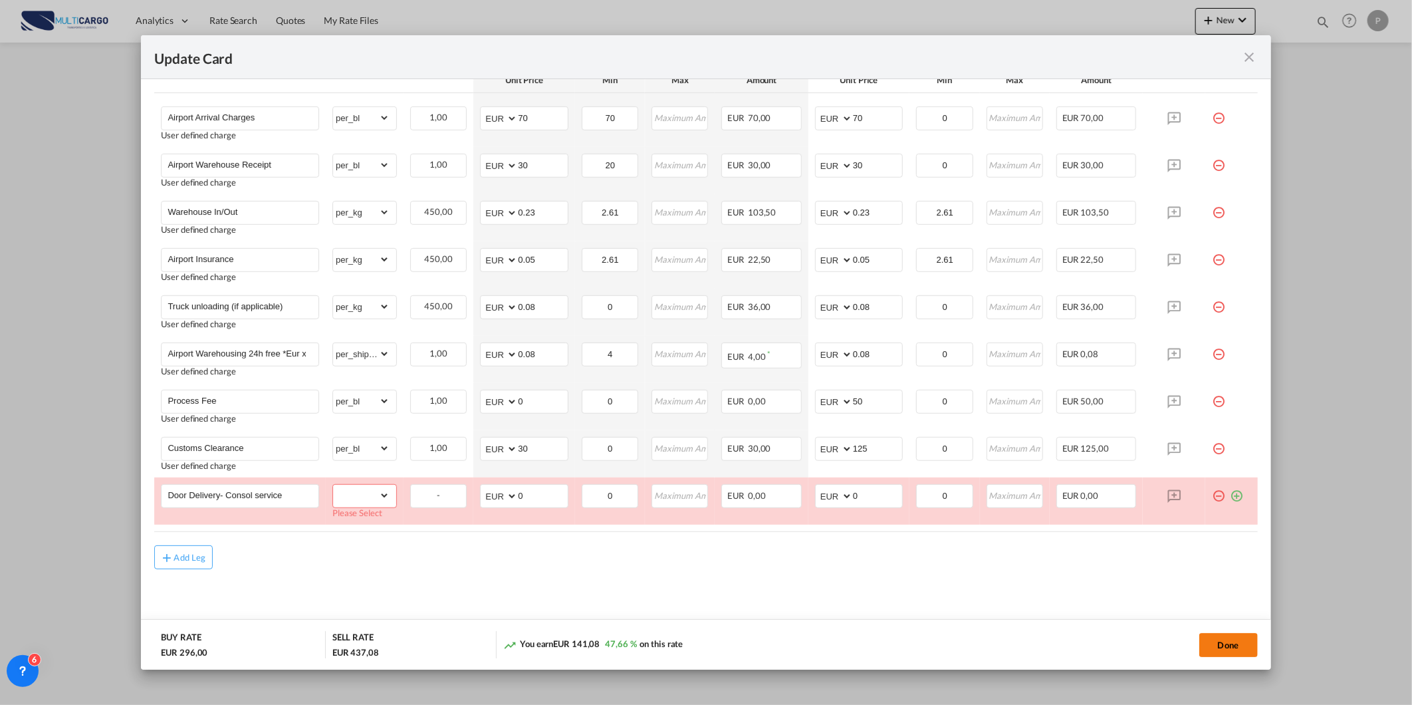
scroll to position [382, 0]
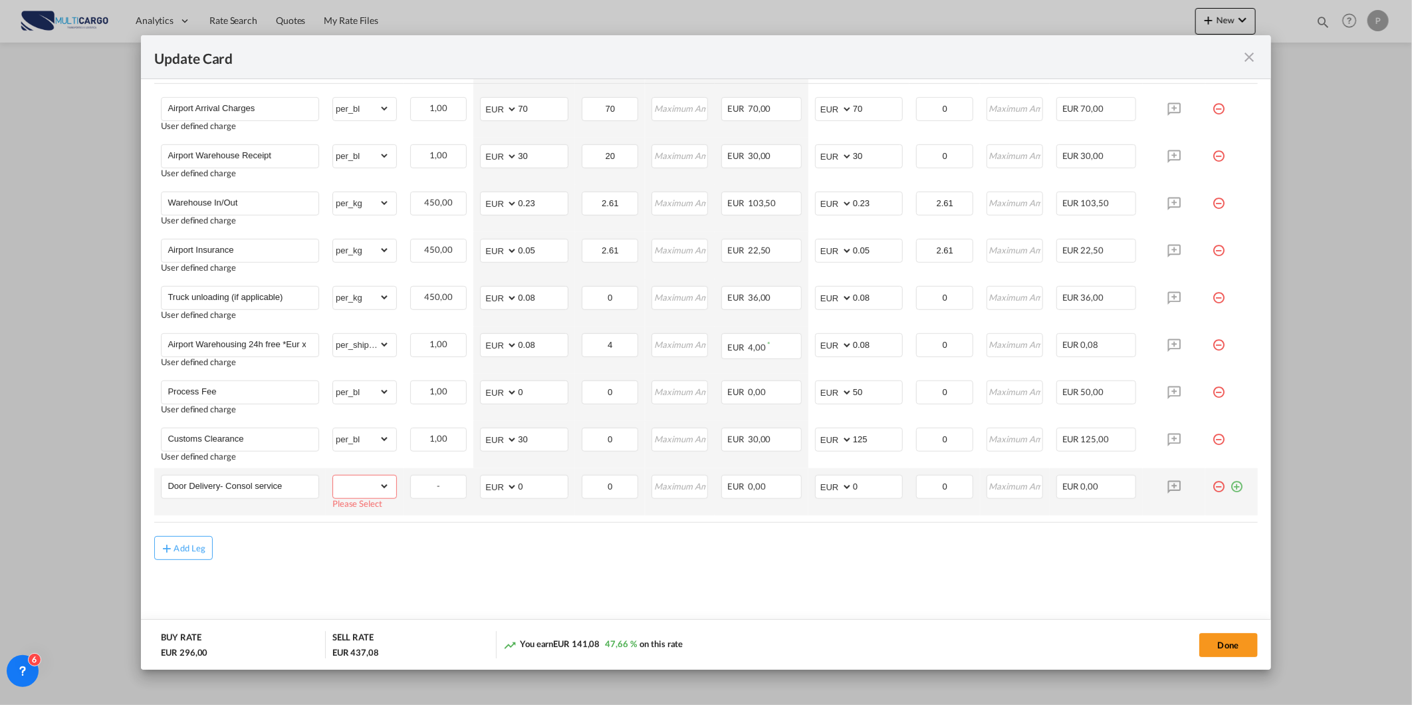
click at [373, 487] on select "gross_weight volumetric_weight per_shipment per_bl per_km % on air freight per_…" at bounding box center [361, 485] width 57 height 21
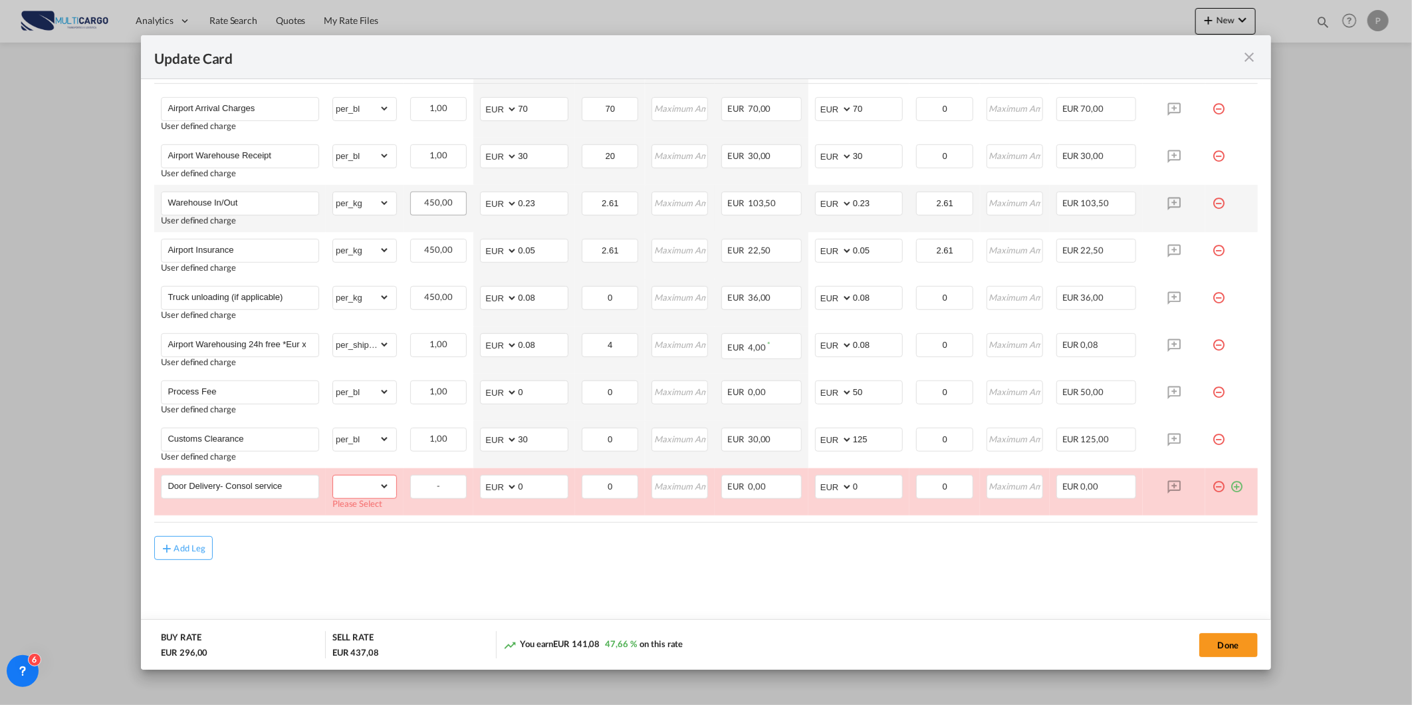
select select "per_shipment"
click at [333, 485] on select "gross_weight volumetric_weight per_shipment per_bl per_km % on air freight per_…" at bounding box center [361, 485] width 57 height 21
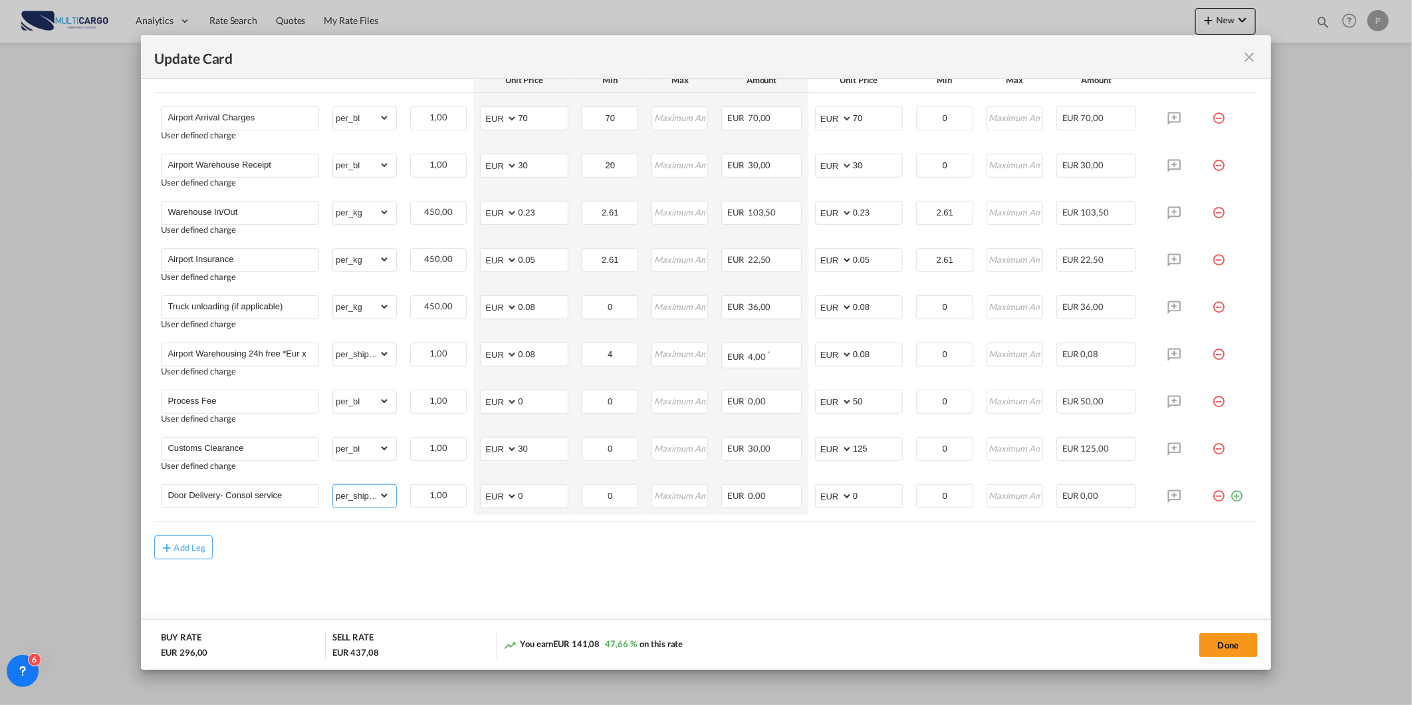
scroll to position [372, 0]
click at [1207, 641] on button "Done" at bounding box center [1229, 645] width 59 height 24
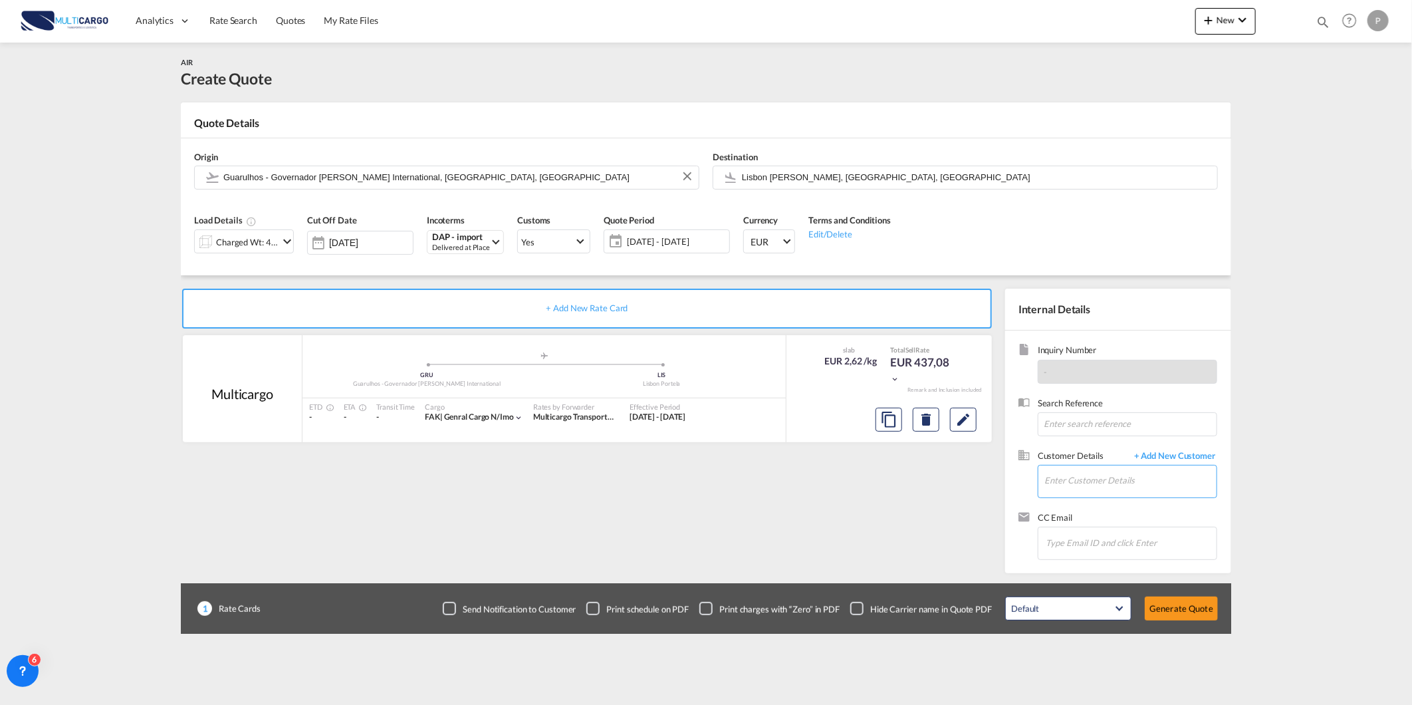
click at [1100, 485] on input "Enter Customer Details" at bounding box center [1131, 480] width 172 height 30
paste input "[PERSON_NAME][EMAIL_ADDRESS][DOMAIN_NAME]"
click at [1102, 508] on div "[PERSON_NAME] [GEOGRAPHIC_DATA] [PERSON_NAME][EMAIL_ADDRESS][DOMAIN_NAME] | Wee…" at bounding box center [1170, 504] width 253 height 36
type input "WeeDO LOGISTICS, [PERSON_NAME] [GEOGRAPHIC_DATA], [PERSON_NAME][EMAIL_ADDRESS][…"
click at [1178, 606] on button "Generate Quote" at bounding box center [1181, 608] width 73 height 24
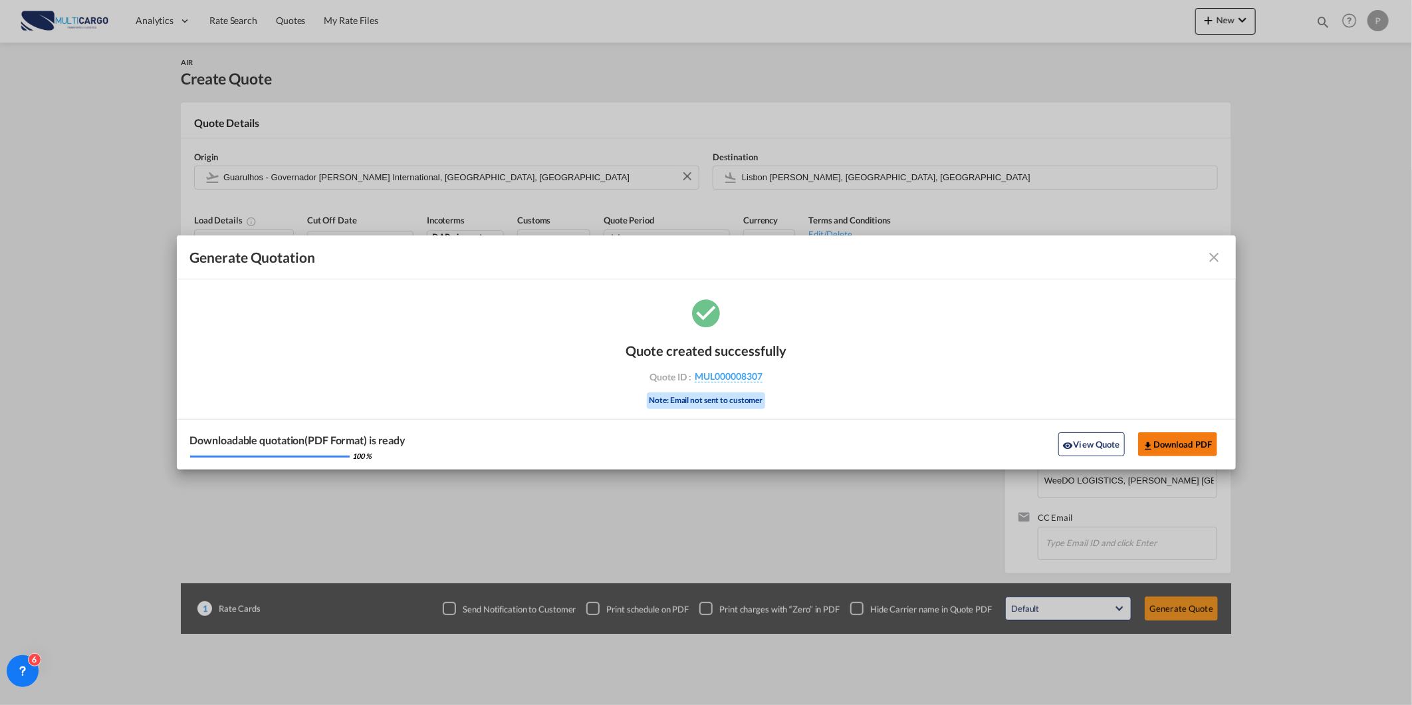
click at [1180, 449] on button "Download PDF" at bounding box center [1177, 444] width 79 height 24
click at [1211, 261] on md-icon "icon-close fg-AAA8AD cursor m-0" at bounding box center [1215, 257] width 16 height 16
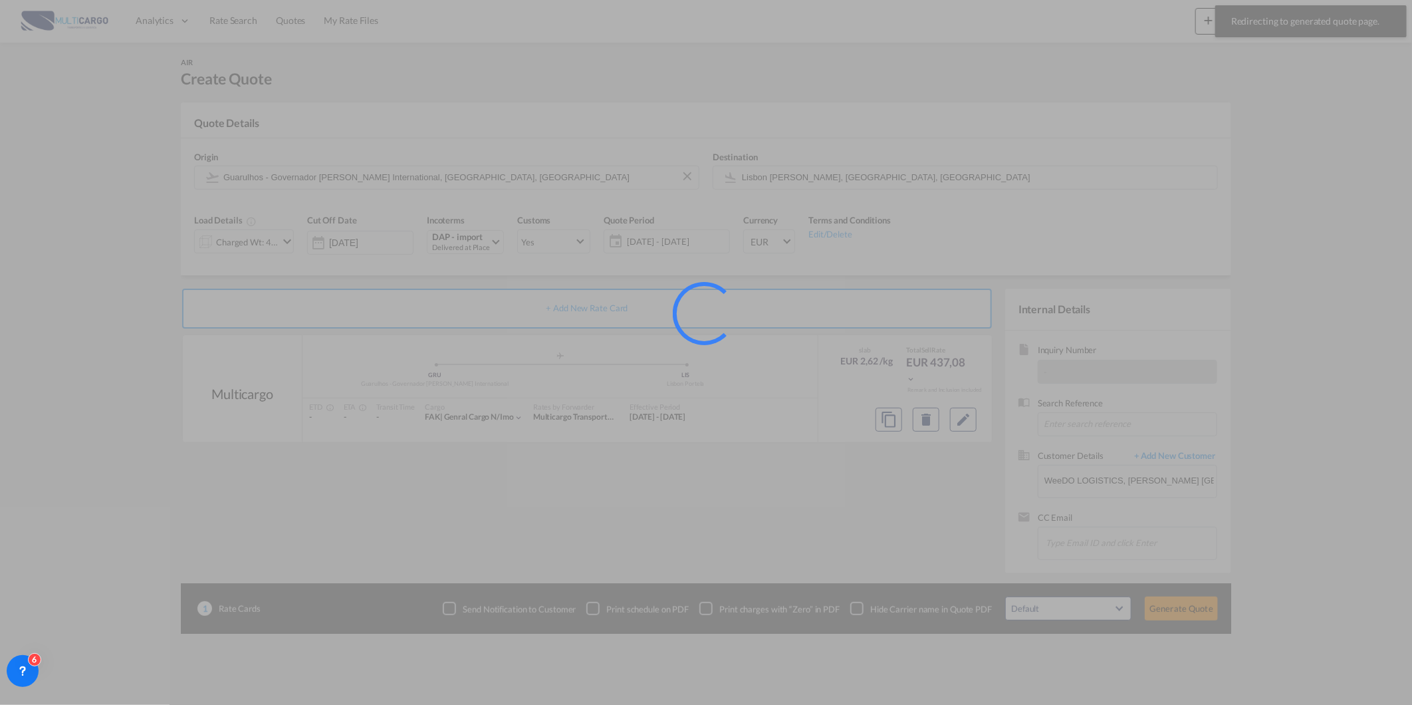
click at [1231, 36] on div at bounding box center [706, 352] width 1412 height 705
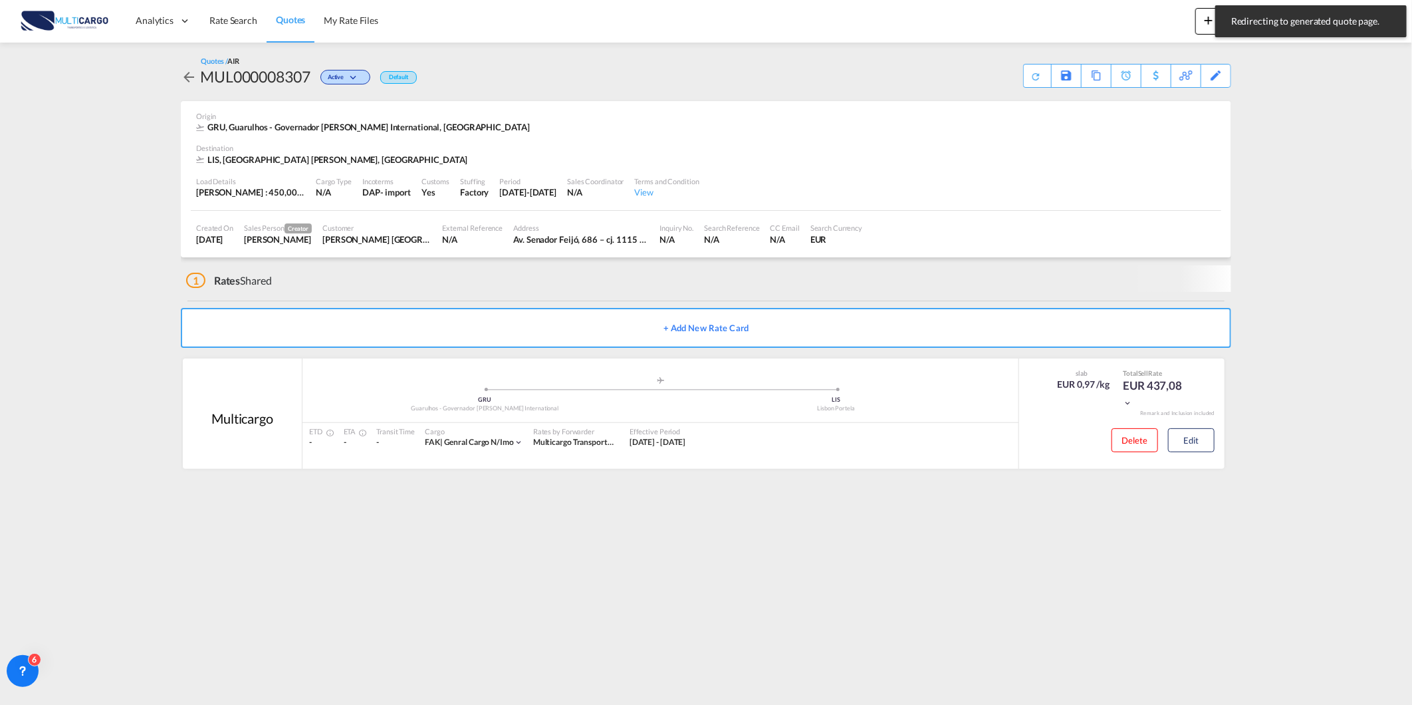
click at [1199, 28] on button "New" at bounding box center [1226, 21] width 61 height 27
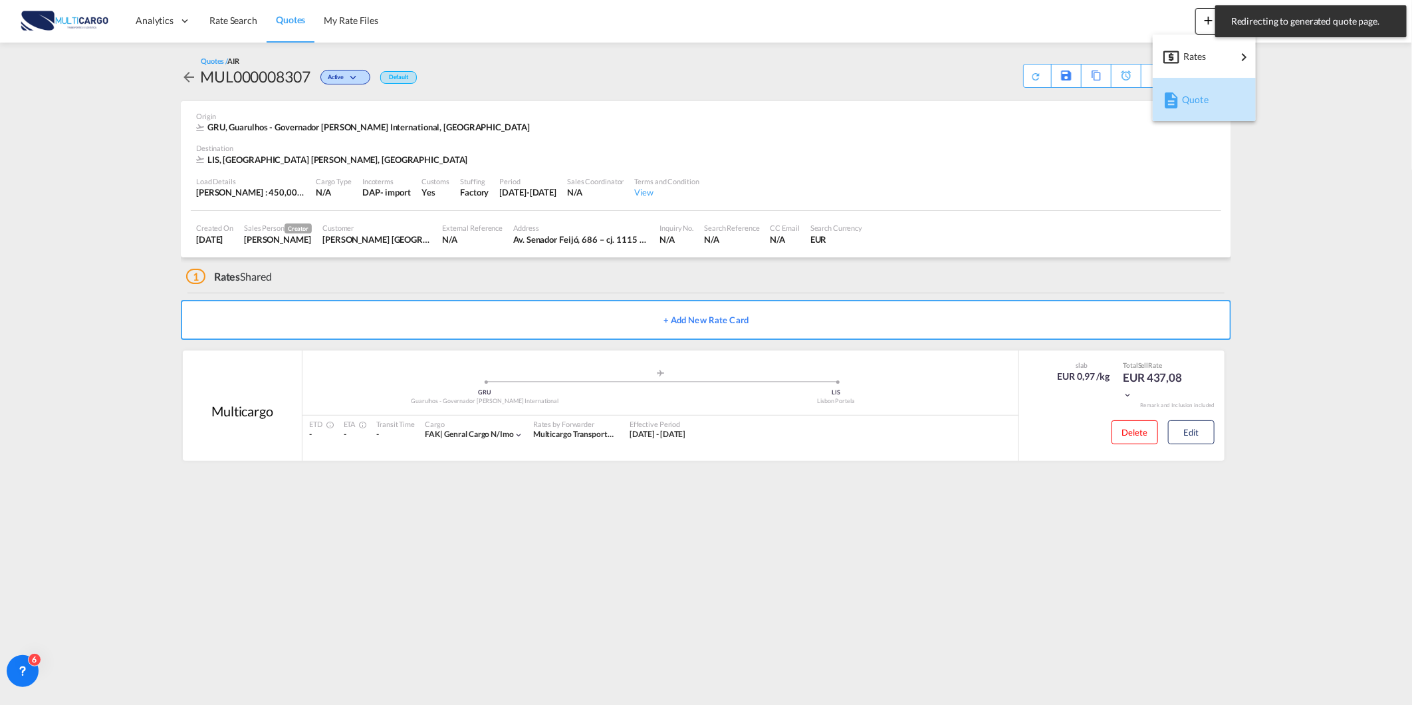
click at [1197, 97] on span "Quote" at bounding box center [1189, 99] width 15 height 27
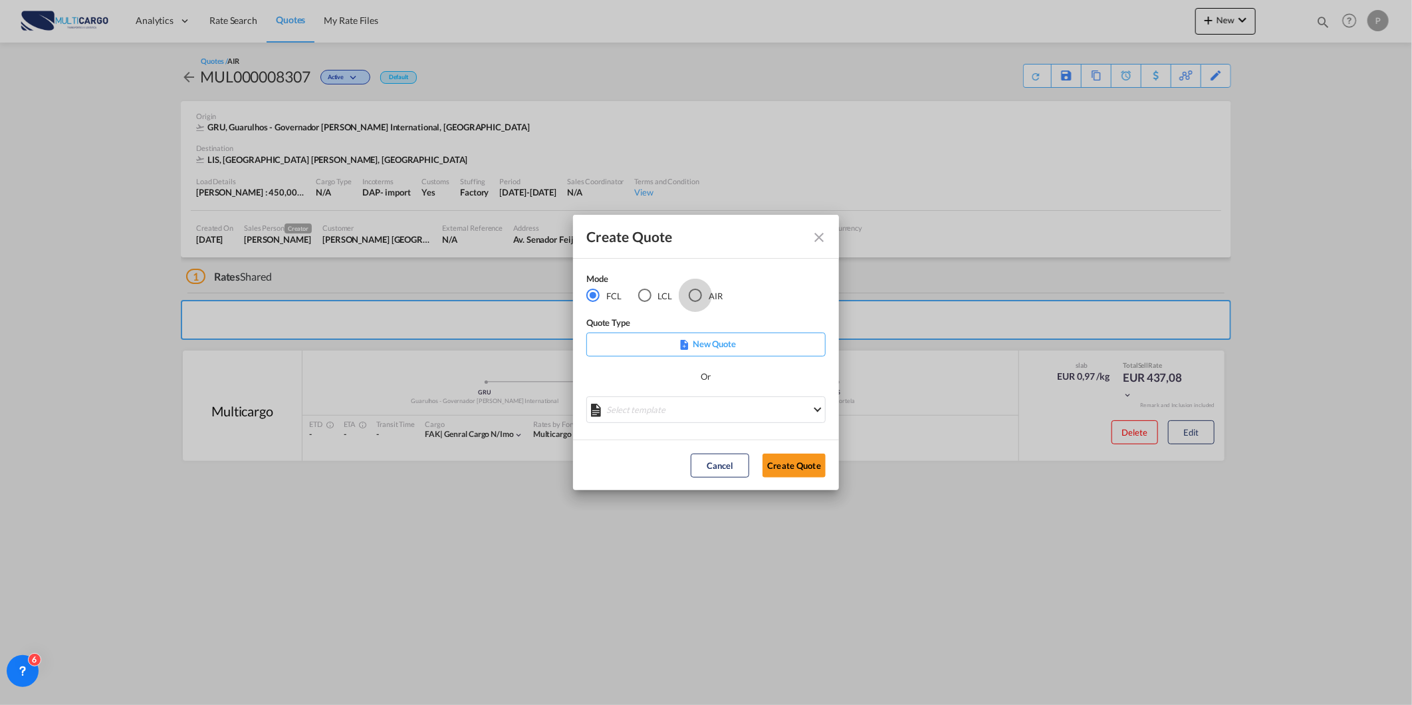
click at [698, 295] on div "AIR" at bounding box center [695, 295] width 13 height 13
click at [695, 383] on div "Or" at bounding box center [705, 383] width 239 height 27
click at [695, 401] on div "Create QuoteModeFCL LCLAIR ..." at bounding box center [705, 404] width 239 height 17
click at [689, 407] on md-select "Select template [DATE] IMP_DAP_AIR_>500 [PERSON_NAME] | [DATE] [DATE]_IMP_DAP_A…" at bounding box center [705, 409] width 239 height 27
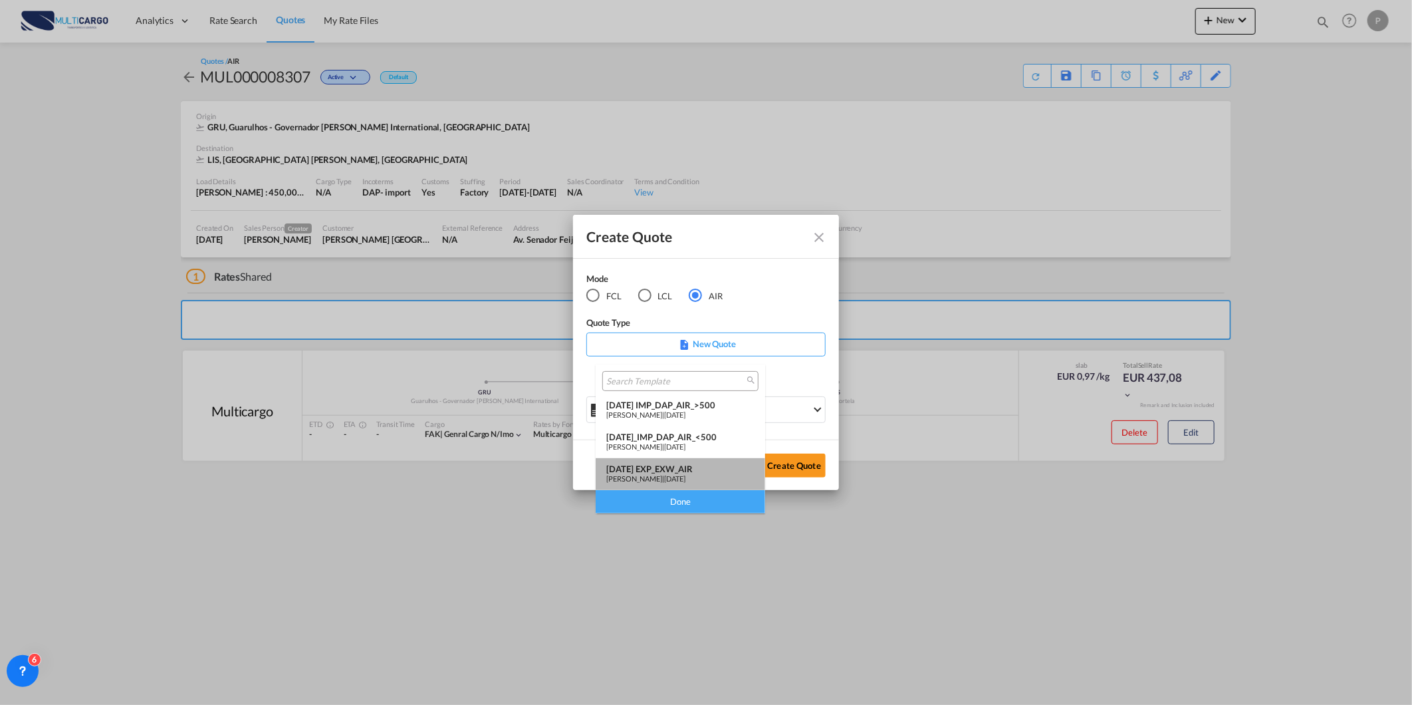
click at [694, 463] on div "[DATE] EXP_EXW_AIR" at bounding box center [680, 468] width 148 height 11
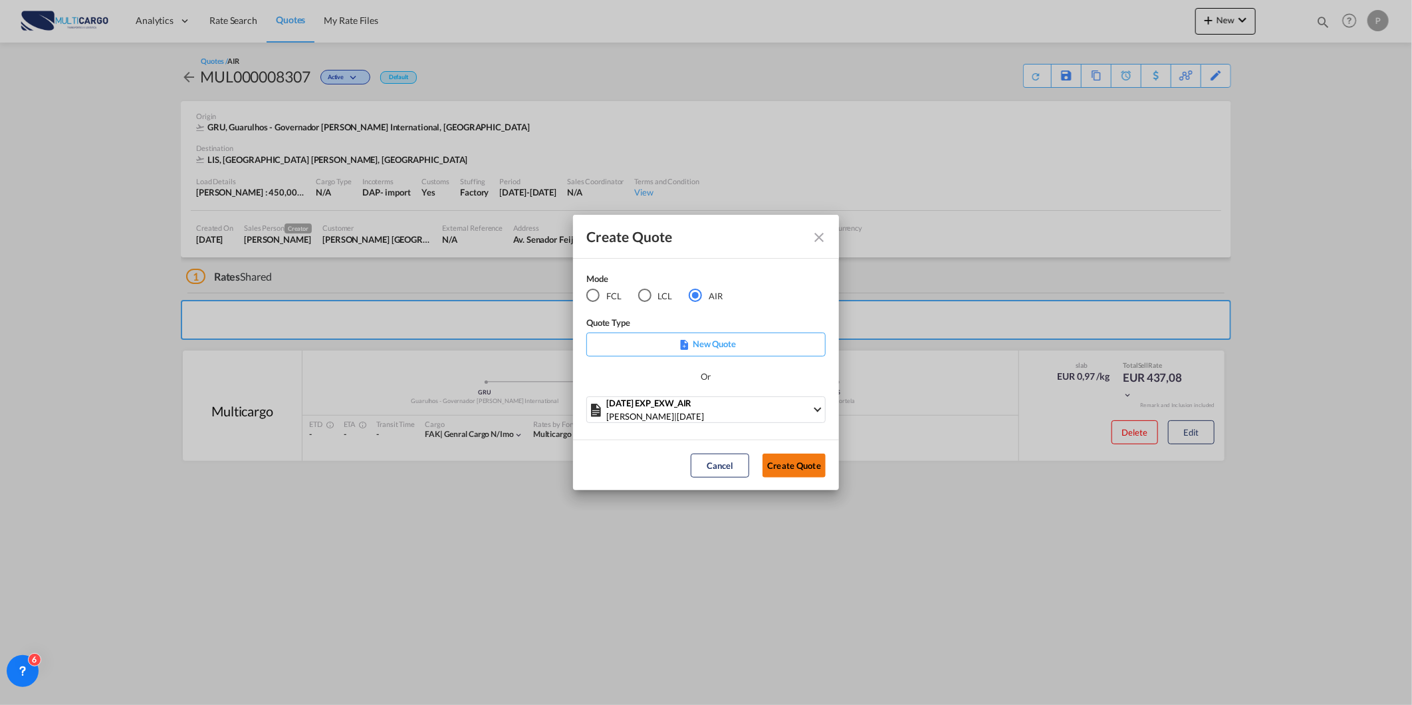
click at [775, 457] on button "Create Quote" at bounding box center [794, 465] width 63 height 24
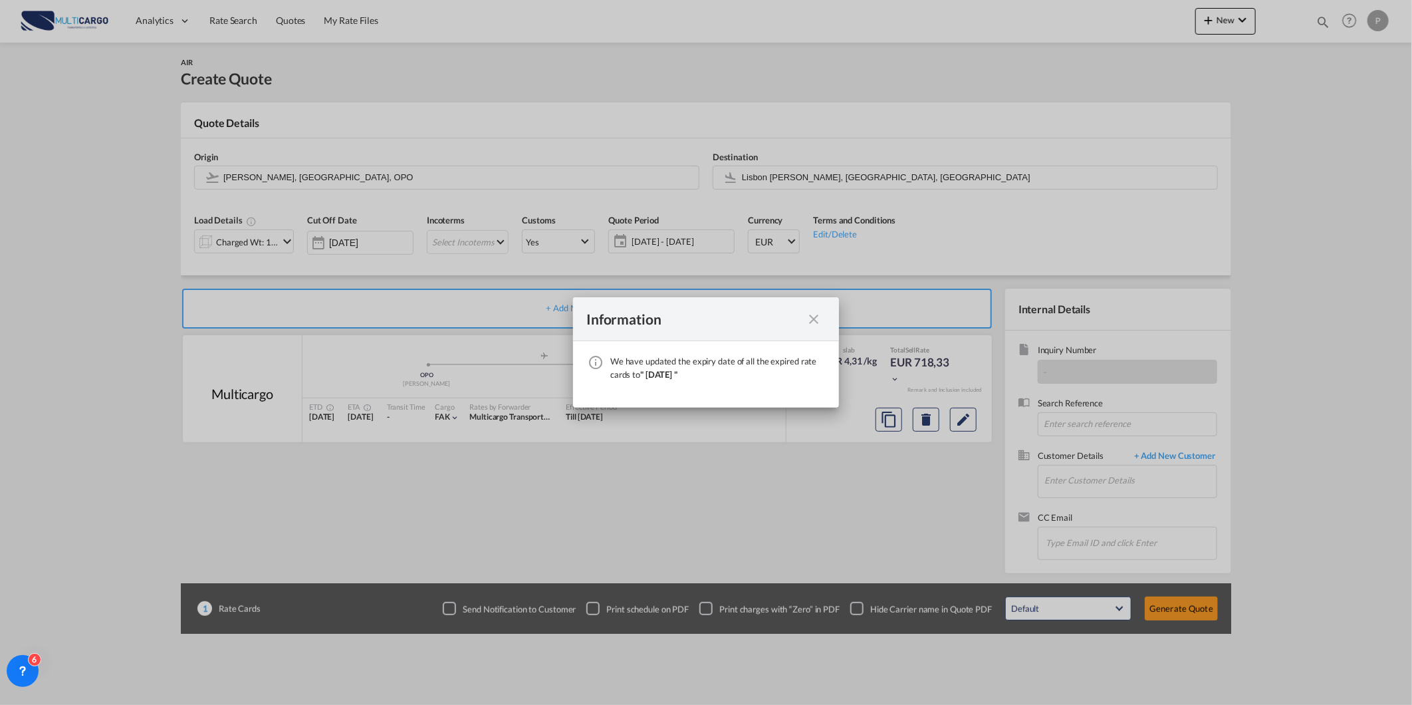
drag, startPoint x: 807, startPoint y: 316, endPoint x: 820, endPoint y: 315, distance: 12.7
click at [807, 315] on md-icon "icon-close fg-AAA8AD cursor" at bounding box center [814, 319] width 16 height 16
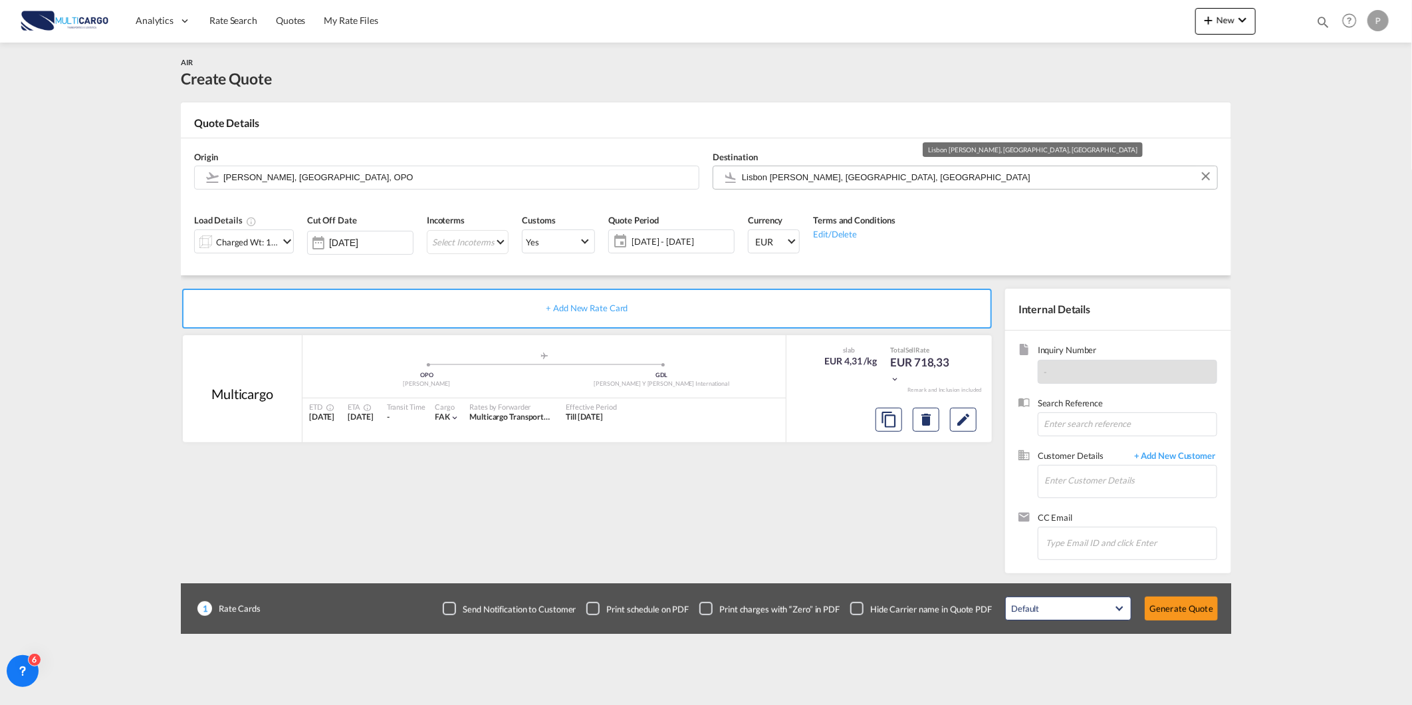
click at [805, 178] on input "Lisbon [PERSON_NAME], [GEOGRAPHIC_DATA], [GEOGRAPHIC_DATA]" at bounding box center [976, 177] width 469 height 23
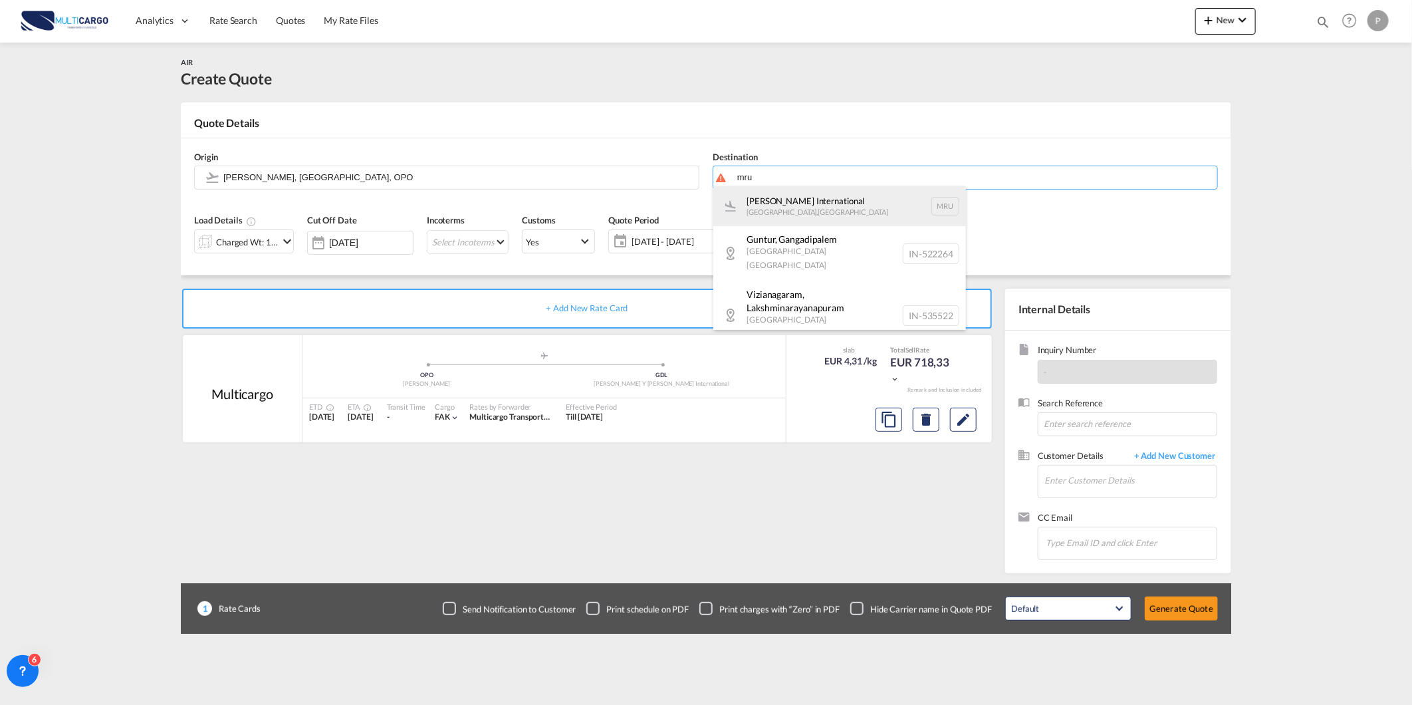
click at [825, 211] on div "[PERSON_NAME] International [GEOGRAPHIC_DATA] , [GEOGRAPHIC_DATA] MRU" at bounding box center [839, 206] width 253 height 40
type input "[PERSON_NAME] International, [GEOGRAPHIC_DATA], MRU"
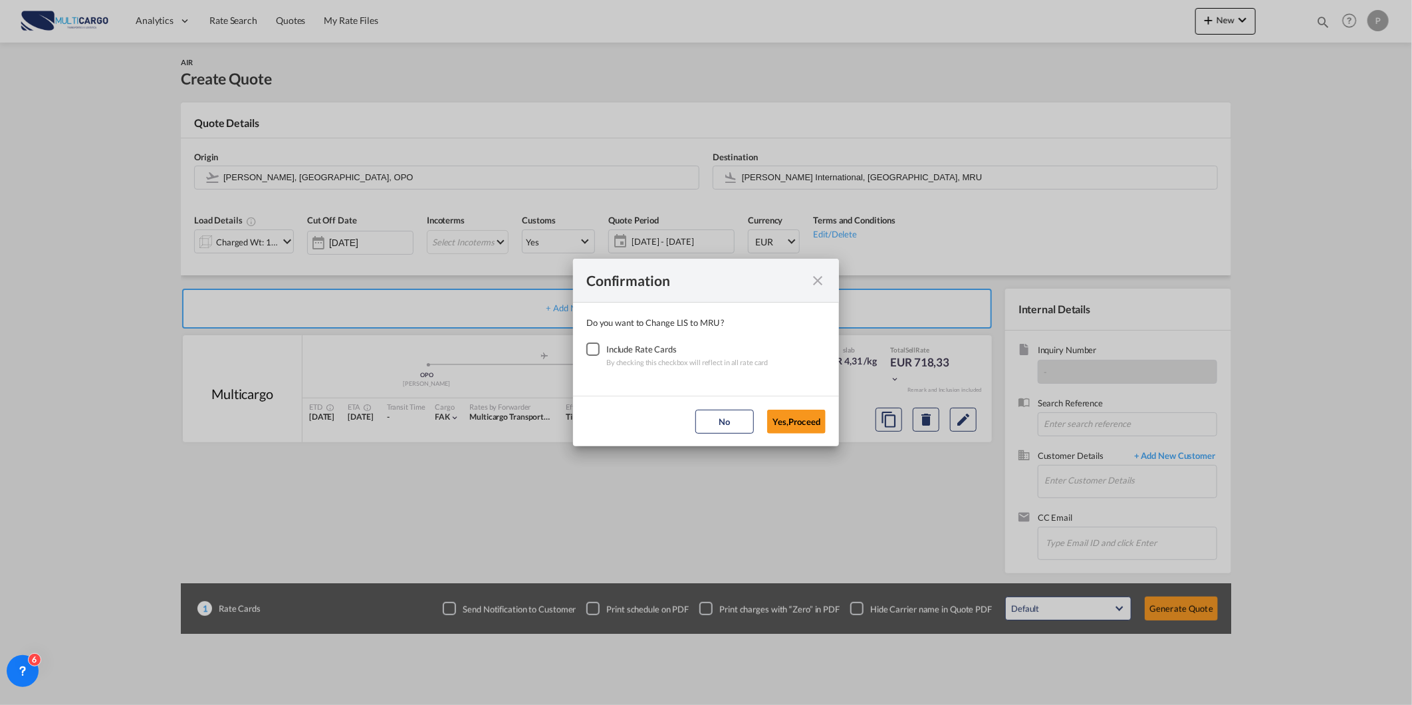
click at [592, 343] on div "Checkbox No Ink" at bounding box center [592, 348] width 13 height 13
click at [799, 414] on button "Yes,Proceed" at bounding box center [796, 422] width 59 height 24
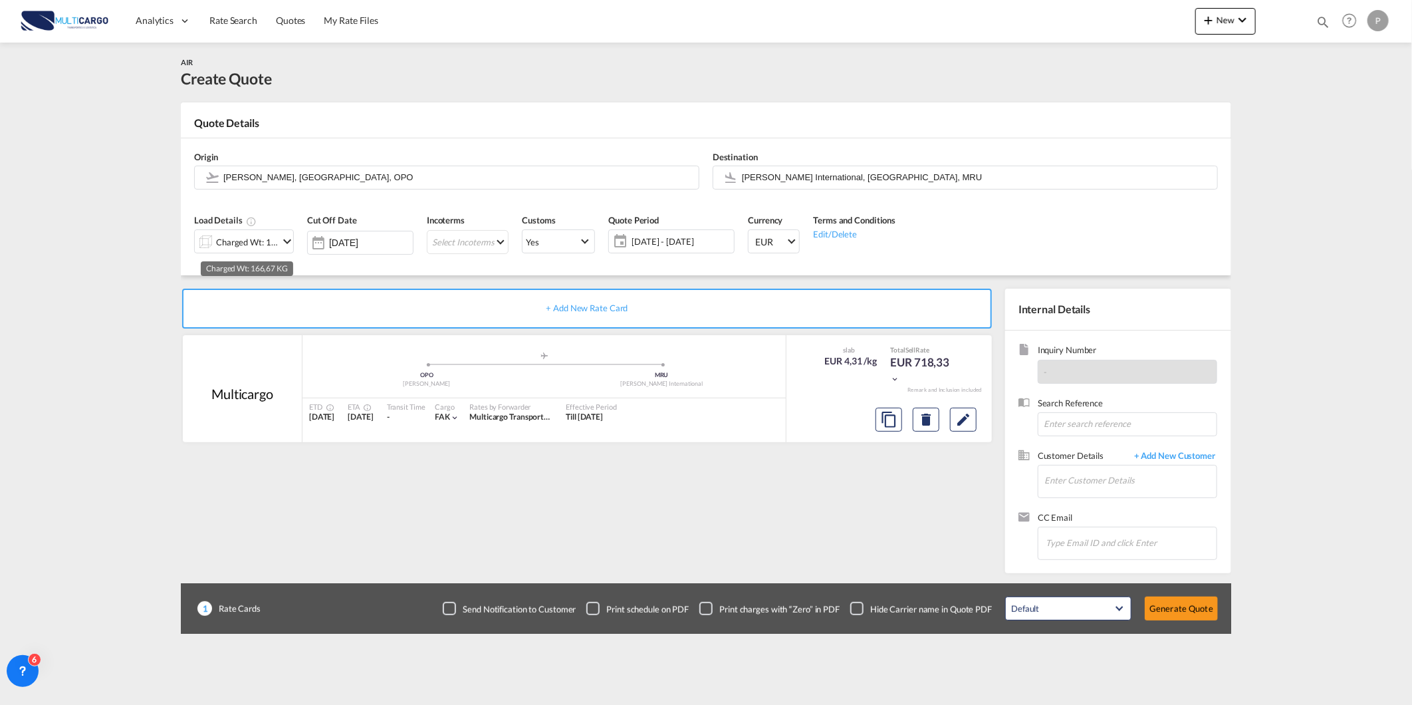
click at [229, 233] on div "Charged Wt: 166,67 KG" at bounding box center [247, 242] width 63 height 19
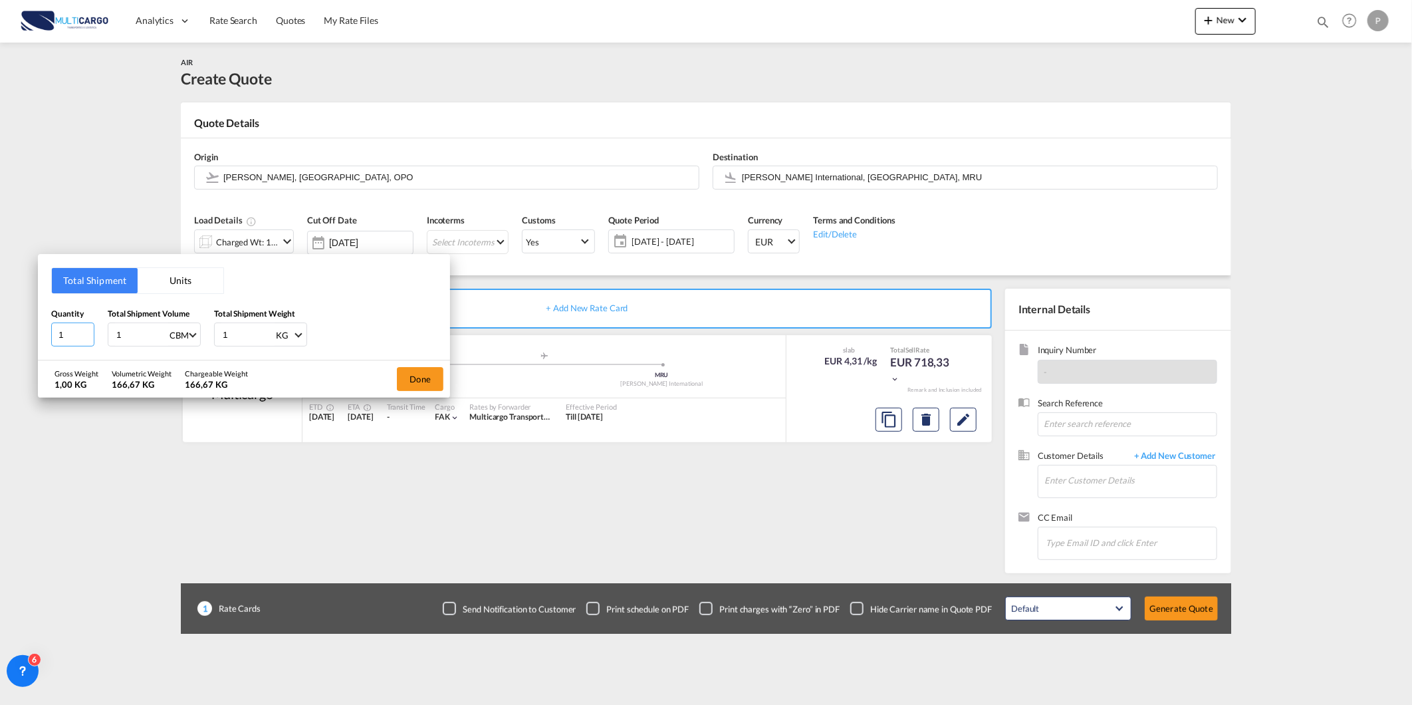
drag, startPoint x: 68, startPoint y: 328, endPoint x: 0, endPoint y: 330, distance: 68.5
click at [21, 330] on div "Total Shipment Units Quantity 1 Total Shipment Volume 1 CBM CBM CFT KG LB Total…" at bounding box center [706, 352] width 1412 height 705
type input "5"
type input "0"
type input "0.73"
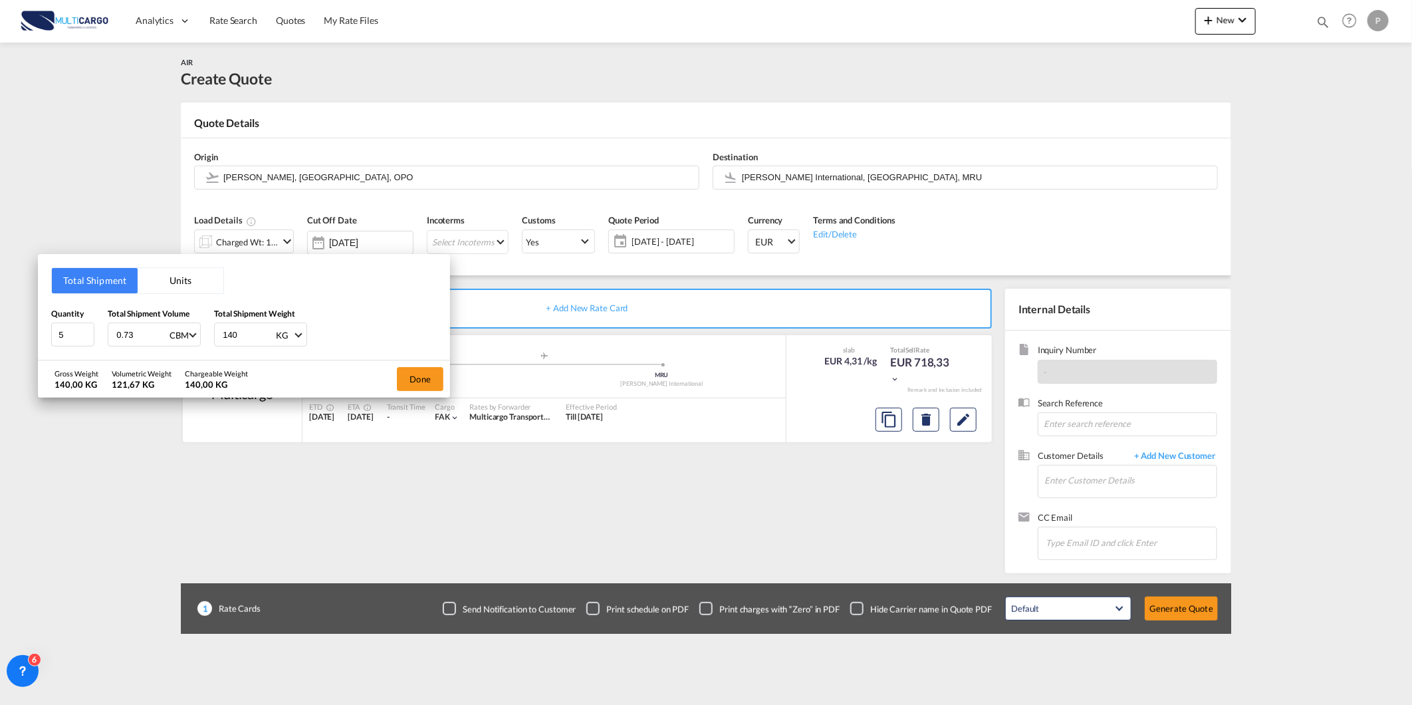
type input "140"
click at [391, 380] on div "Done" at bounding box center [420, 378] width 60 height 37
click at [404, 376] on button "Done" at bounding box center [420, 379] width 47 height 24
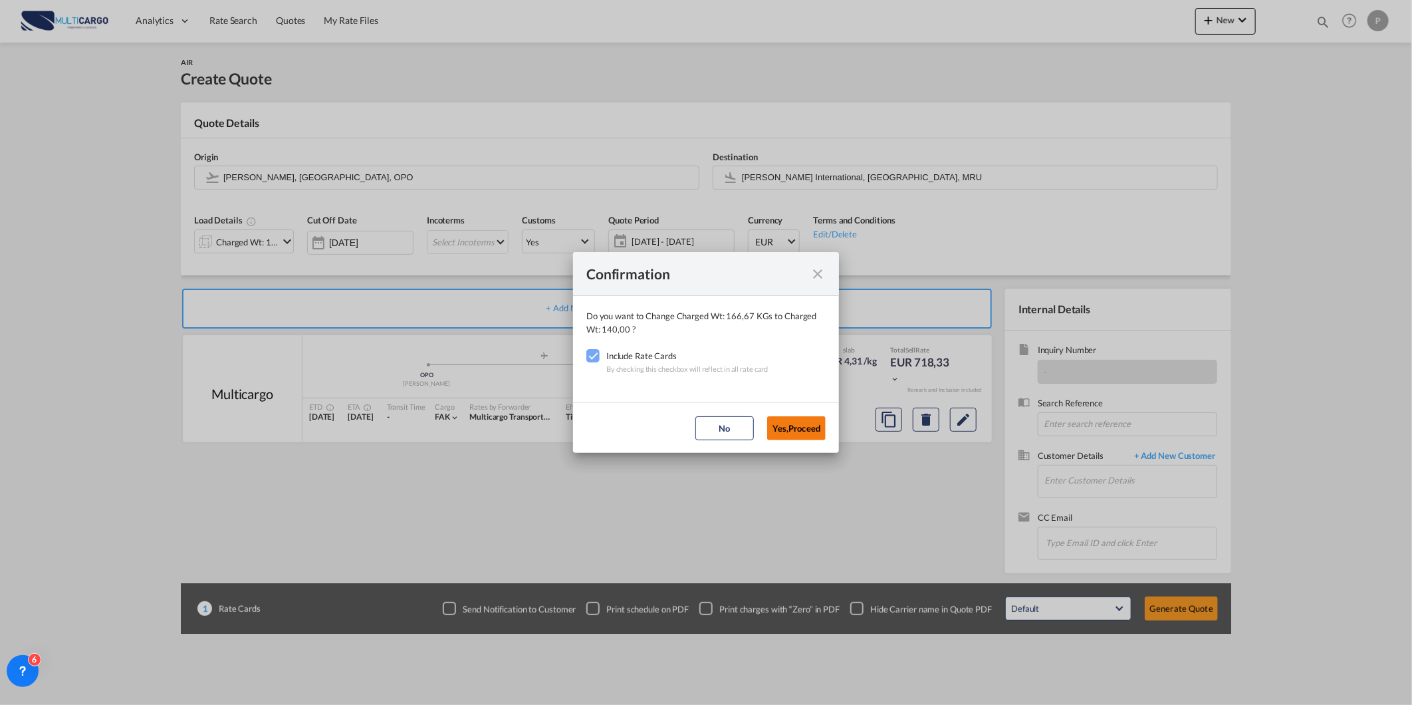
click at [808, 424] on button "Yes,Proceed" at bounding box center [796, 428] width 59 height 24
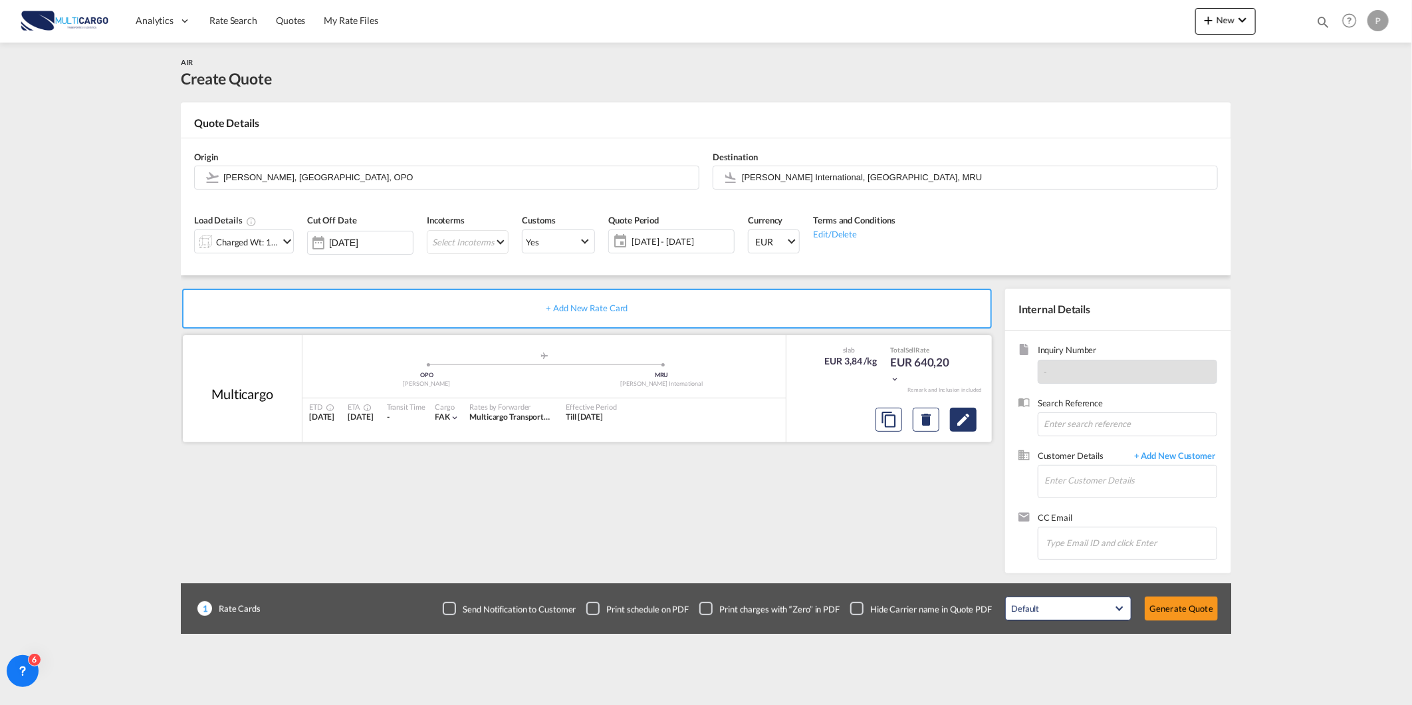
click at [965, 419] on md-icon "Edit" at bounding box center [963, 420] width 16 height 16
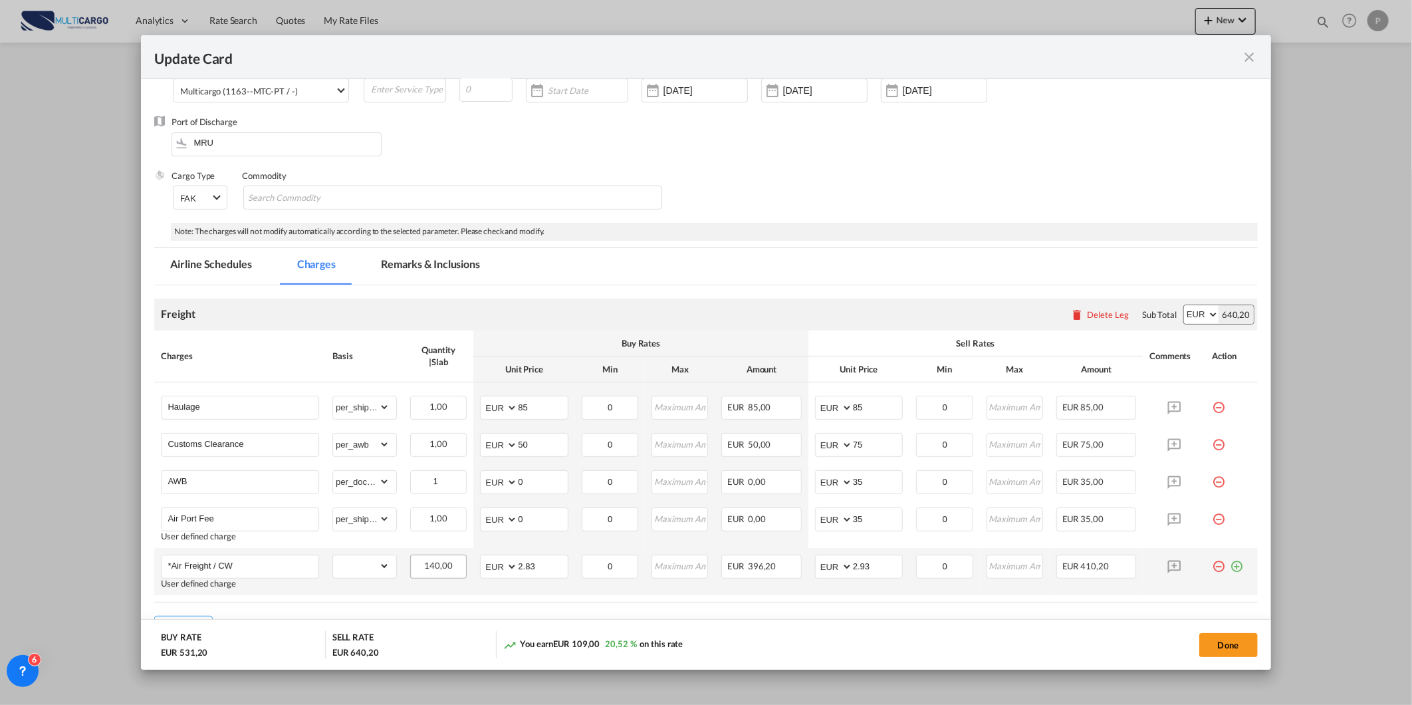
scroll to position [163, 0]
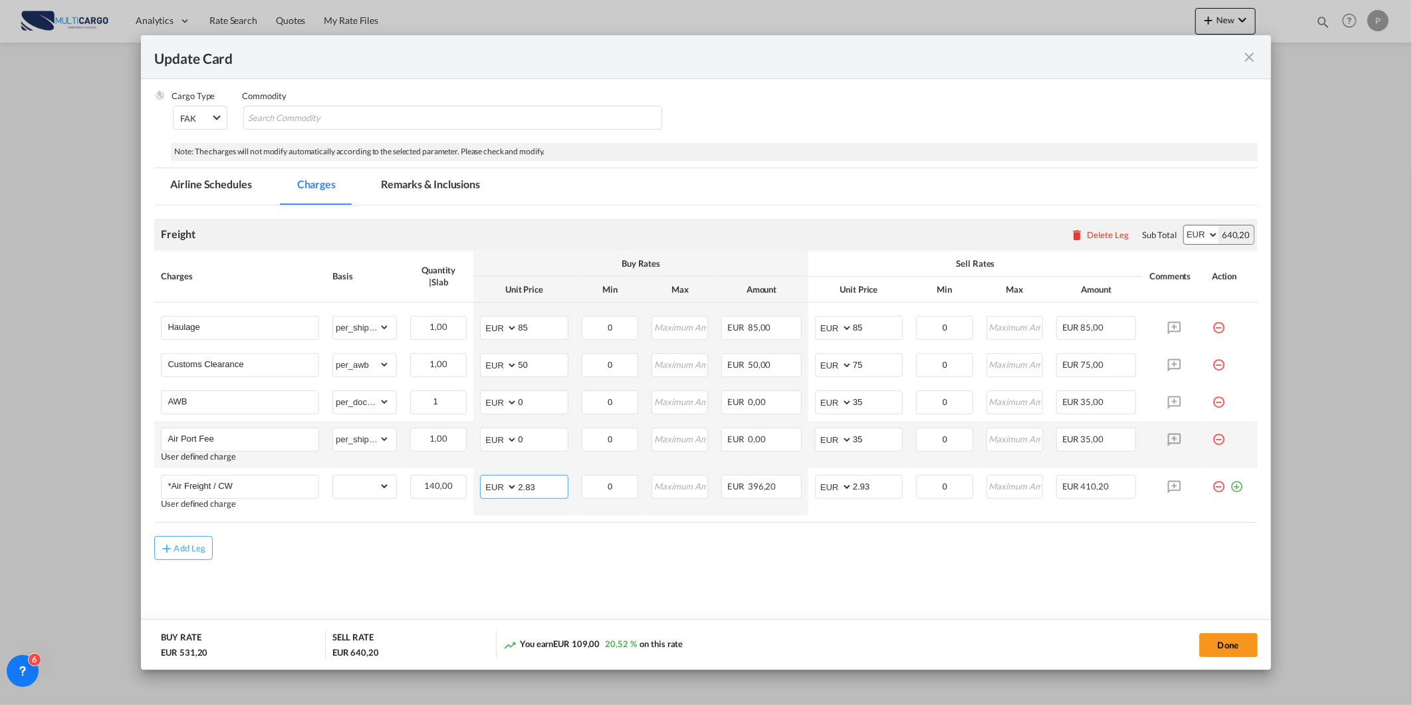
drag, startPoint x: 533, startPoint y: 483, endPoint x: 456, endPoint y: 461, distance: 79.4
click at [469, 485] on tr "*Air Freight / CW User defined charge Please Enter Already Exists gross_weight …" at bounding box center [705, 491] width 1103 height 47
type input "1.96"
type input "2.20"
drag, startPoint x: 868, startPoint y: 326, endPoint x: 765, endPoint y: 328, distance: 102.4
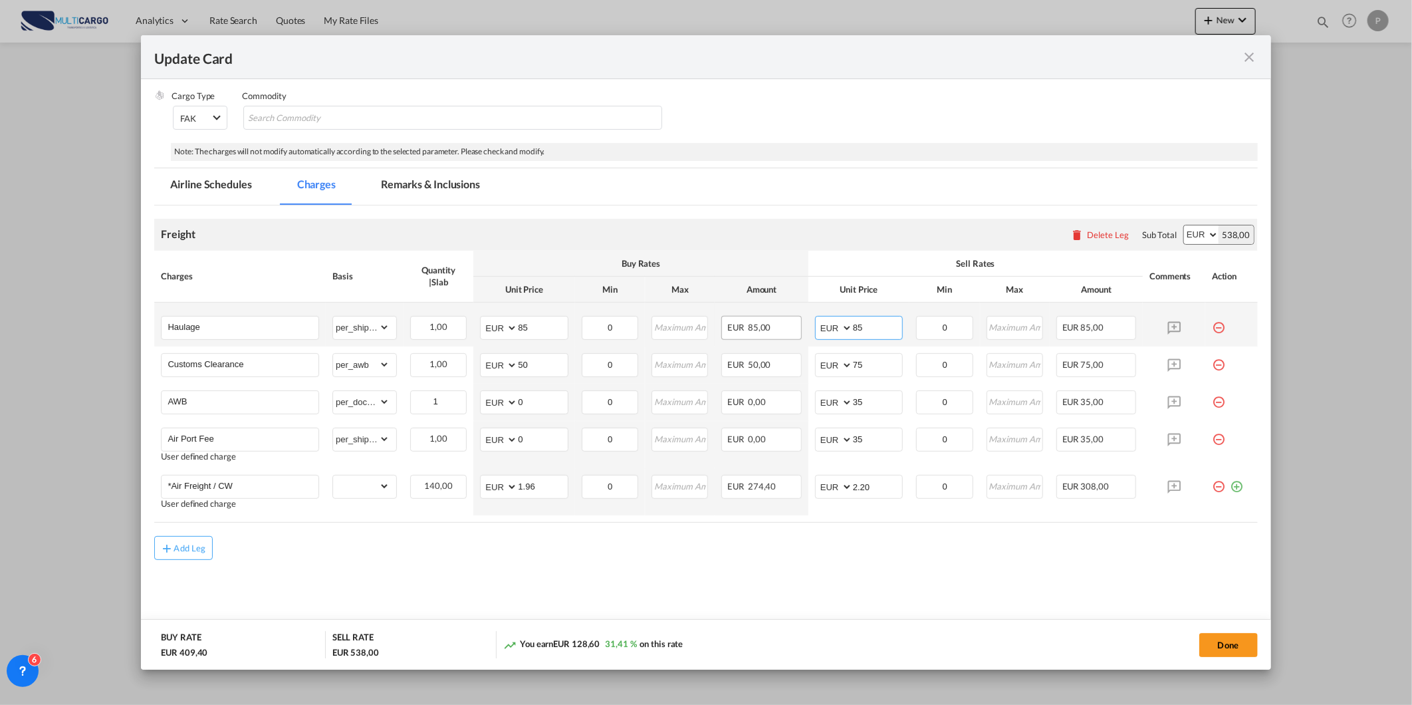
click at [766, 327] on tr "Haulage Please Enter Already Exists gross_weight volumetric_weight per_shipment…" at bounding box center [705, 325] width 1103 height 44
type input "180"
click at [261, 336] on md-autocomplete-wrap "Haulage" at bounding box center [243, 326] width 152 height 20
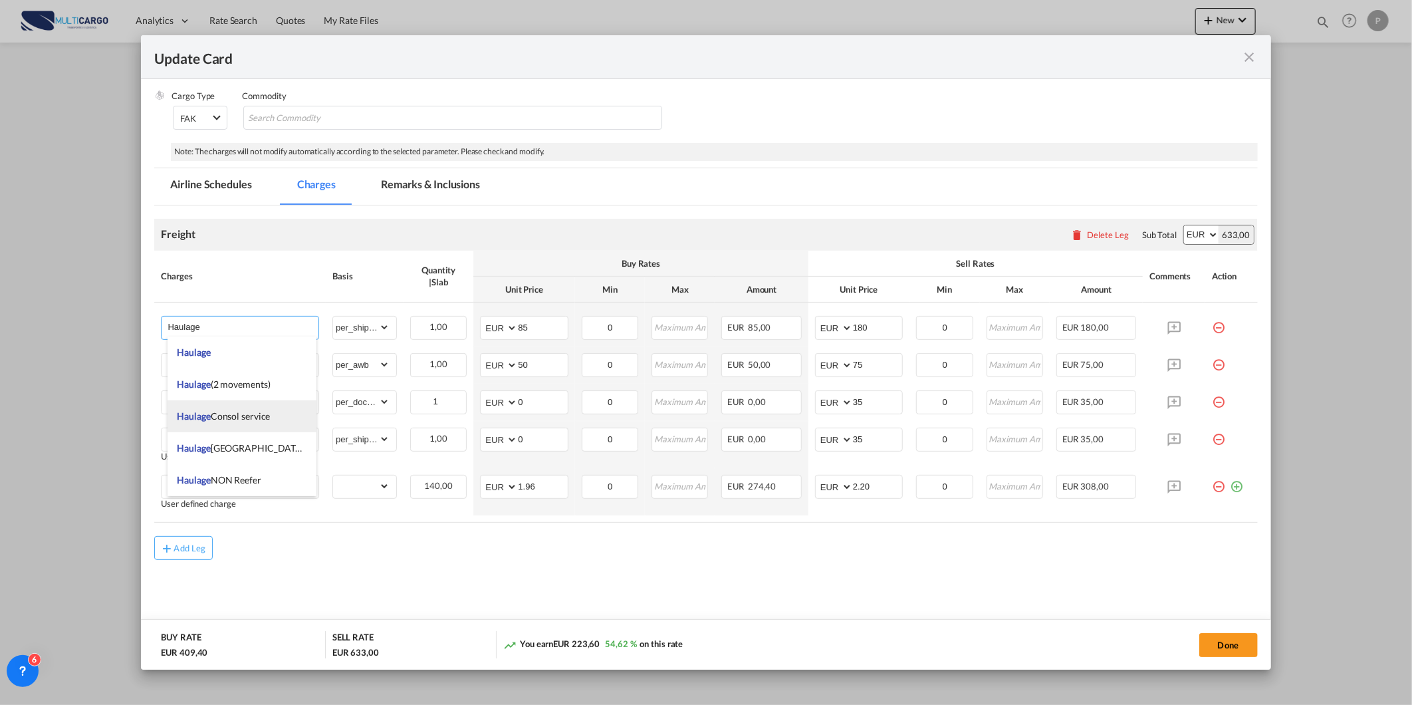
click at [271, 417] on li "Haulage Consol service" at bounding box center [243, 416] width 150 height 32
type input "Haulage Consol service"
type input "0"
select select "? object:null ?"
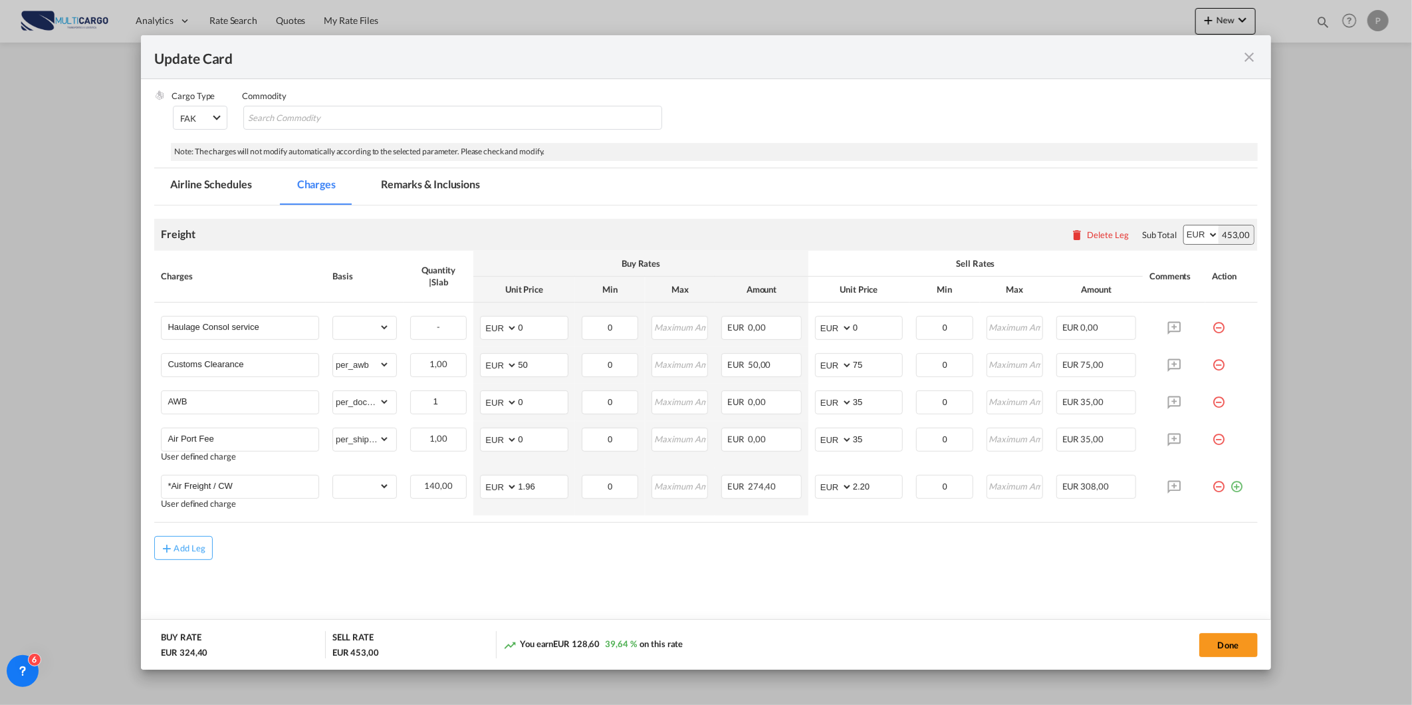
click at [838, 622] on md-dialog-actions "BUY RATE EUR 324,40 SELL RATE EUR 453,00 You earn EUR 128,60 39,64 % on this ra…" at bounding box center [706, 644] width 1130 height 51
click at [417, 182] on md-tab-item "Remarks & Inclusions" at bounding box center [430, 186] width 131 height 37
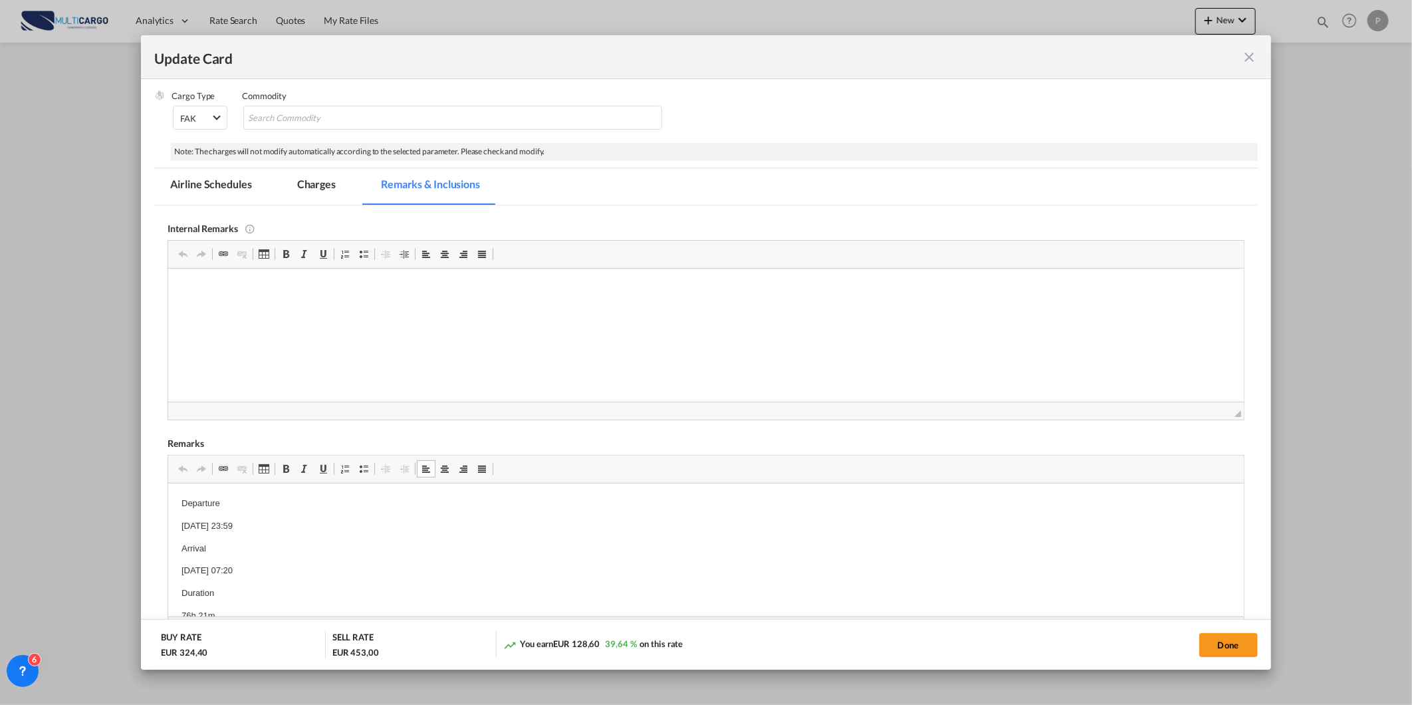
scroll to position [48, 0]
click at [1211, 643] on button "Done" at bounding box center [1229, 645] width 59 height 24
type input "2.2"
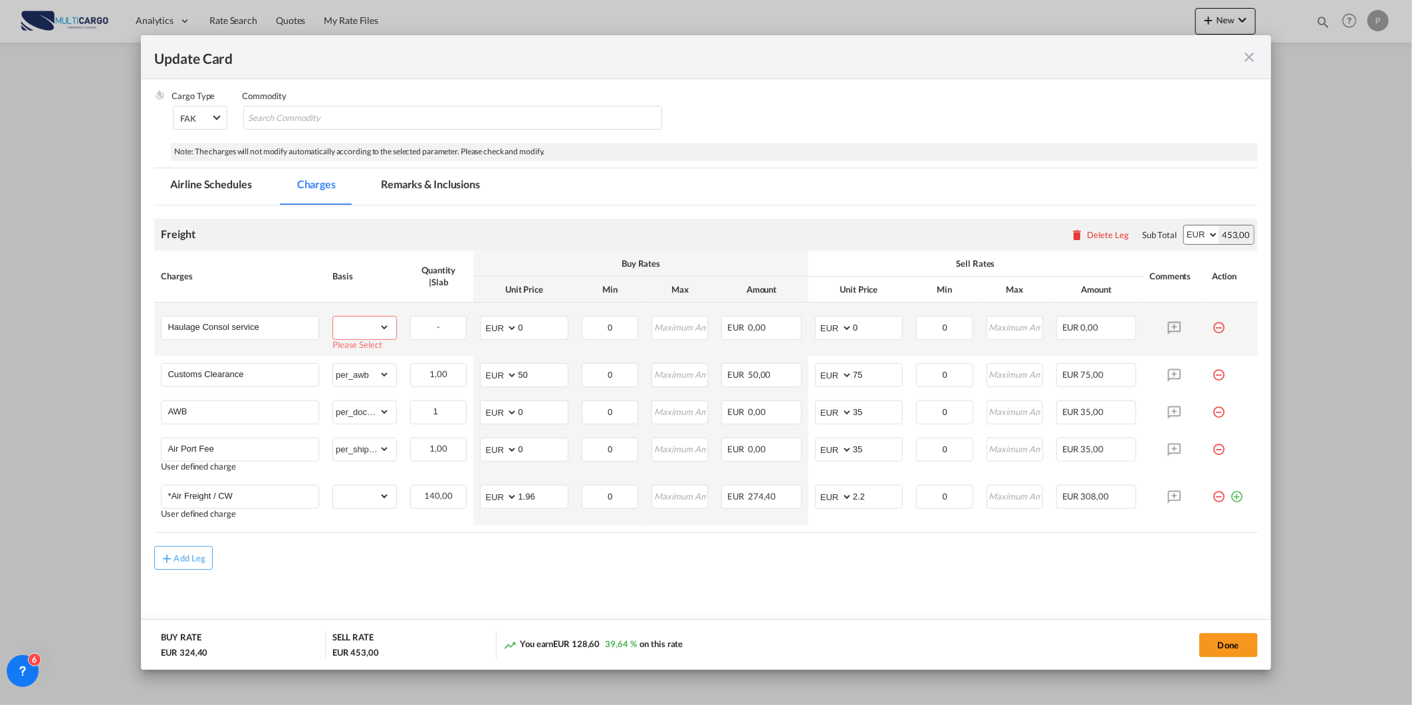
click at [356, 319] on select "gross_weight volumetric_weight per_shipment per_bl per_km % on air freight per_…" at bounding box center [361, 326] width 57 height 21
select select "per_shipment"
click at [333, 316] on select "gross_weight volumetric_weight per_shipment per_bl per_km % on air freight per_…" at bounding box center [361, 326] width 57 height 21
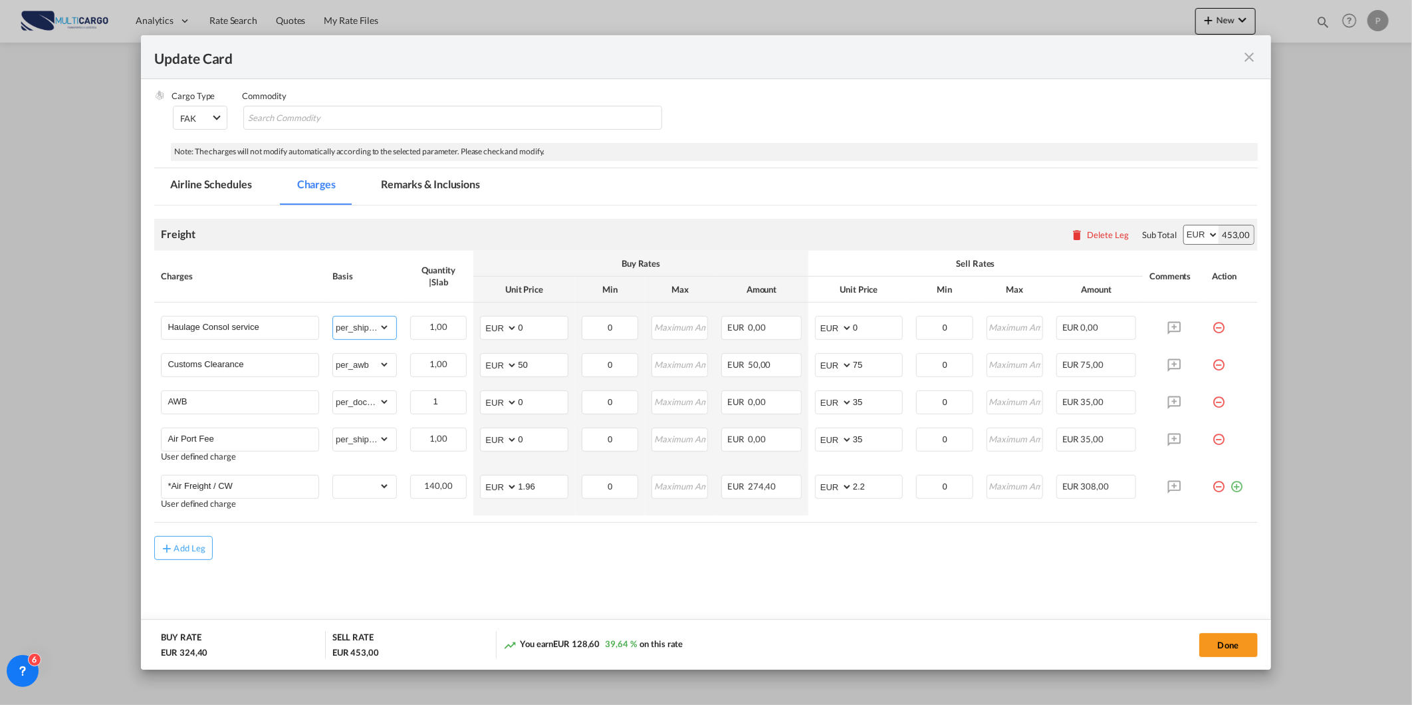
scroll to position [0, 0]
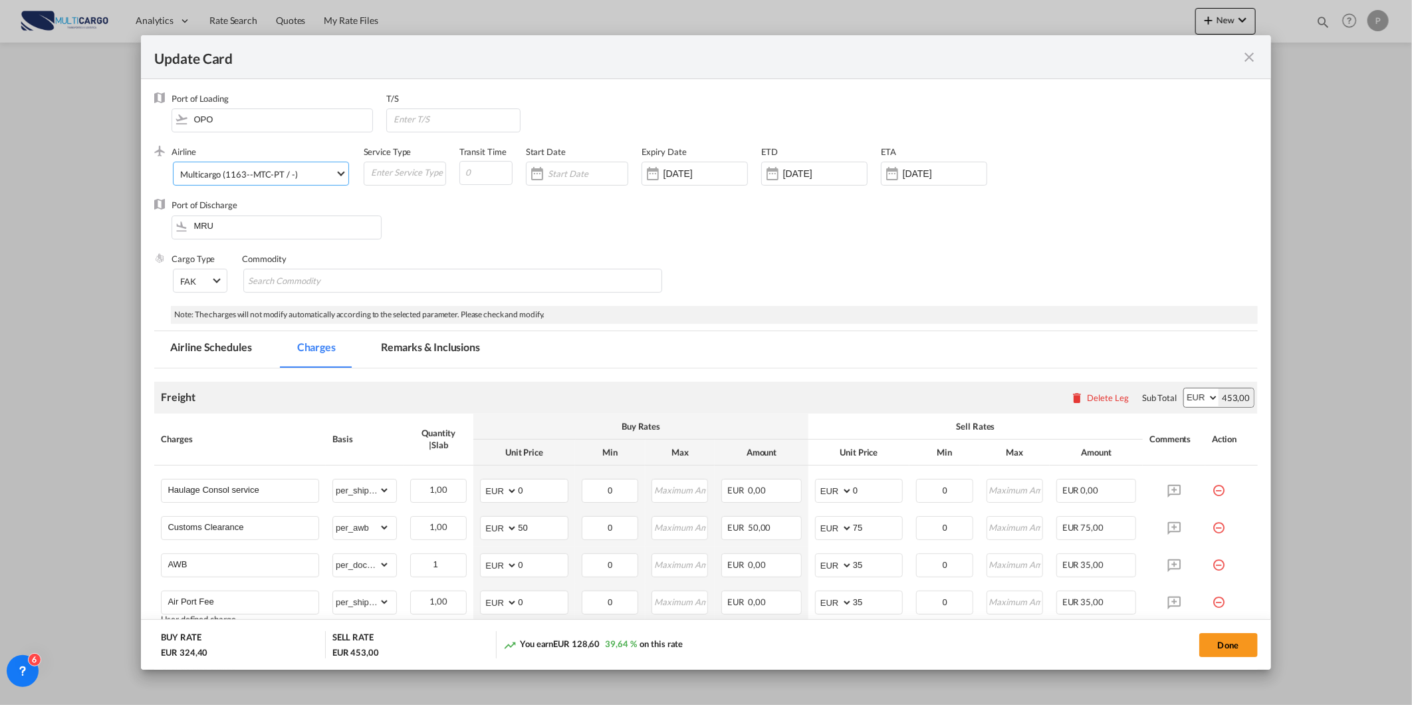
click at [207, 177] on div "Multicargo (1163--MTC-PT / -)" at bounding box center [238, 174] width 117 height 11
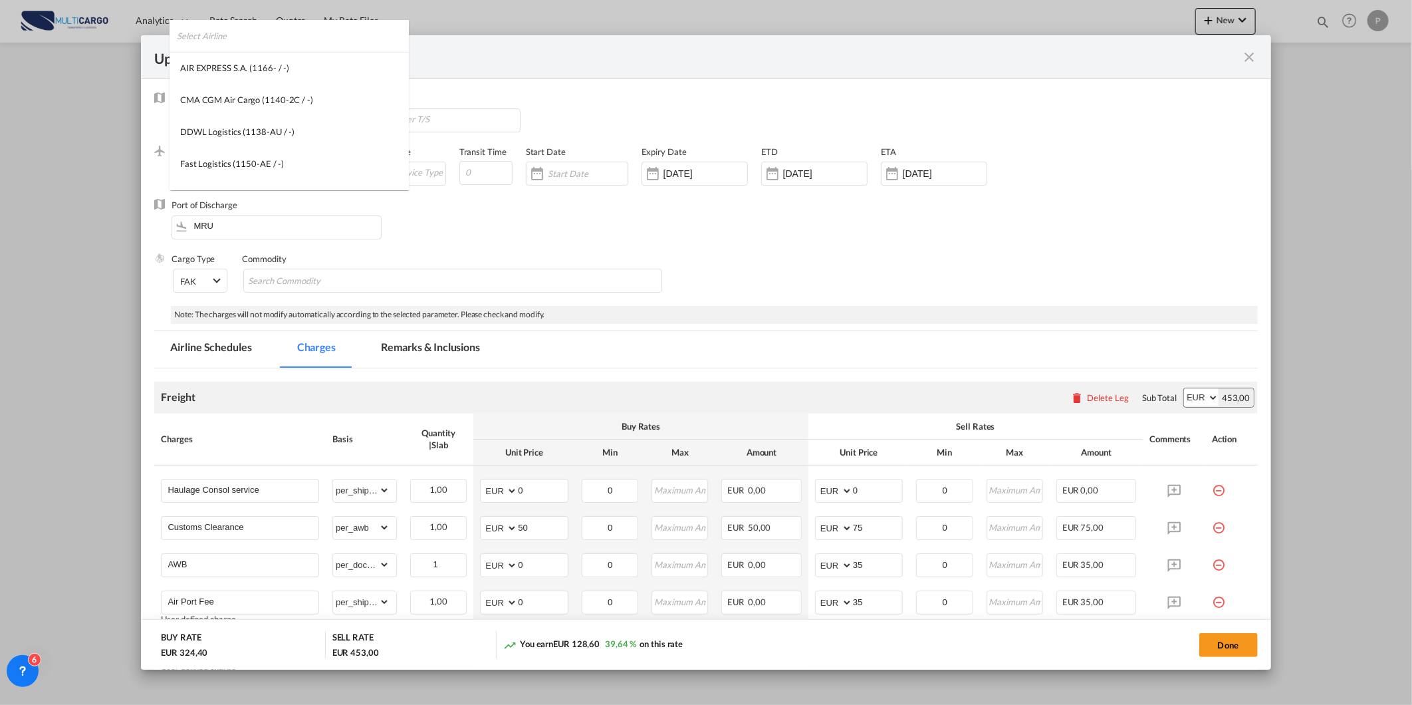
click at [363, 42] on input "search" at bounding box center [293, 36] width 232 height 32
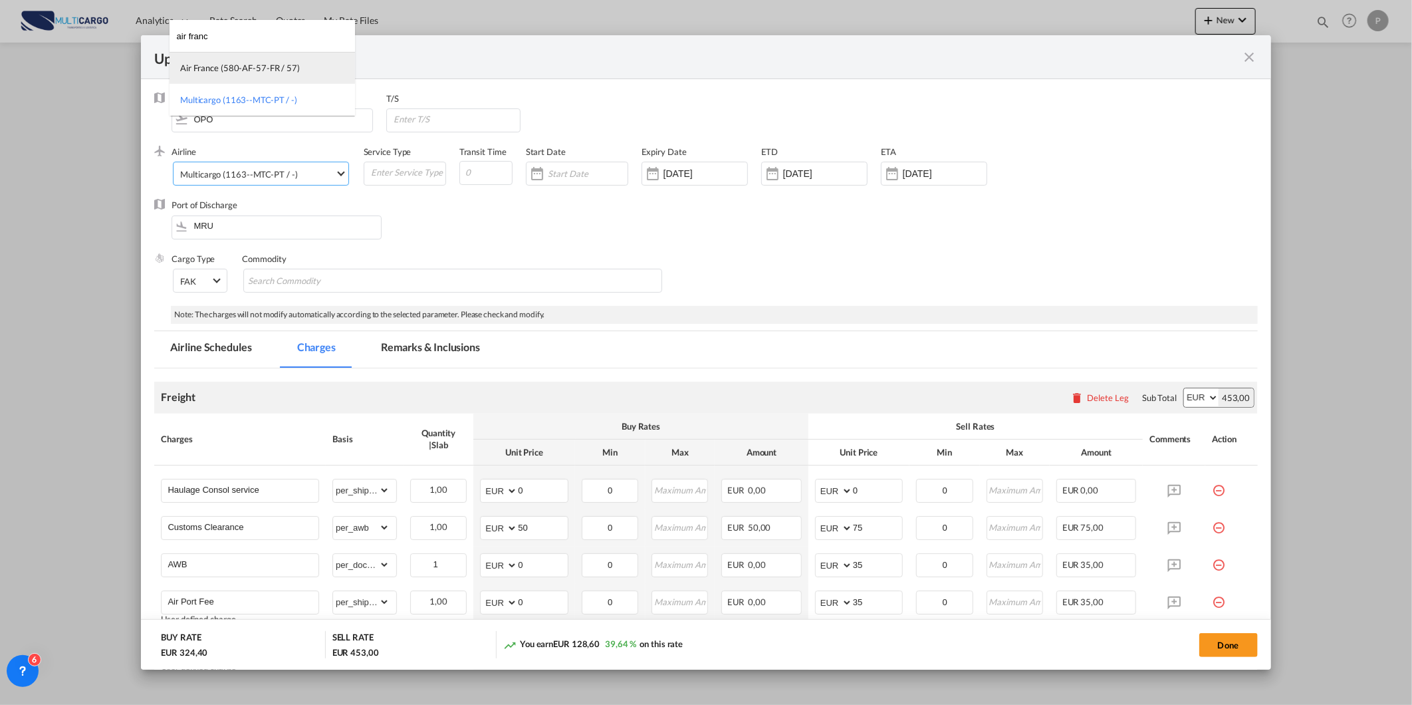
type input "air franc"
click at [319, 73] on md-option "Air France (580-AF-57-FR / 57)" at bounding box center [263, 68] width 186 height 32
click at [1210, 636] on button "Done" at bounding box center [1229, 645] width 59 height 24
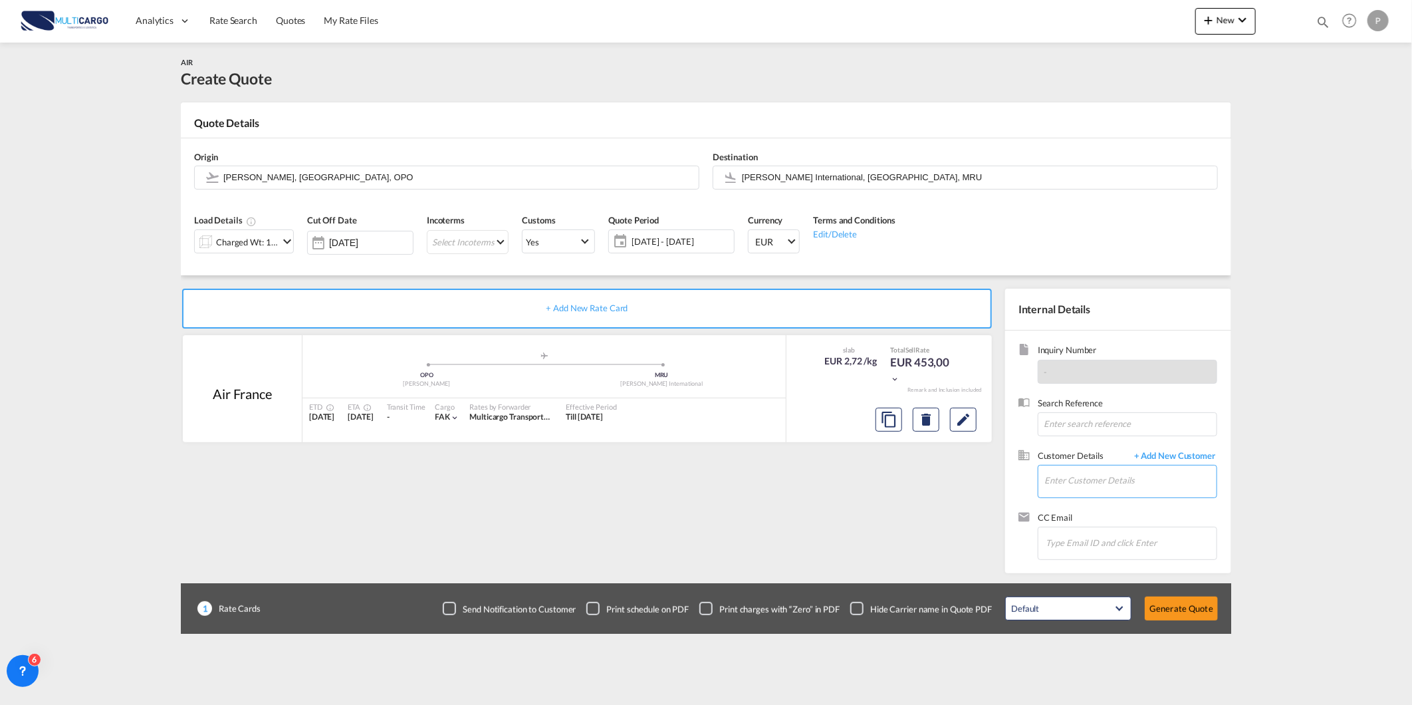
click at [1146, 487] on input "Enter Customer Details" at bounding box center [1131, 480] width 172 height 30
paste input "[PERSON_NAME][EMAIL_ADDRESS][PERSON_NAME][DOMAIN_NAME]"
click at [1140, 497] on div "Sales Team [PERSON_NAME][EMAIL_ADDRESS][PERSON_NAME][DOMAIN_NAME] | @[DOMAIN_NA…" at bounding box center [1170, 504] width 253 height 36
type input "@[DOMAIN_NAME], Sales Team, [PERSON_NAME][EMAIL_ADDRESS][PERSON_NAME][DOMAIN_NA…"
click at [1207, 614] on button "Generate Quote" at bounding box center [1181, 608] width 73 height 24
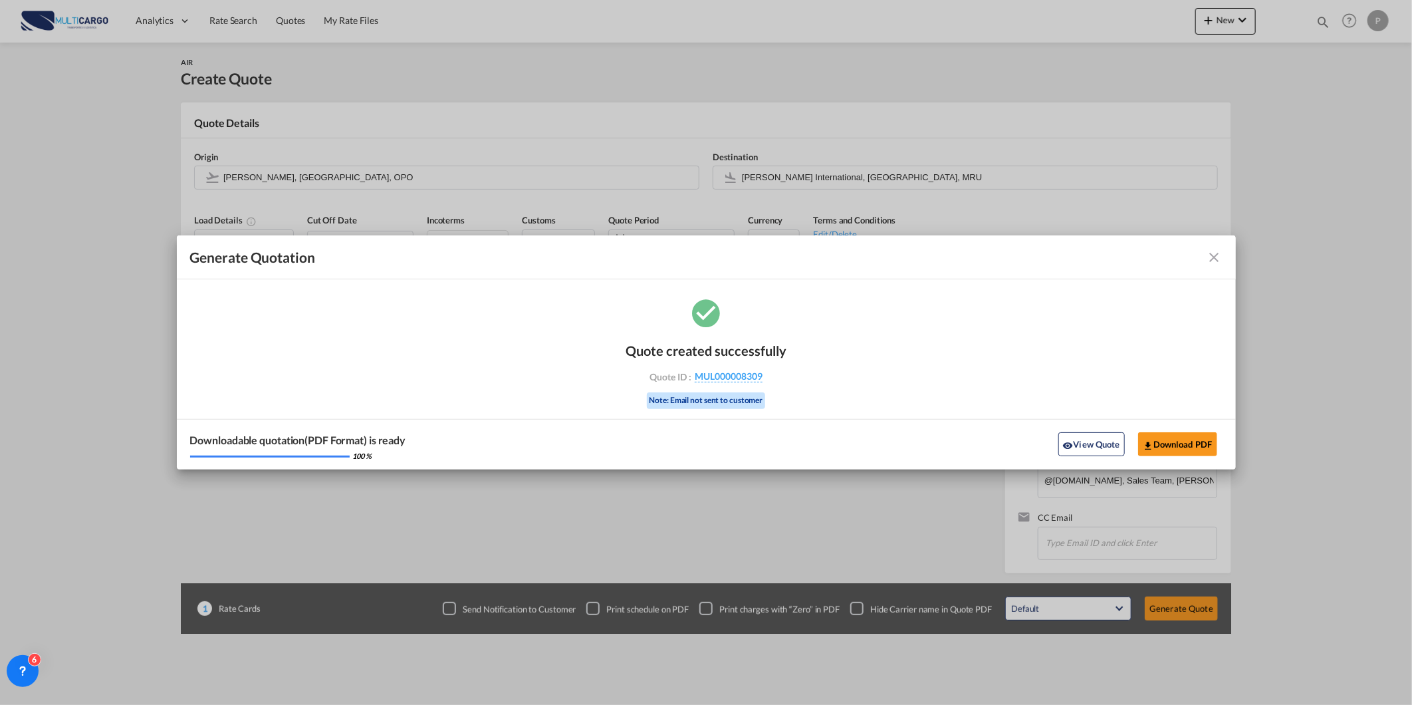
click at [1190, 429] on div "Downloadable quotation(PDF Format) is ready 100 % View Quote Download PDF" at bounding box center [706, 444] width 1059 height 51
click at [1176, 436] on button "Download PDF" at bounding box center [1177, 444] width 79 height 24
click at [1080, 441] on button "View Quote" at bounding box center [1092, 444] width 66 height 24
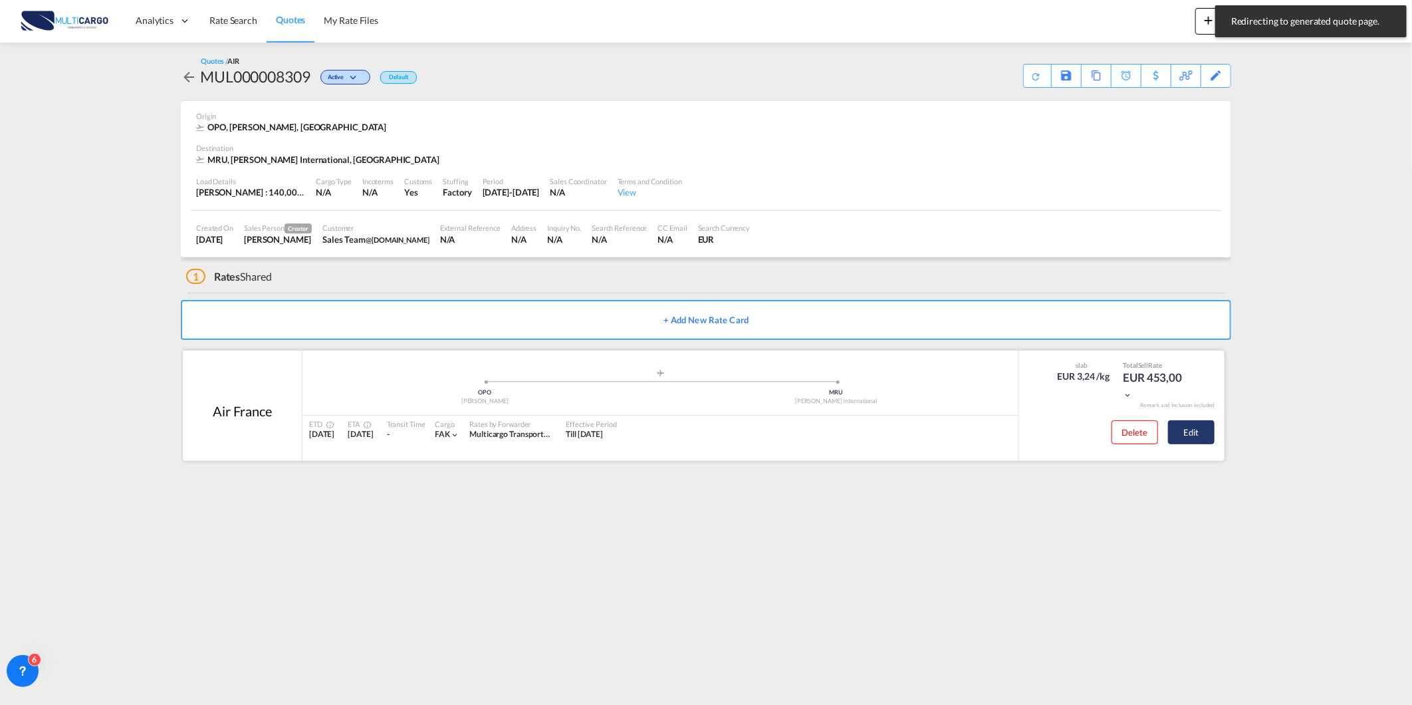
click at [1173, 428] on button "Edit" at bounding box center [1191, 432] width 47 height 24
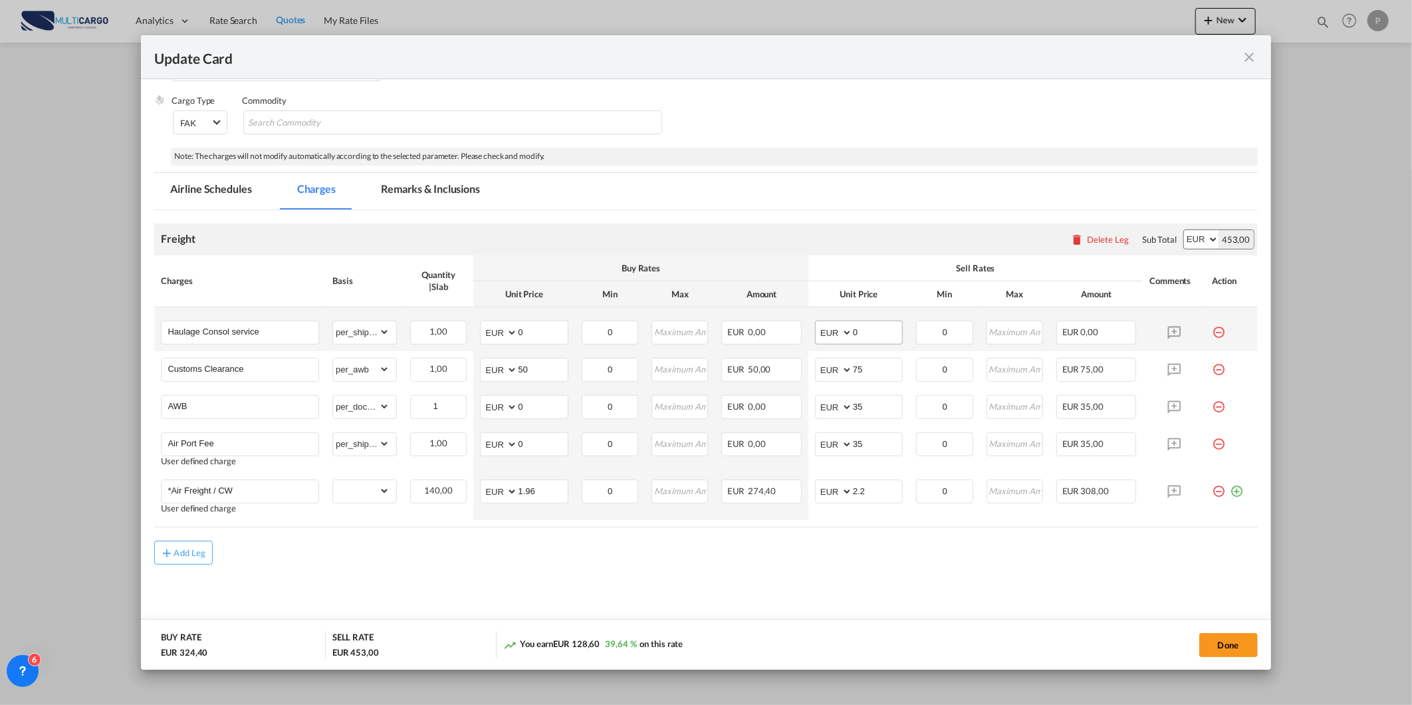
scroll to position [163, 0]
drag, startPoint x: 868, startPoint y: 332, endPoint x: 789, endPoint y: 332, distance: 79.1
click at [798, 331] on tr "Haulage Consol service Please Enter Already Exists gross_weight volumetric_weig…" at bounding box center [705, 325] width 1103 height 44
type input "180"
drag, startPoint x: 554, startPoint y: 327, endPoint x: 452, endPoint y: 327, distance: 101.7
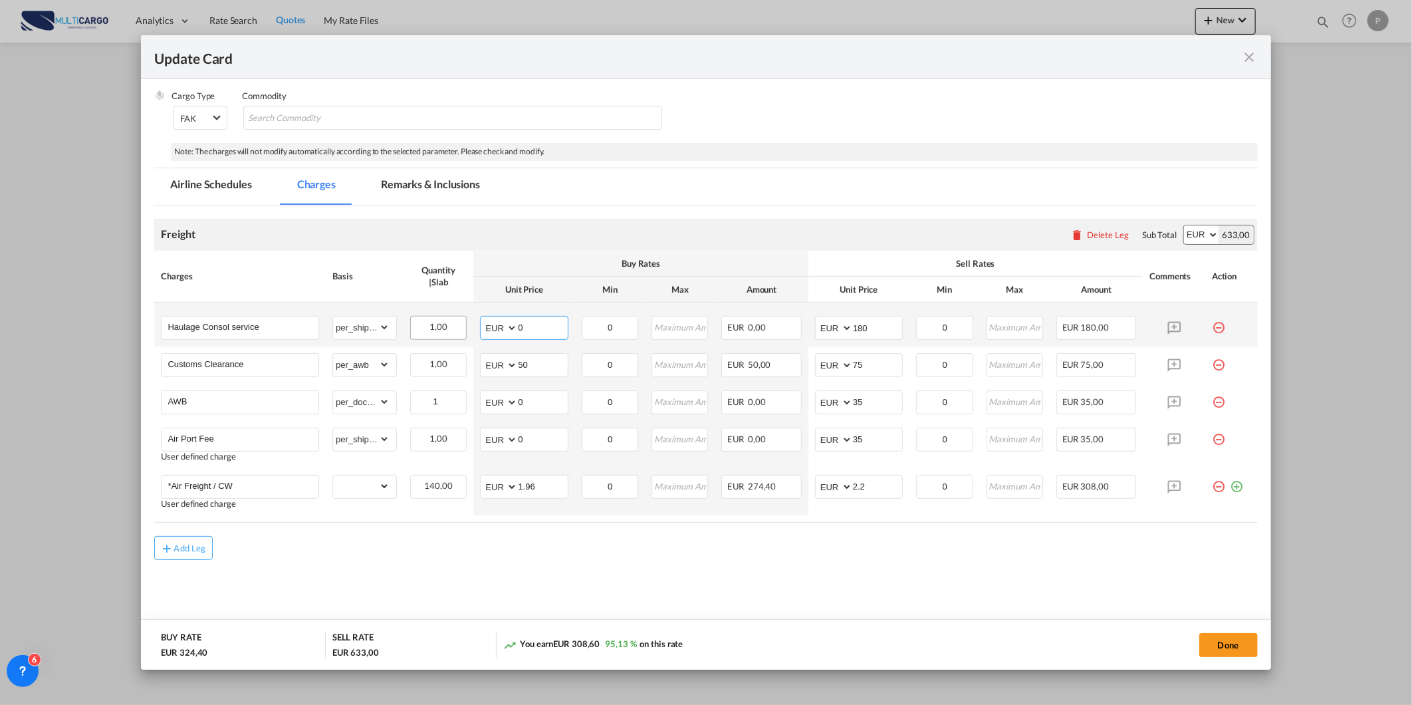
click at [503, 327] on md-input-container "AED AFN ALL AMD ANG AOA ARS AUD AWG AZN BAM BBD BDT BGN BHD BIF BMD BND BOB BRL…" at bounding box center [524, 328] width 88 height 24
type input "85"
click at [1253, 655] on button "Done" at bounding box center [1229, 645] width 59 height 24
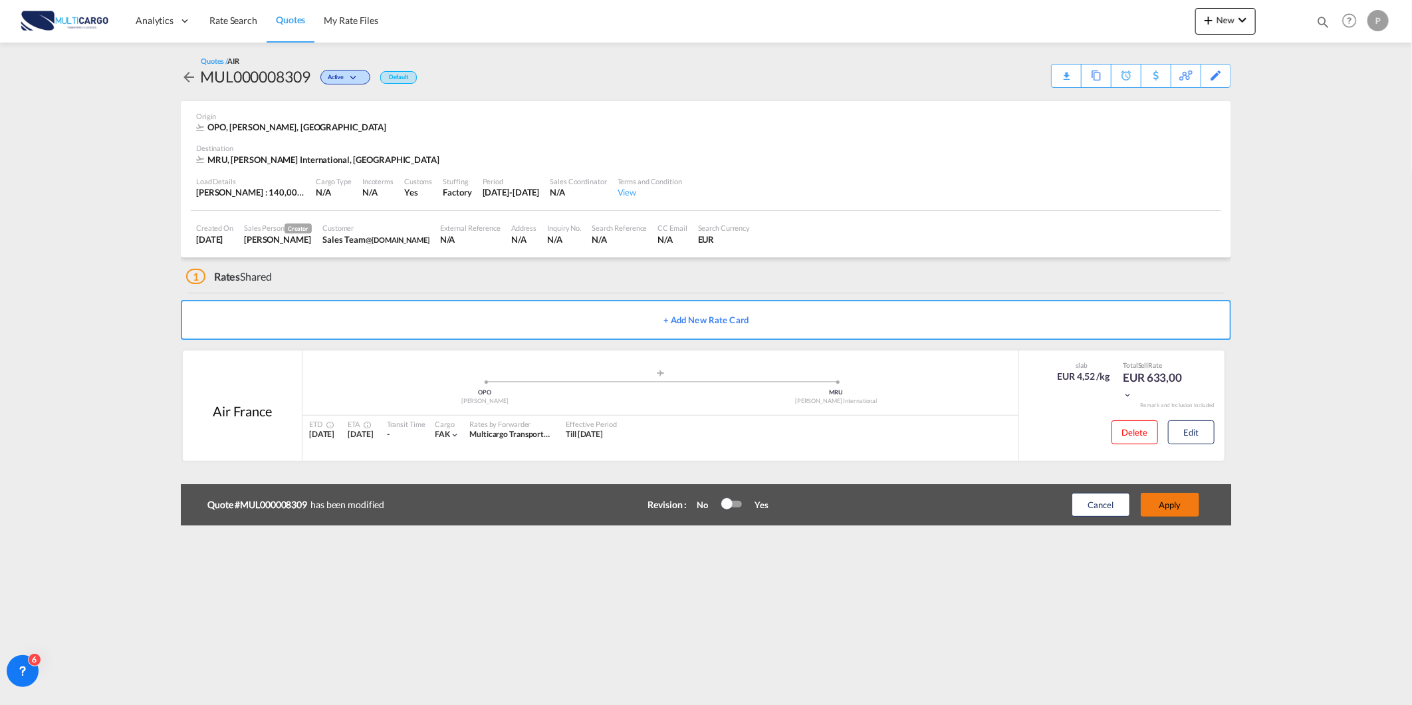
click at [1179, 503] on button "Apply" at bounding box center [1170, 505] width 59 height 24
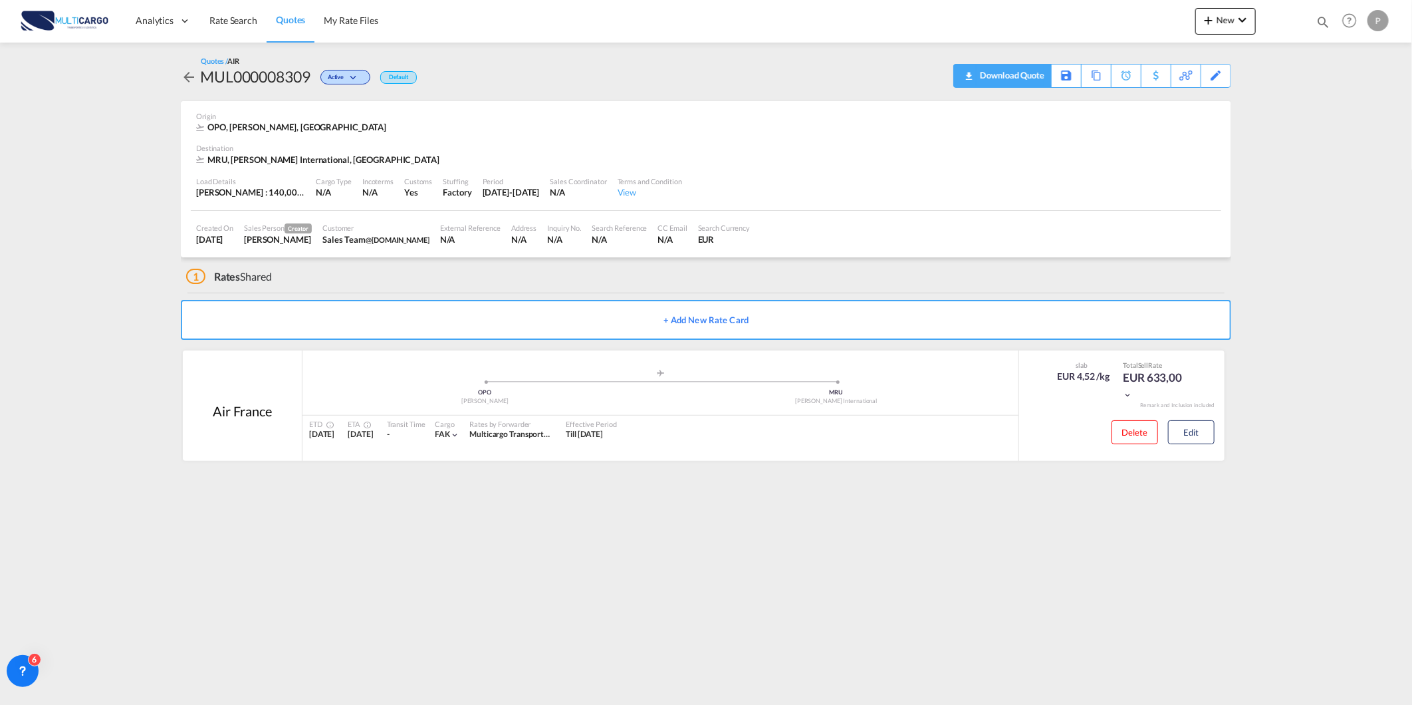
click at [1022, 77] on div "Download Quote" at bounding box center [1011, 74] width 68 height 21
click at [213, 20] on span "Rate Search" at bounding box center [233, 20] width 48 height 11
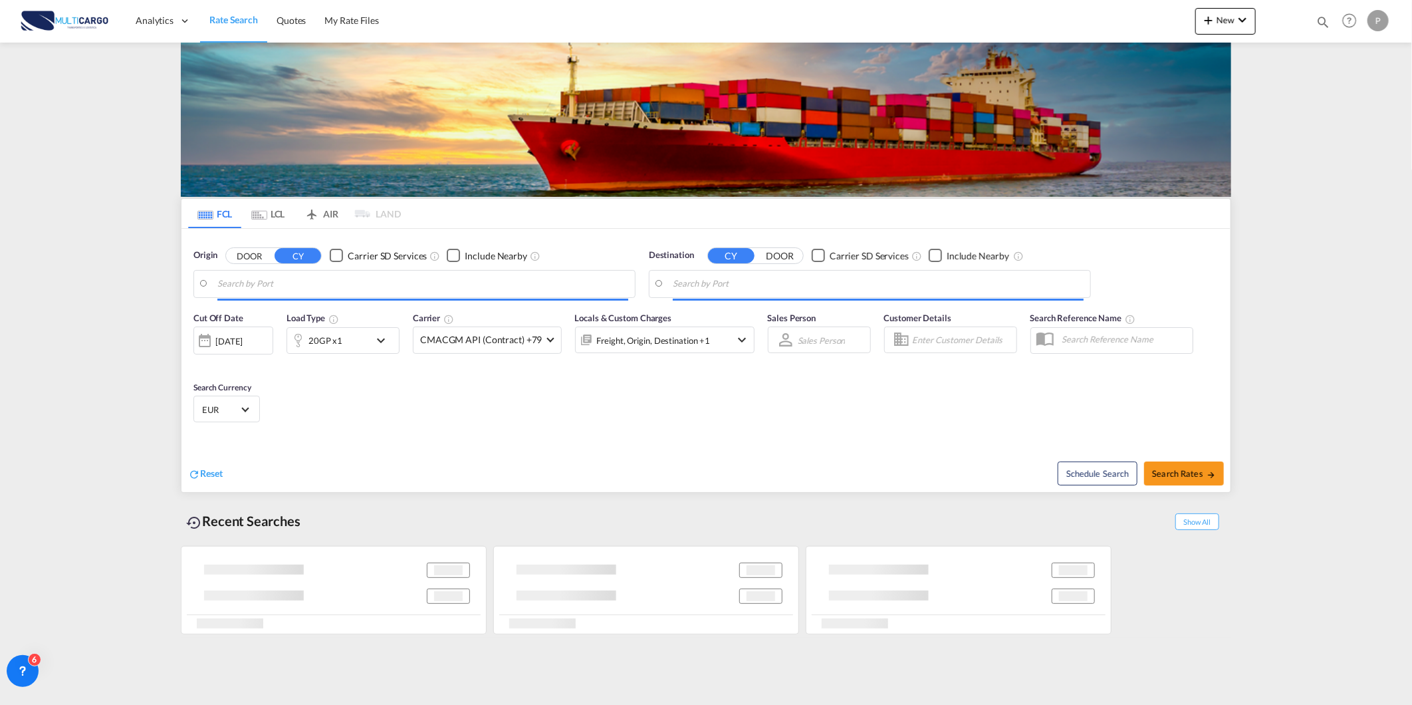
type input "Leixoes, PTLEI"
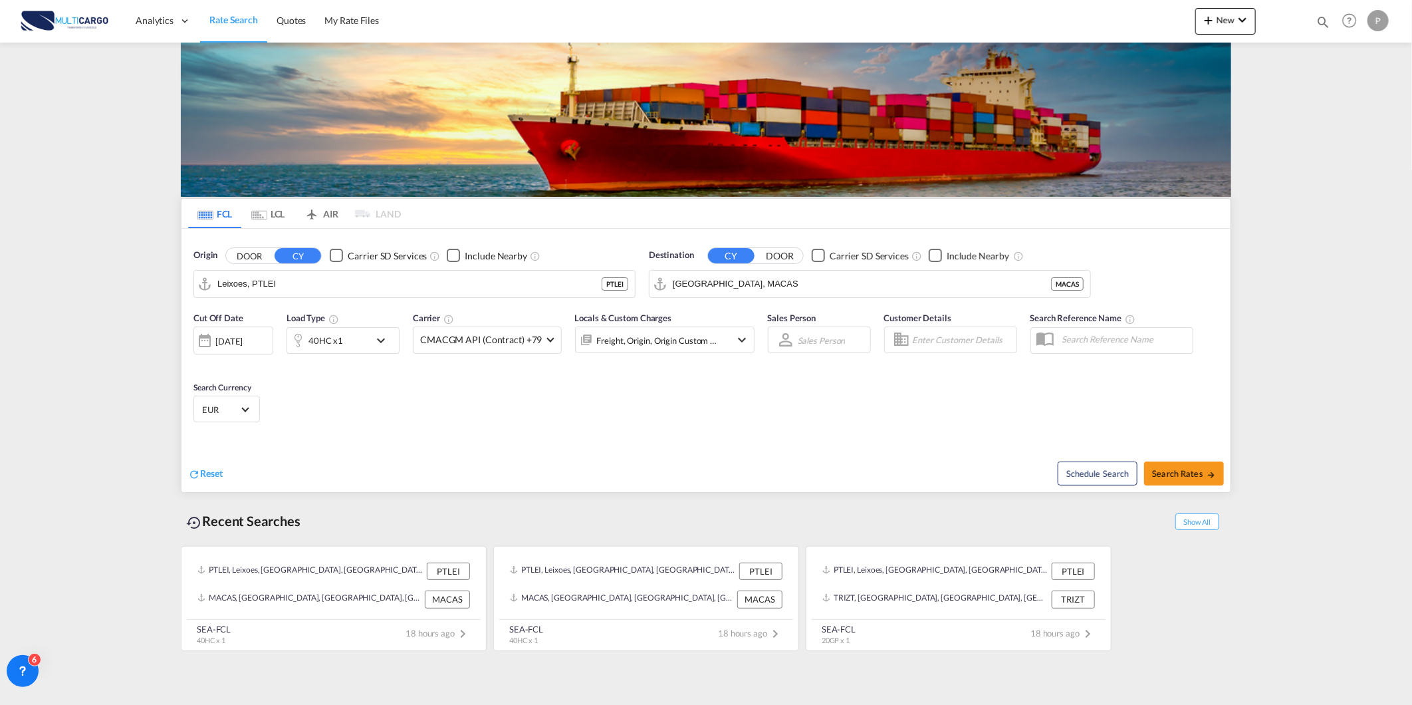
click at [300, 346] on div at bounding box center [297, 340] width 21 height 27
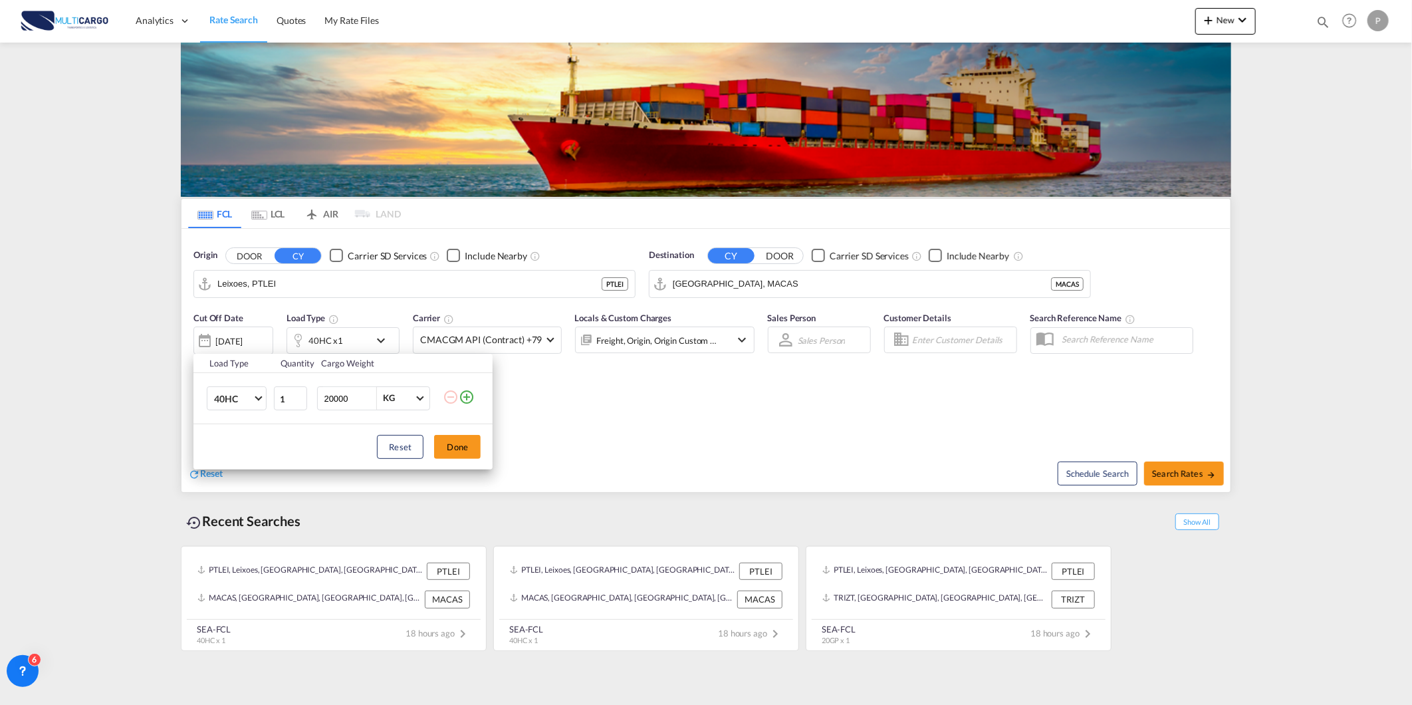
click at [792, 275] on div "Load Type Quantity Cargo Weight 40HC 20GP 40GP 40HC 45HC 20RE 40RE 40HR 20OT 40…" at bounding box center [706, 352] width 1412 height 705
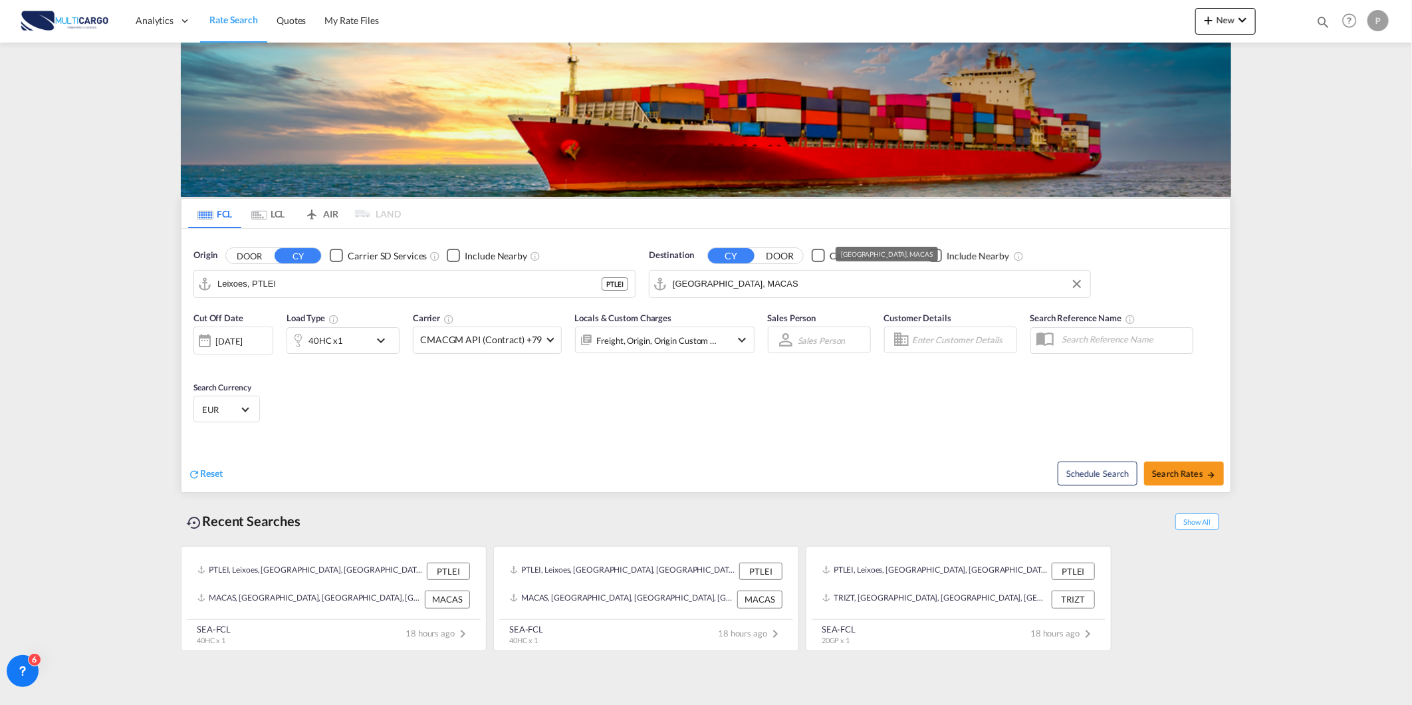
click at [789, 277] on input "[GEOGRAPHIC_DATA], MACAS" at bounding box center [878, 284] width 411 height 20
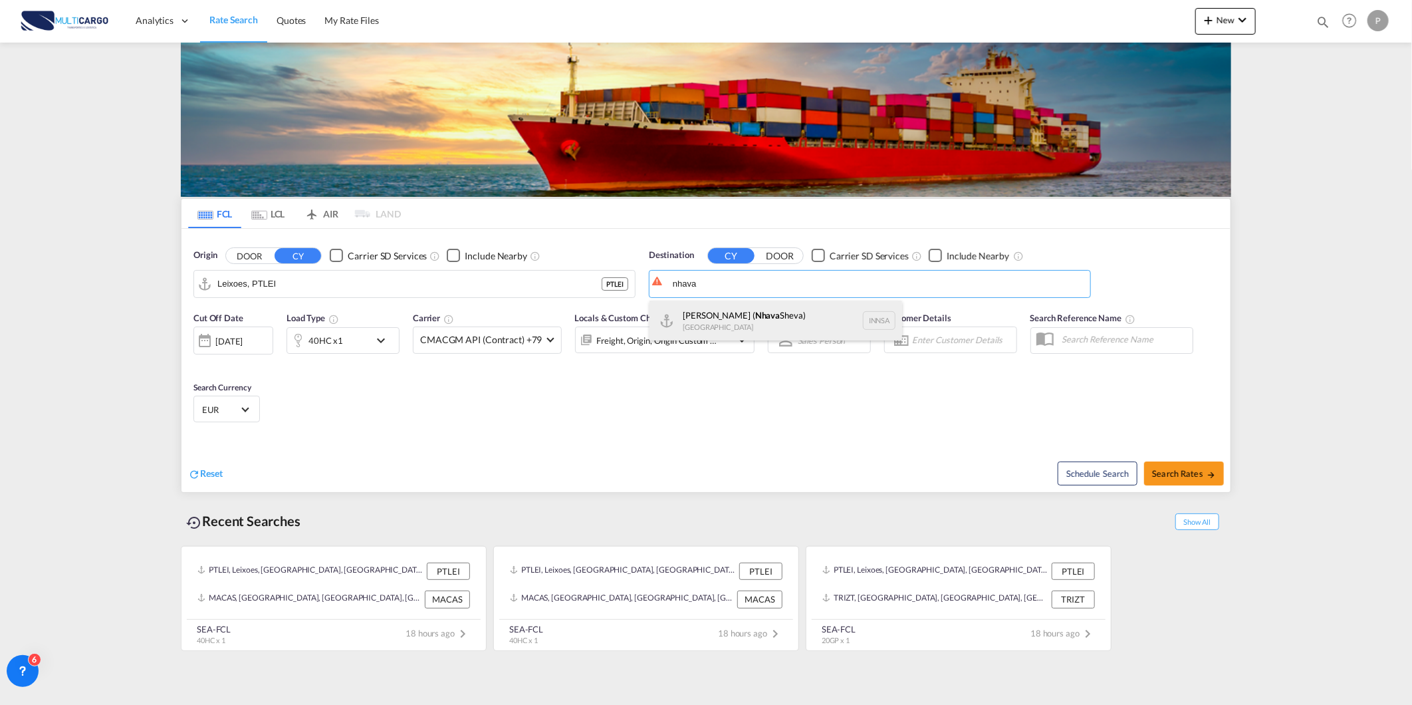
click at [751, 316] on div "[PERSON_NAME] ( [GEOGRAPHIC_DATA]) [GEOGRAPHIC_DATA] [GEOGRAPHIC_DATA]" at bounding box center [776, 321] width 253 height 40
type input "[PERSON_NAME] ([PERSON_NAME]), [GEOGRAPHIC_DATA]"
drag, startPoint x: 614, startPoint y: 427, endPoint x: 408, endPoint y: 422, distance: 206.2
click at [614, 428] on div "Cut Off Date [DATE] [DATE] Load Type 40HC x1 Carrier CMACGM API (Contract) +79 …" at bounding box center [706, 370] width 1049 height 130
click at [376, 344] on md-icon "icon-chevron-down" at bounding box center [384, 340] width 23 height 16
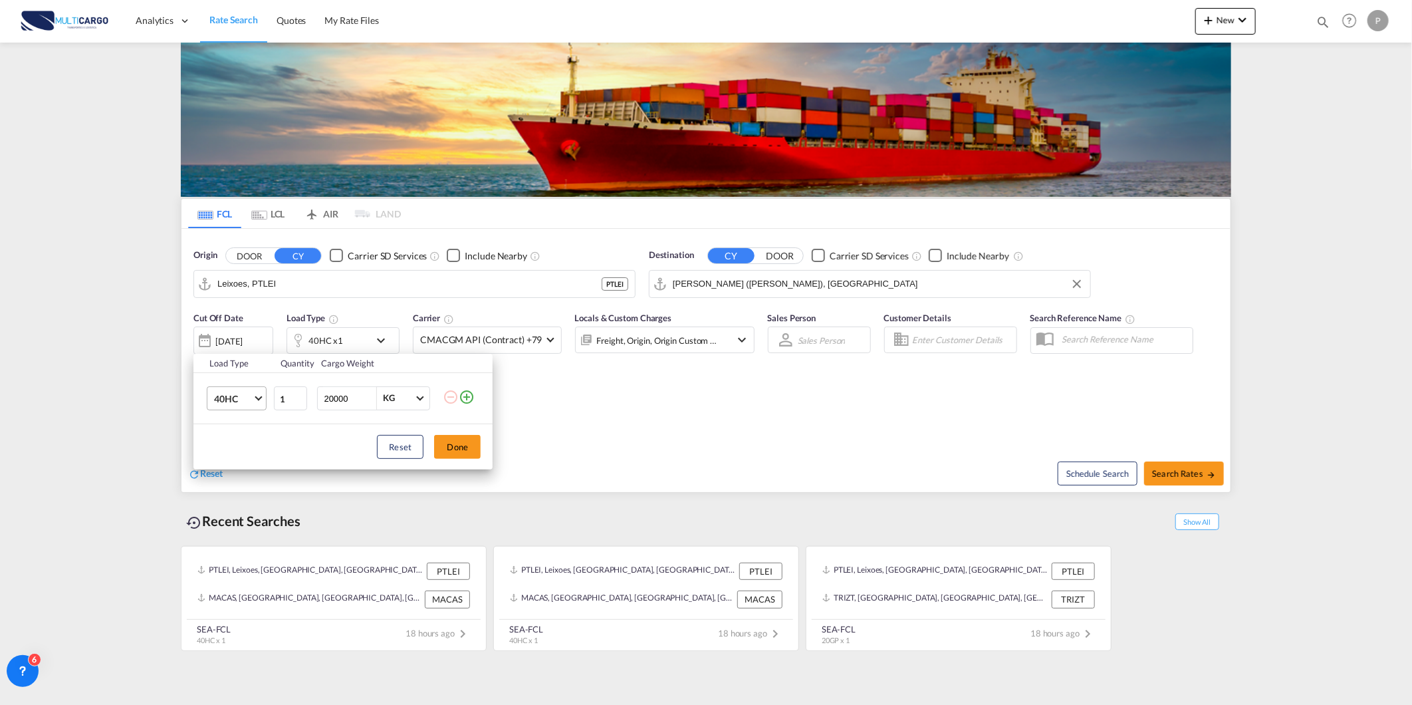
click at [259, 392] on md-select-value "40HC" at bounding box center [239, 398] width 53 height 23
click at [470, 457] on md-backdrop at bounding box center [706, 352] width 1412 height 705
click at [459, 436] on button "Done" at bounding box center [457, 447] width 47 height 24
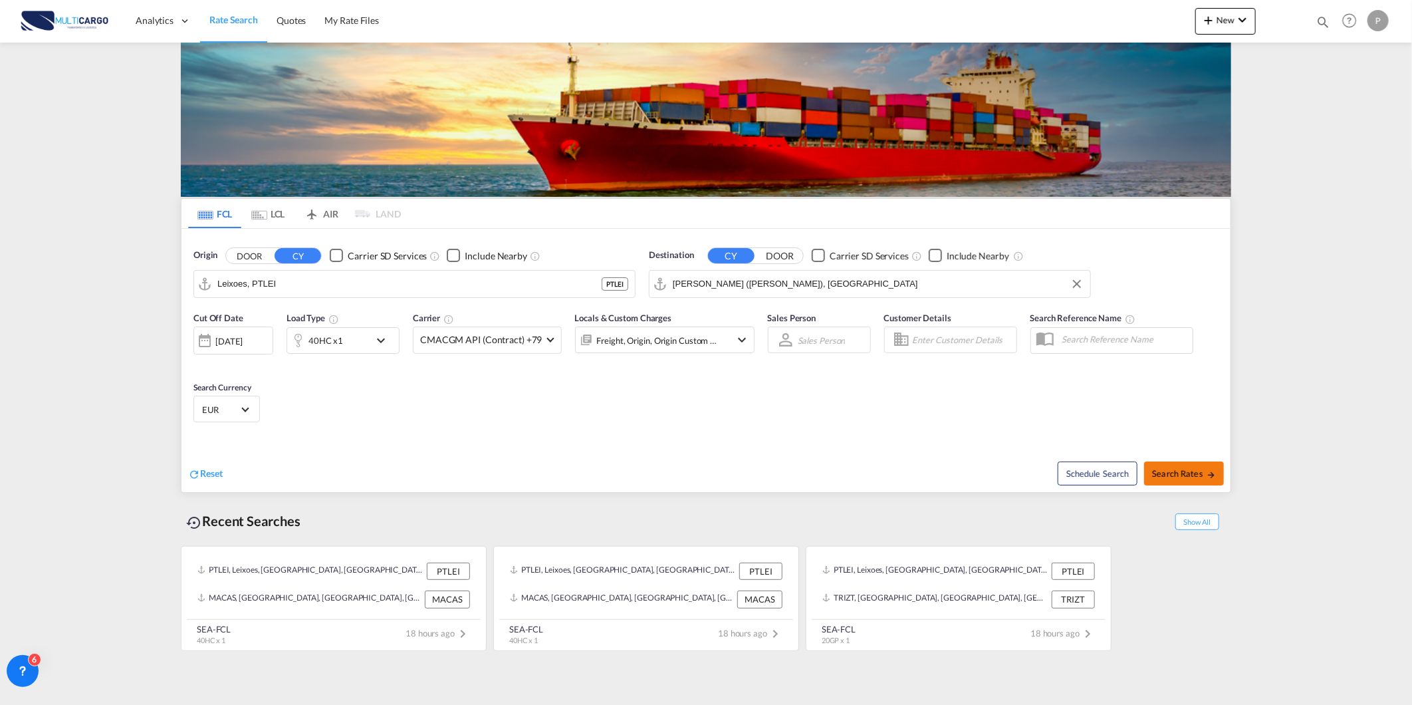
click at [1182, 469] on span "Search Rates" at bounding box center [1184, 473] width 64 height 11
type input "PTLEI to INNSA / [DATE]"
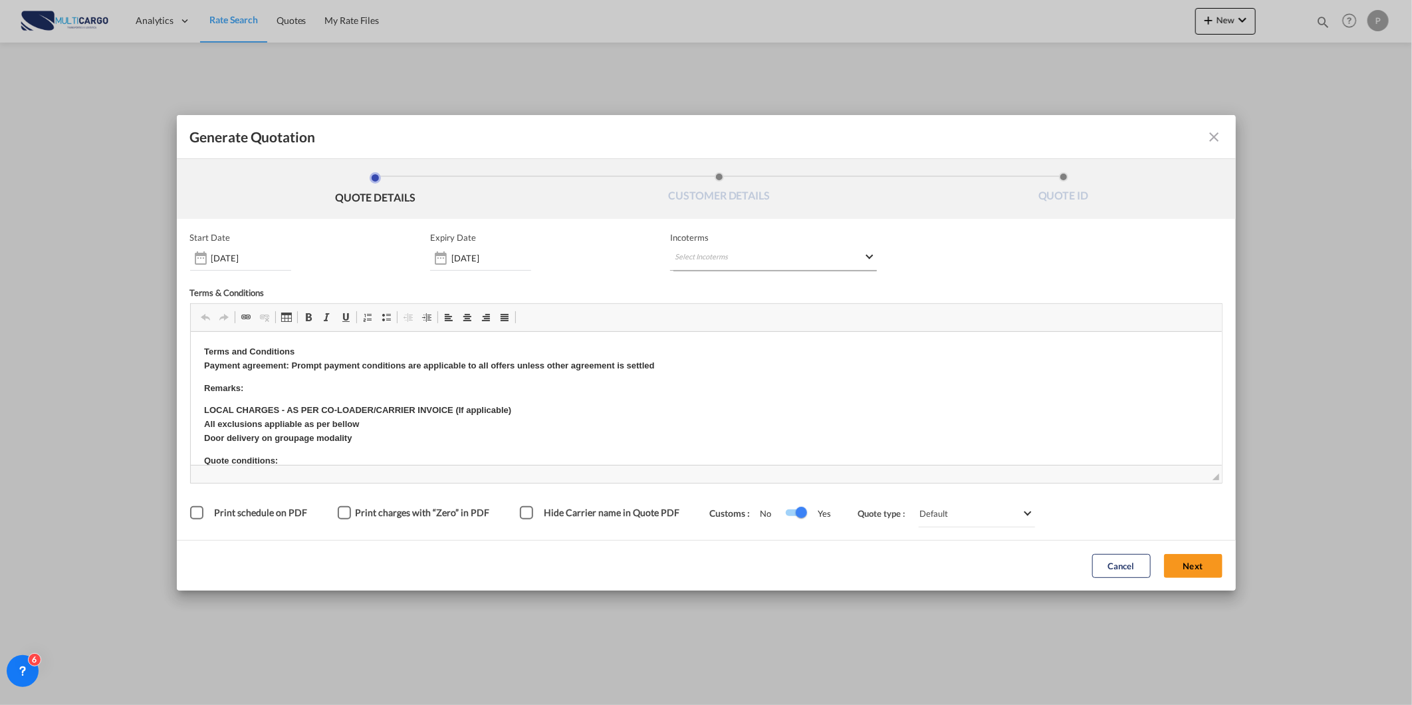
click at [763, 248] on md-select "Select Incoterms FAS - import Free Alongside Ship FAS - export Free Alongside S…" at bounding box center [773, 259] width 207 height 24
click at [728, 288] on input "search" at bounding box center [739, 285] width 123 height 12
type input "exw"
click at [742, 311] on div "EXW - export" at bounding box center [745, 309] width 126 height 11
click at [1195, 566] on button "Next" at bounding box center [1193, 566] width 59 height 24
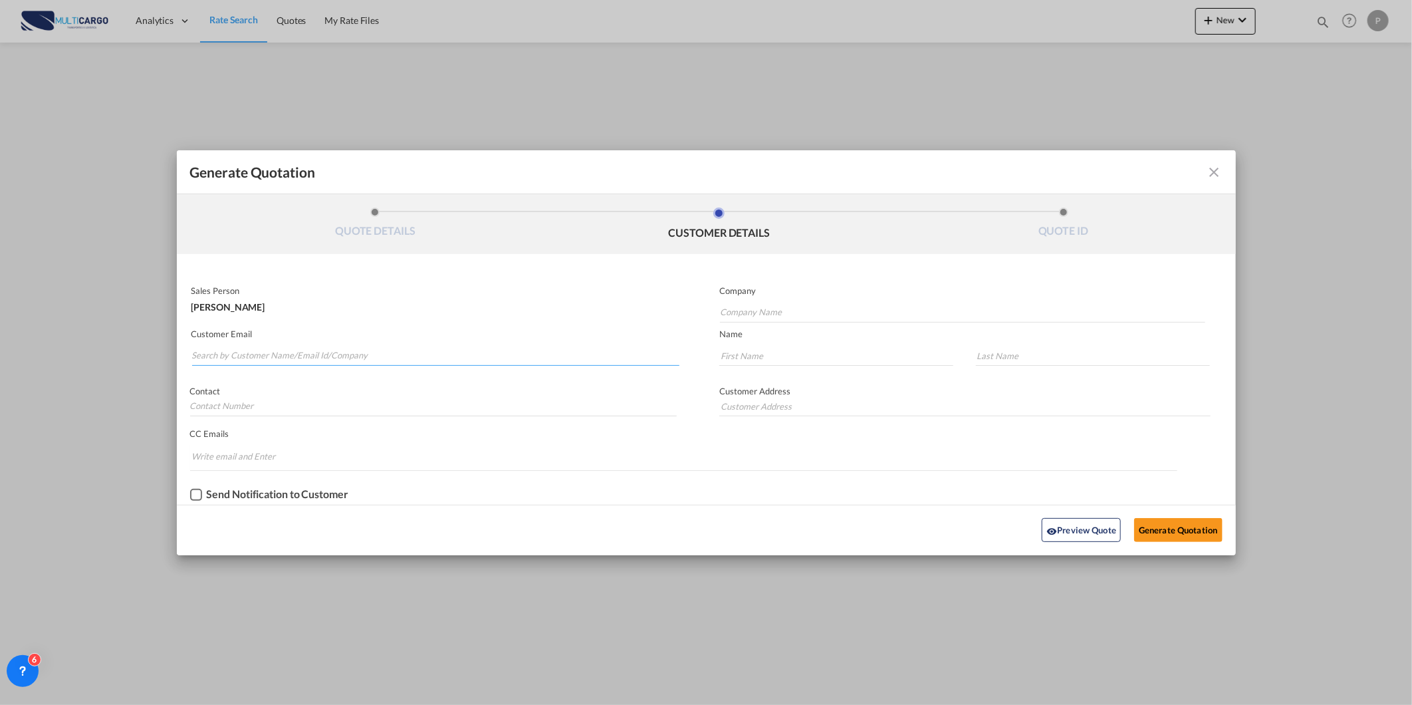
click at [263, 346] on input "Search by Customer Name/Email Id/Company" at bounding box center [436, 356] width 488 height 20
paste input "[EMAIL_ADDRESS][DOMAIN_NAME]"
type input "[EMAIL_ADDRESS][DOMAIN_NAME]"
click at [763, 297] on md-autocomplete-wrap "Generate QuotationQUOTE ..." at bounding box center [962, 309] width 486 height 27
click at [750, 307] on input "Company Name" at bounding box center [962, 313] width 485 height 20
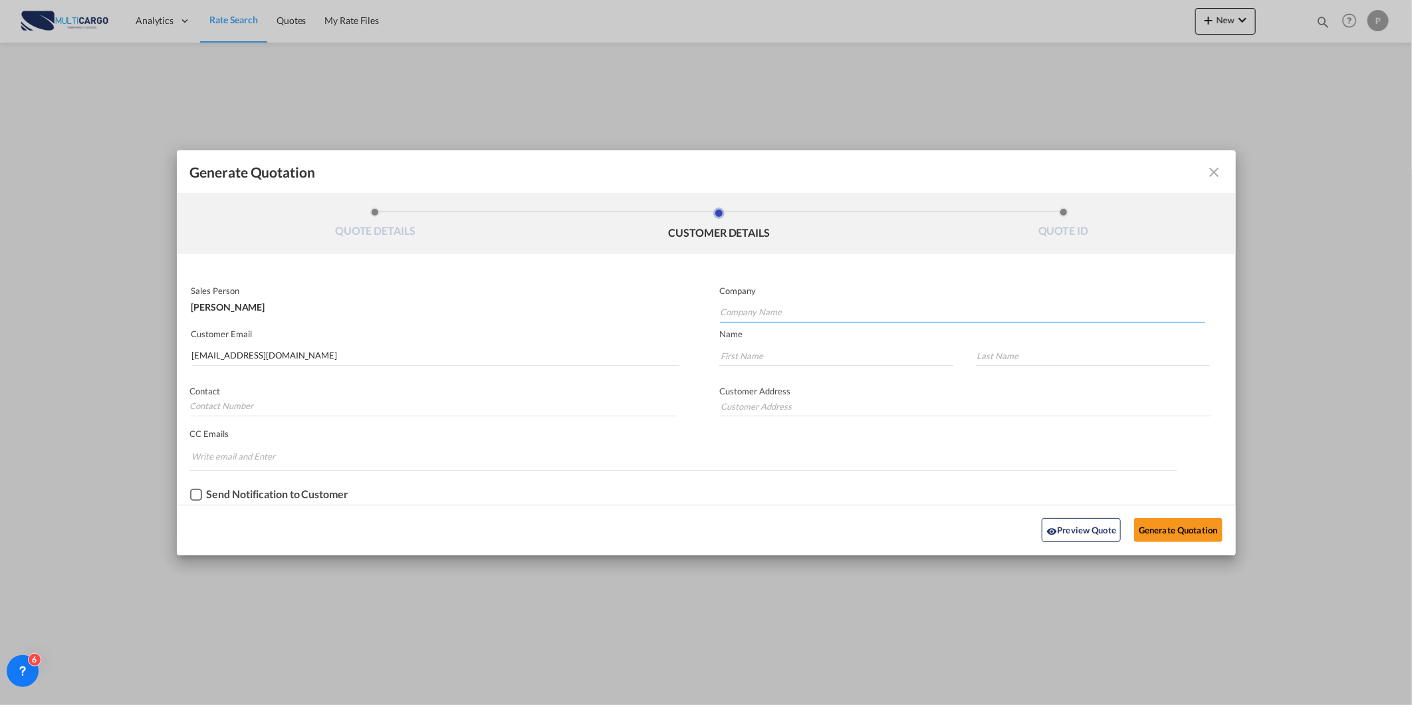
paste input "[EMAIL_ADDRESS][DOMAIN_NAME]"
type input "[EMAIL_ADDRESS][DOMAIN_NAME]"
click at [765, 353] on input "Generate QuotationQUOTE ..." at bounding box center [836, 356] width 234 height 20
paste input "[EMAIL_ADDRESS][DOMAIN_NAME]"
type input "[EMAIL_ADDRESS][DOMAIN_NAME]"
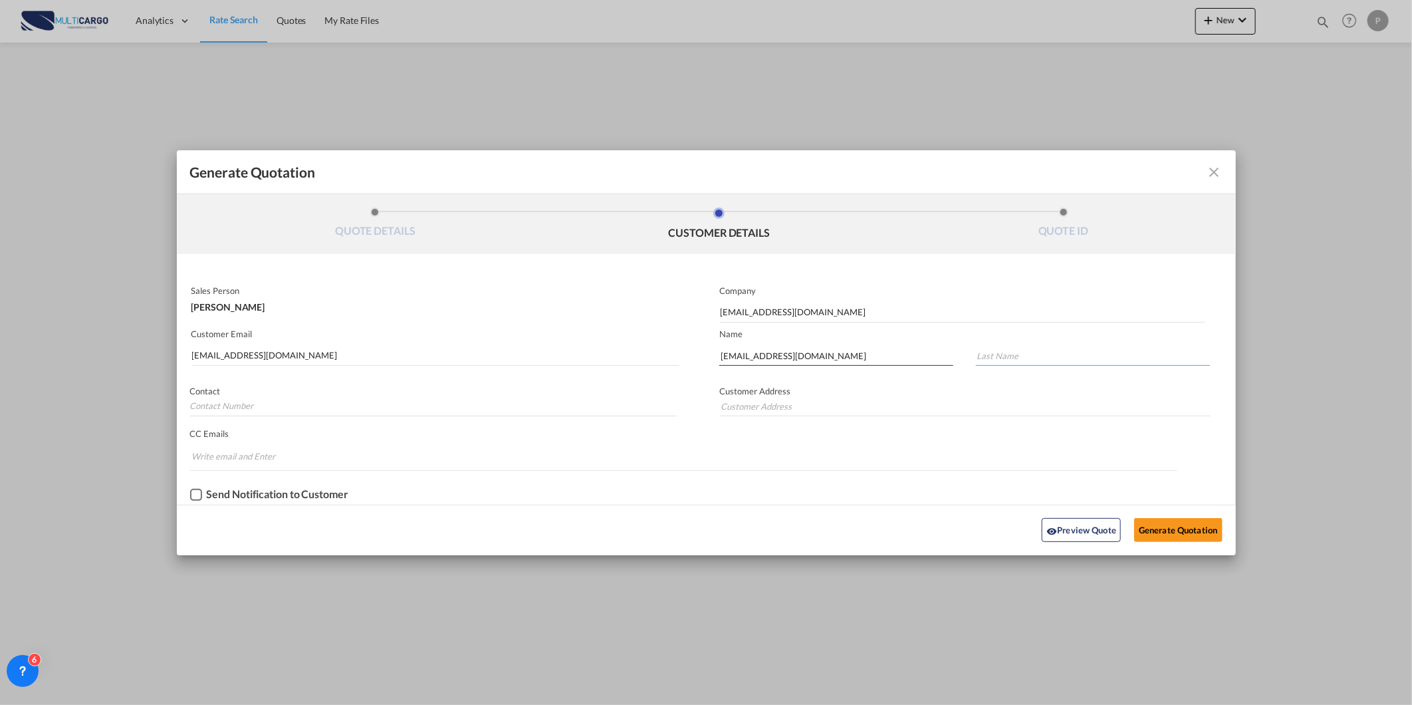
click at [1071, 360] on input "Generate QuotationQUOTE ..." at bounding box center [1093, 356] width 234 height 20
paste input "[EMAIL_ADDRESS][DOMAIN_NAME]"
type input "[EMAIL_ADDRESS][DOMAIN_NAME]"
click at [1158, 499] on div "Send Notification to Customer" at bounding box center [706, 495] width 1059 height 20
click at [1203, 522] on button "Generate Quotation" at bounding box center [1178, 530] width 88 height 24
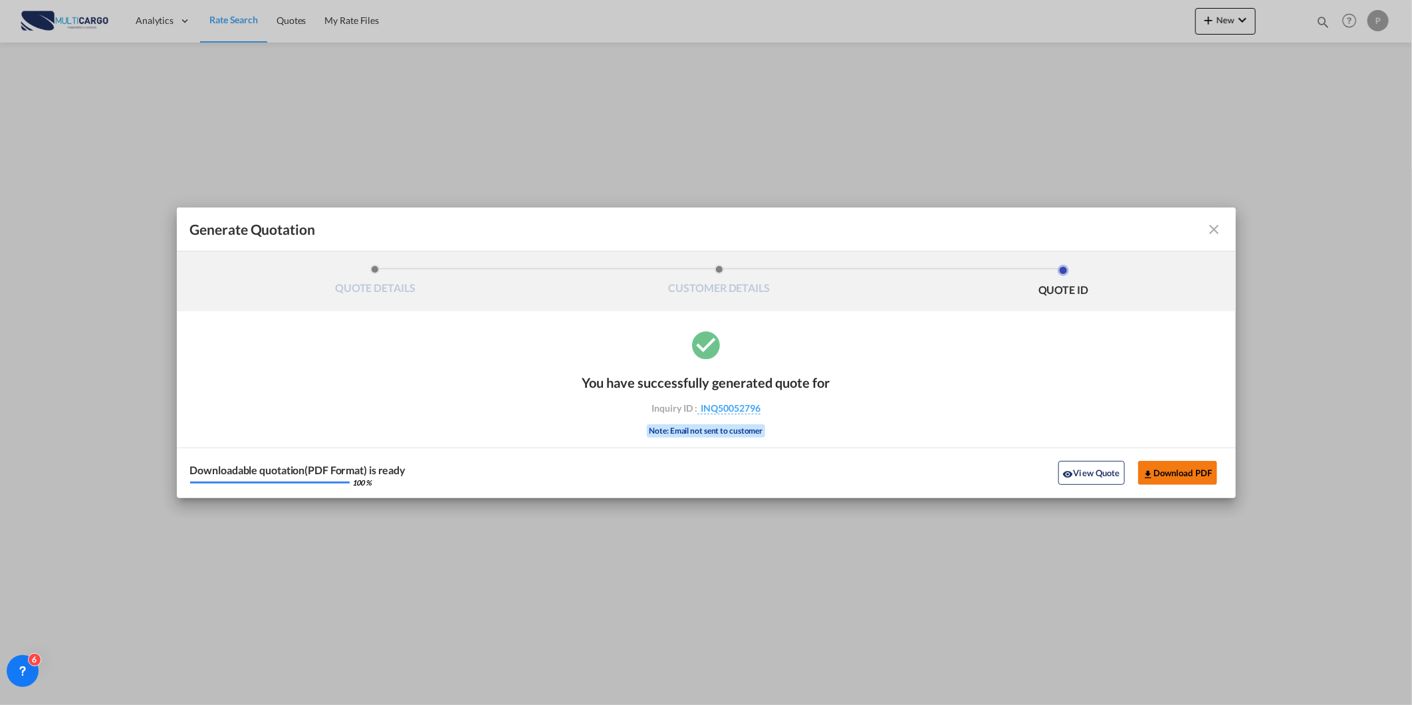
click at [1159, 467] on button "Download PDF" at bounding box center [1177, 473] width 79 height 24
click at [1215, 226] on md-icon "icon-close fg-AAA8AD cursor m-0" at bounding box center [1215, 229] width 16 height 16
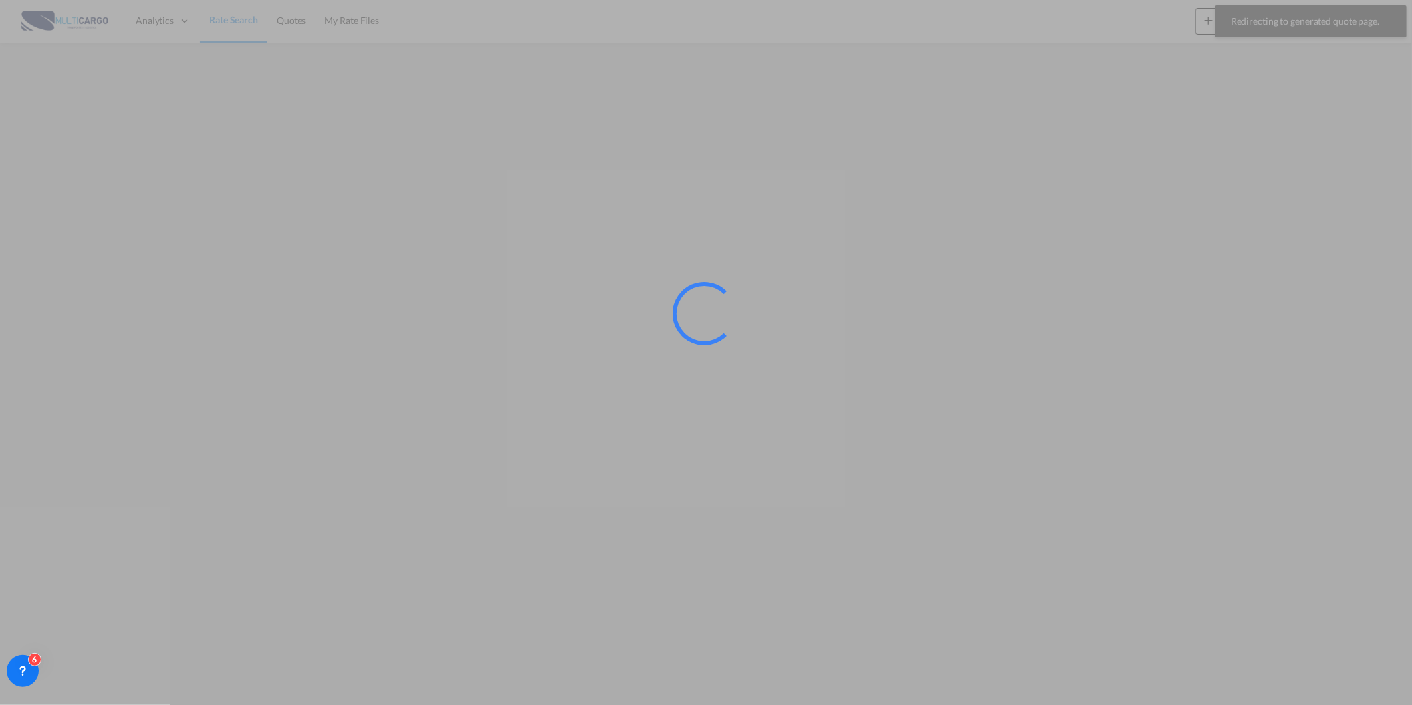
click at [237, 16] on div at bounding box center [706, 352] width 1412 height 705
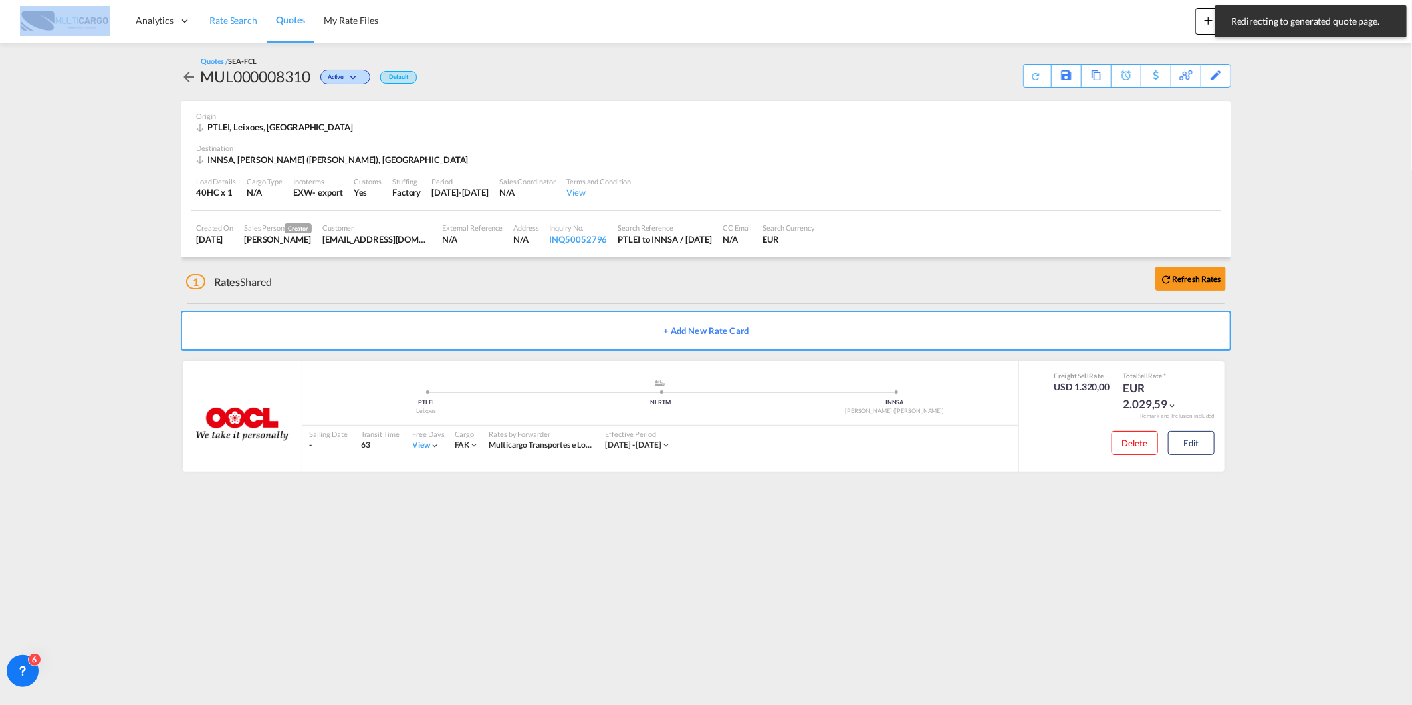
drag, startPoint x: 237, startPoint y: 16, endPoint x: 250, endPoint y: 28, distance: 17.4
click at [237, 16] on span "Rate Search" at bounding box center [233, 20] width 48 height 11
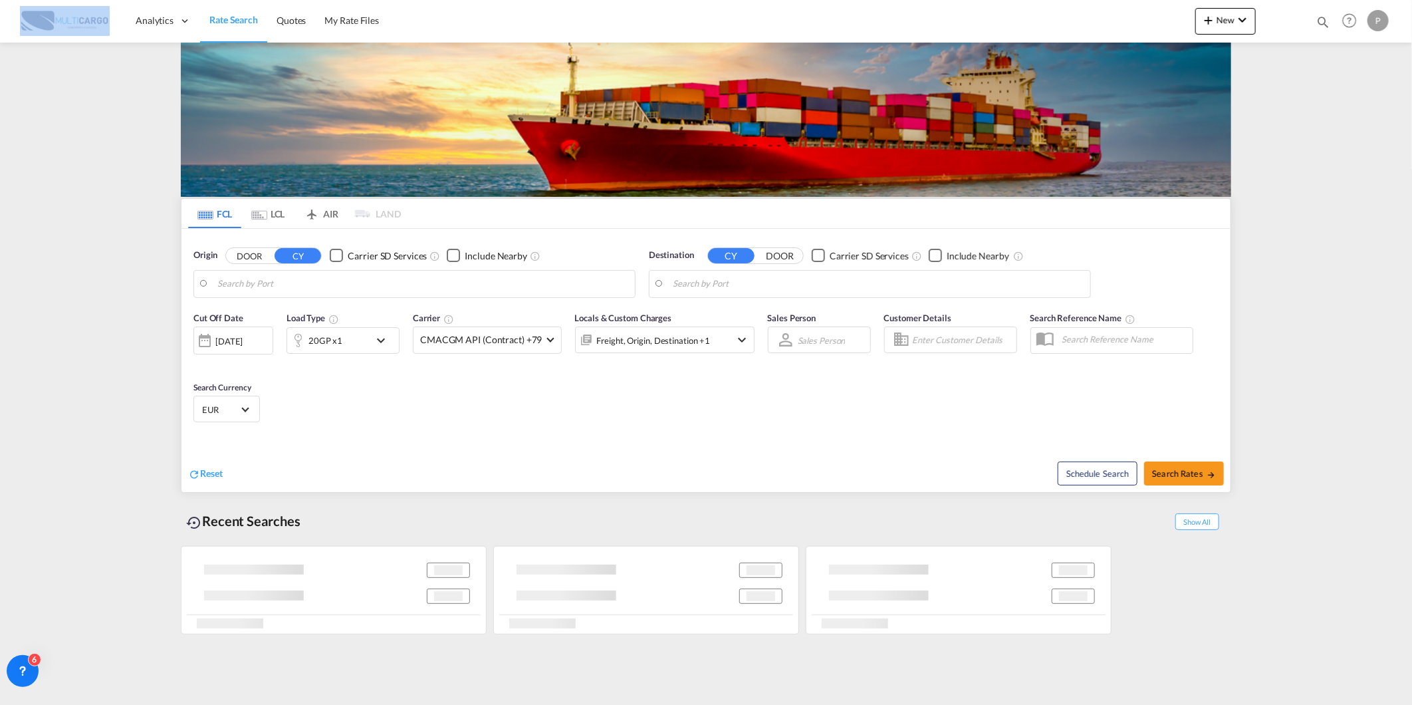
type input "Leixoes, PTLEI"
type input "[PERSON_NAME] ([PERSON_NAME]), [GEOGRAPHIC_DATA]"
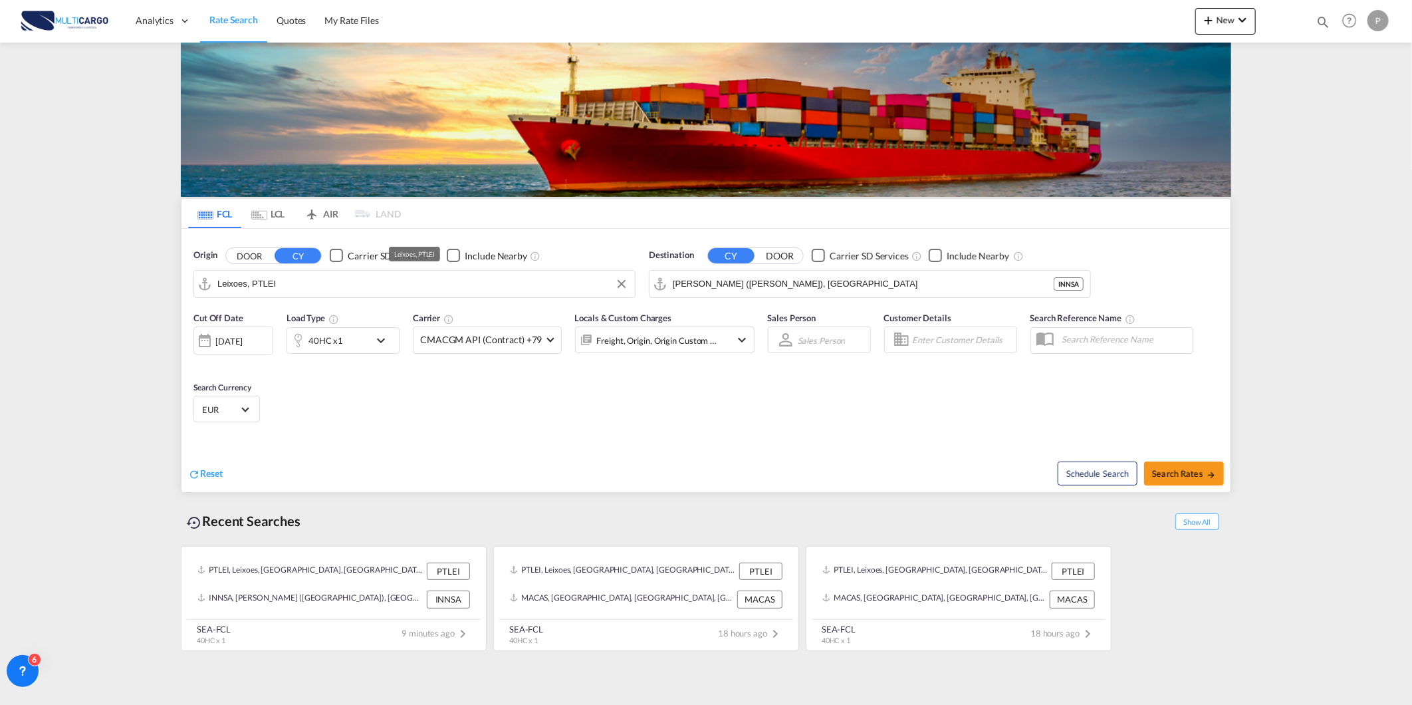
click at [295, 287] on input "Leixoes, PTLEI" at bounding box center [422, 284] width 411 height 20
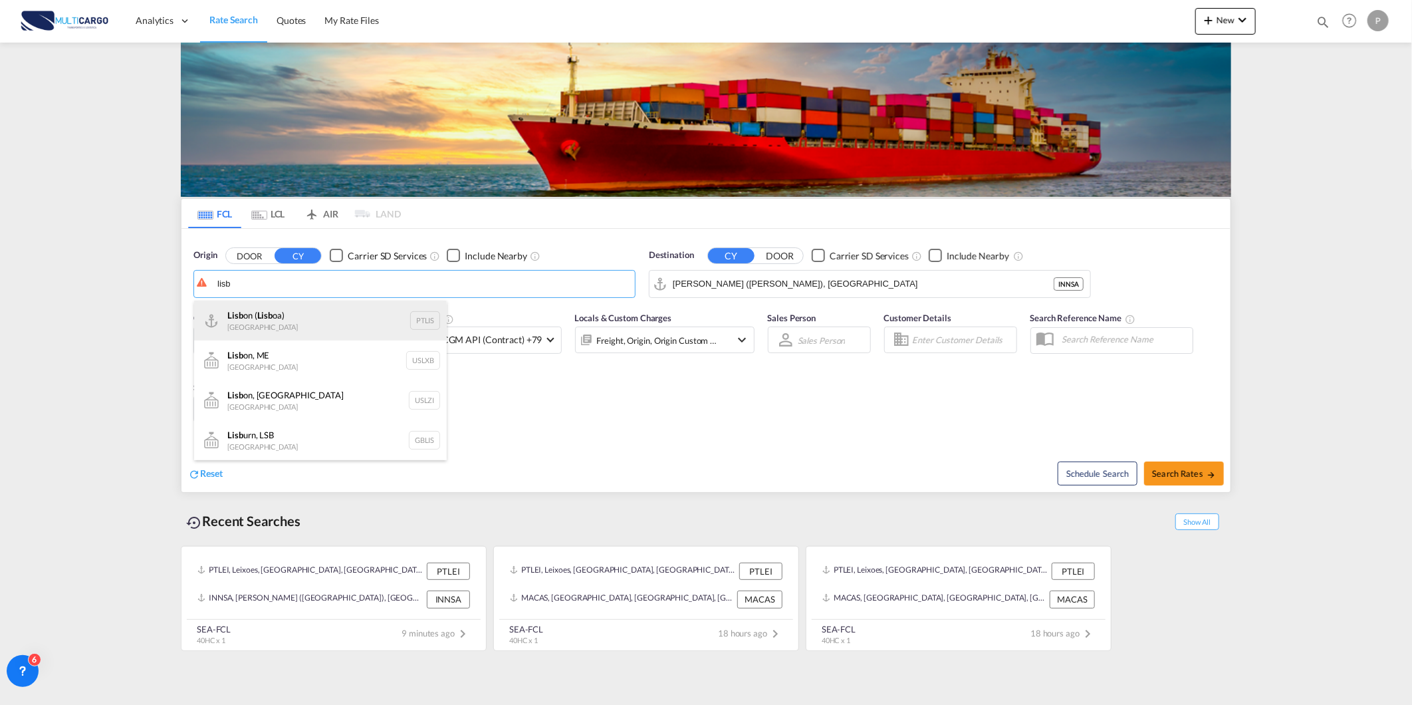
click at [334, 330] on div "Lisb on ( Lisb oa) Portugal PTLIS" at bounding box center [320, 321] width 253 height 40
type input "[GEOGRAPHIC_DATA] ([GEOGRAPHIC_DATA]), PTLIS"
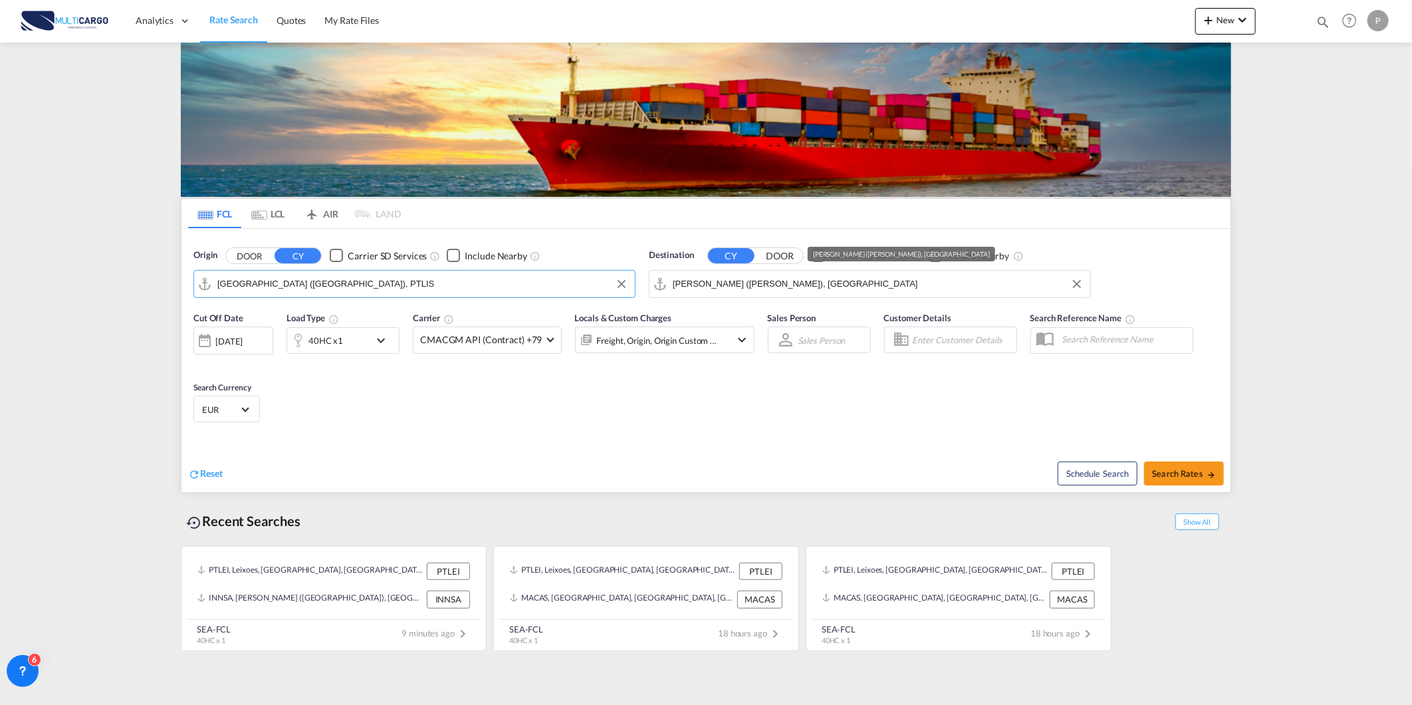
click at [783, 279] on input "[PERSON_NAME] ([PERSON_NAME]), [GEOGRAPHIC_DATA]" at bounding box center [878, 284] width 411 height 20
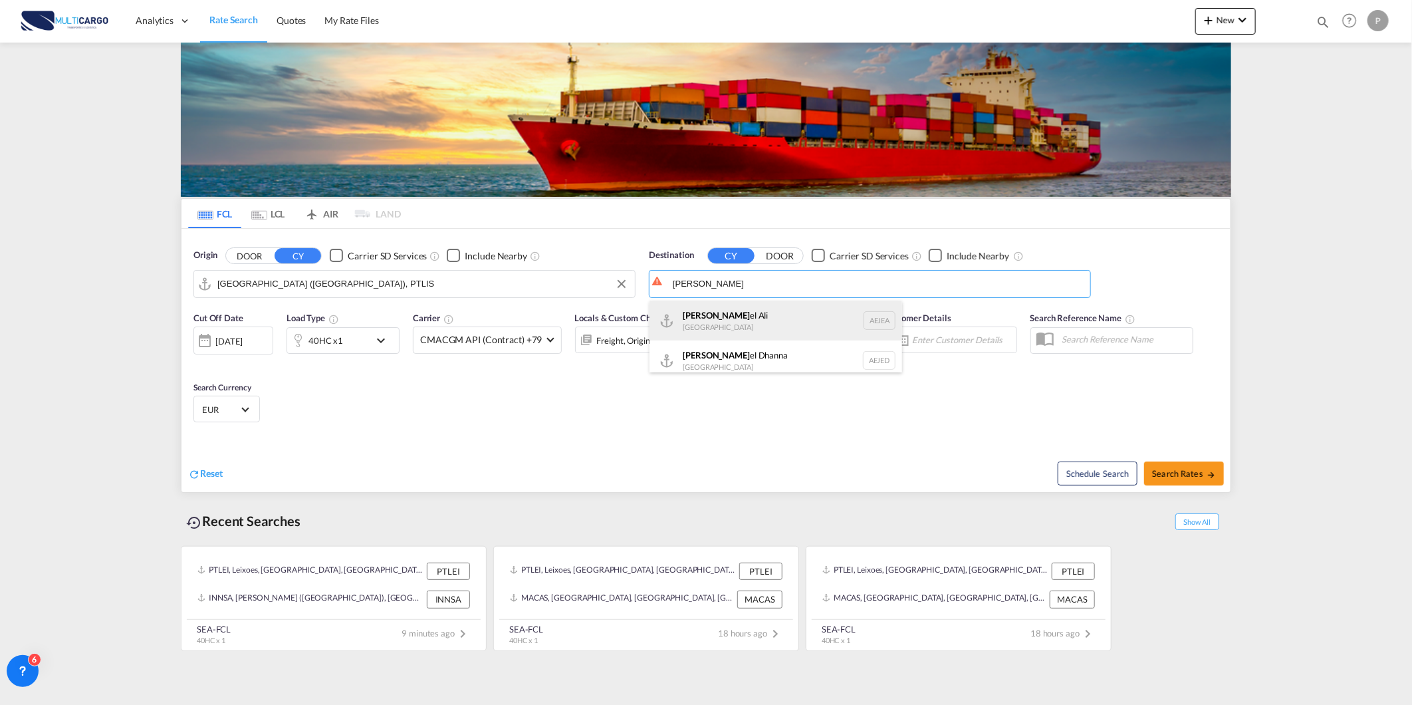
click at [753, 328] on div "[PERSON_NAME] el Ali [GEOGRAPHIC_DATA] [GEOGRAPHIC_DATA]" at bounding box center [776, 321] width 253 height 40
type input "[GEOGRAPHIC_DATA], [GEOGRAPHIC_DATA]"
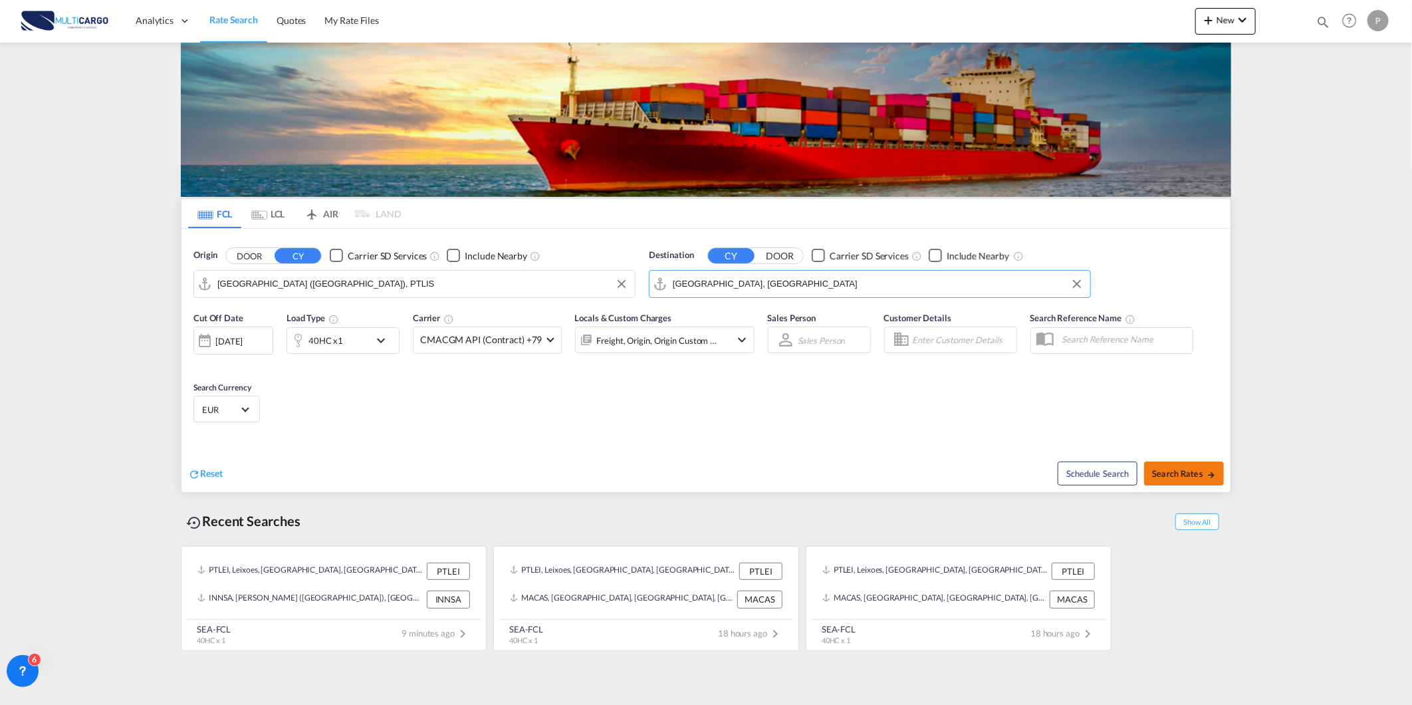
click at [1170, 472] on span "Search Rates" at bounding box center [1184, 473] width 64 height 11
type input "PTLIS to AEJEA / [DATE]"
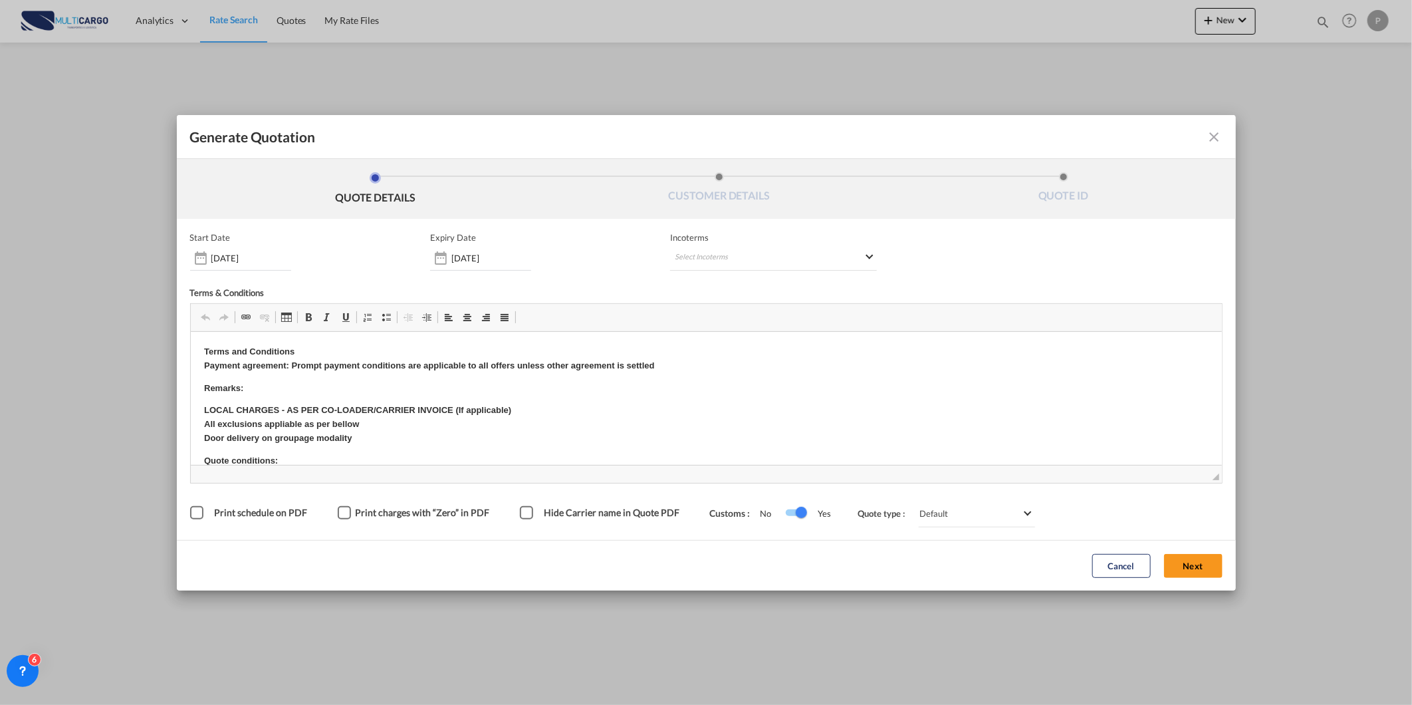
click at [743, 229] on form "Start Date [DATE] Expiry Date [DATE] Incoterms Select Incoterms FAS - import Fr…" at bounding box center [706, 405] width 1059 height 372
click at [740, 255] on md-select "Select Incoterms FAS - import Free Alongside Ship FAS - export Free Alongside S…" at bounding box center [773, 259] width 207 height 24
click at [719, 284] on input "search" at bounding box center [739, 285] width 123 height 12
type input "fob"
click at [734, 308] on div "FOB - export" at bounding box center [745, 309] width 126 height 11
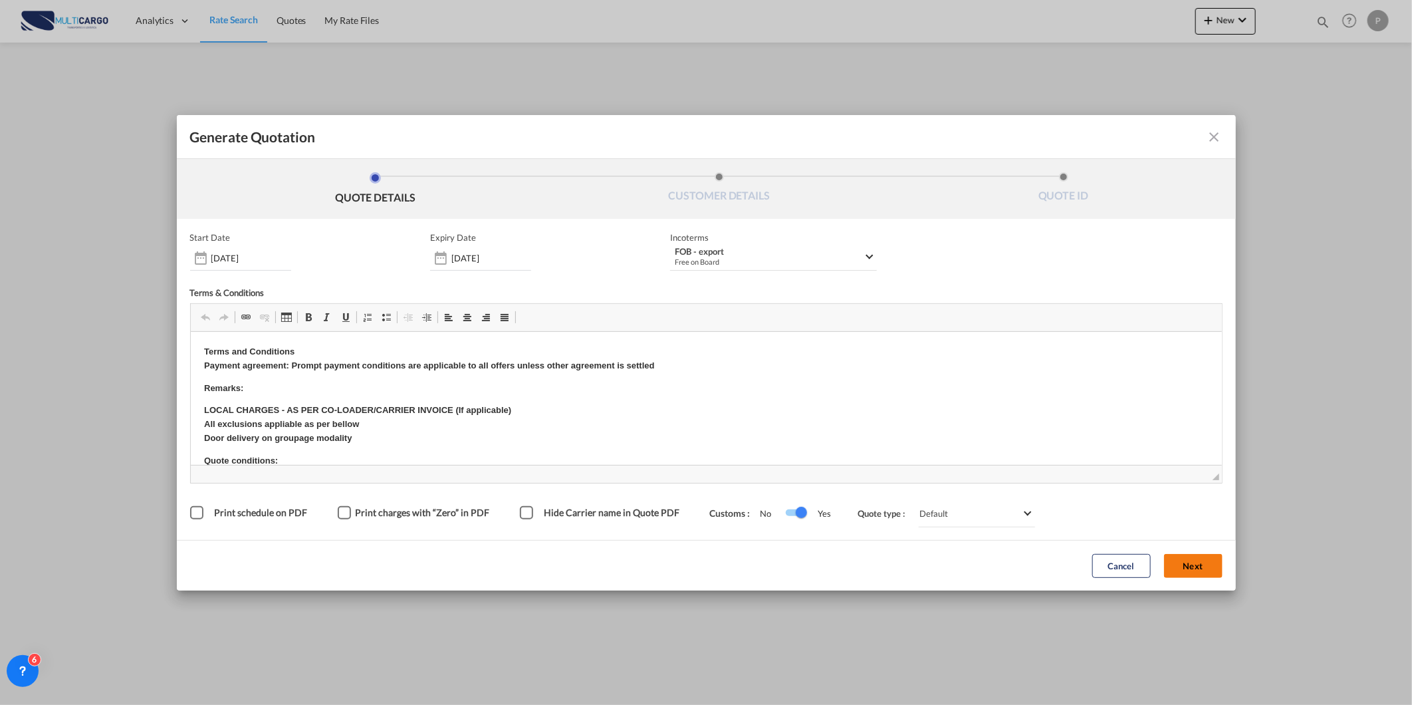
click at [1200, 559] on button "Next" at bounding box center [1193, 566] width 59 height 24
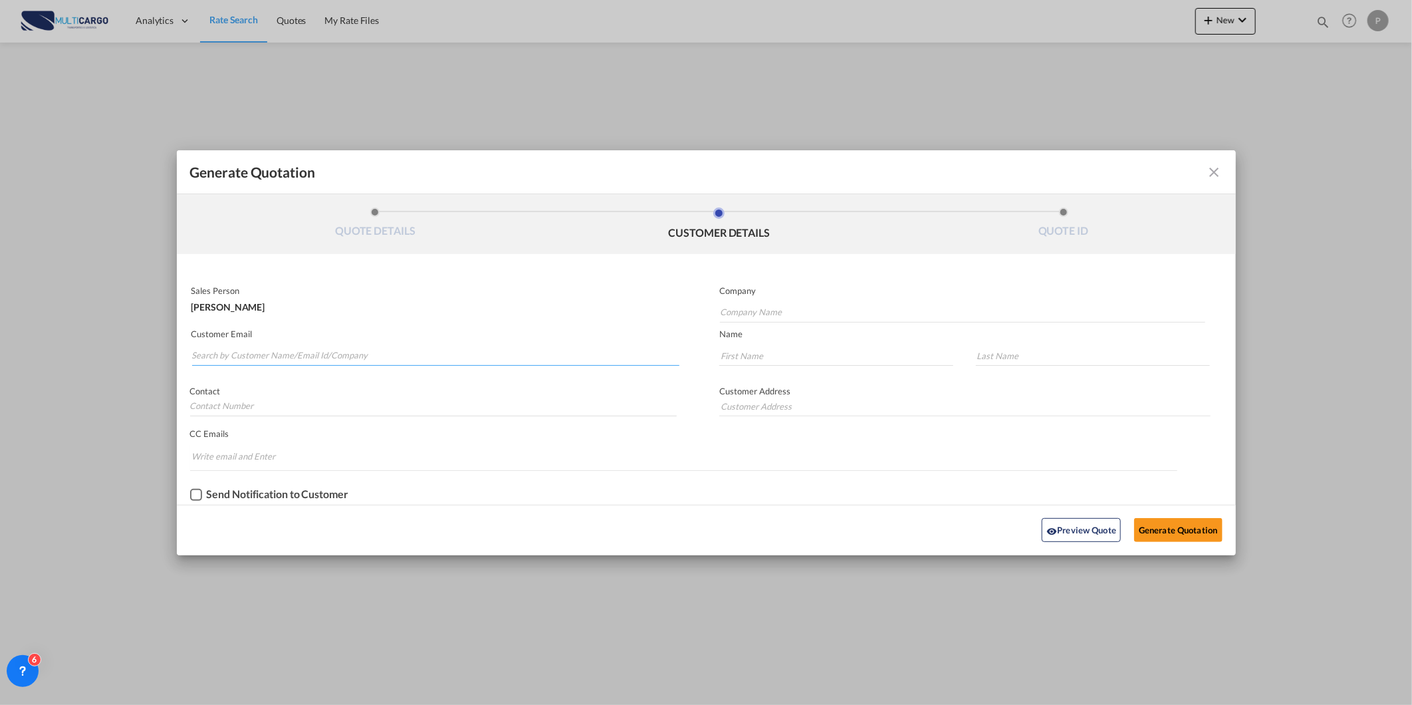
click at [195, 354] on input "Search by Customer Name/Email Id/Company" at bounding box center [436, 356] width 488 height 20
paste input "[EMAIL_ADDRESS][DOMAIN_NAME]"
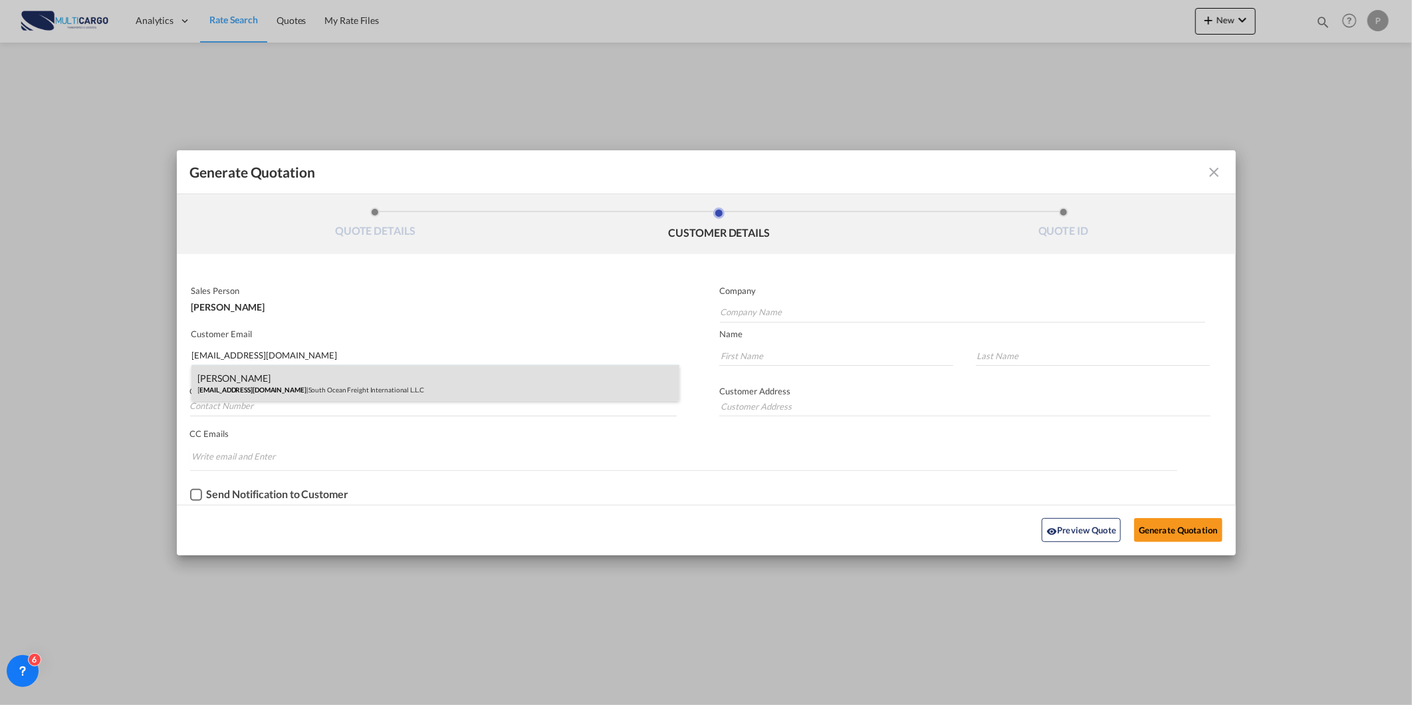
type input "[EMAIL_ADDRESS][DOMAIN_NAME]"
click at [395, 392] on div "[PERSON_NAME] [EMAIL_ADDRESS][DOMAIN_NAME] | South Ocean Freight International …" at bounding box center [435, 383] width 489 height 36
type input "South Ocean Freight International L.L.C"
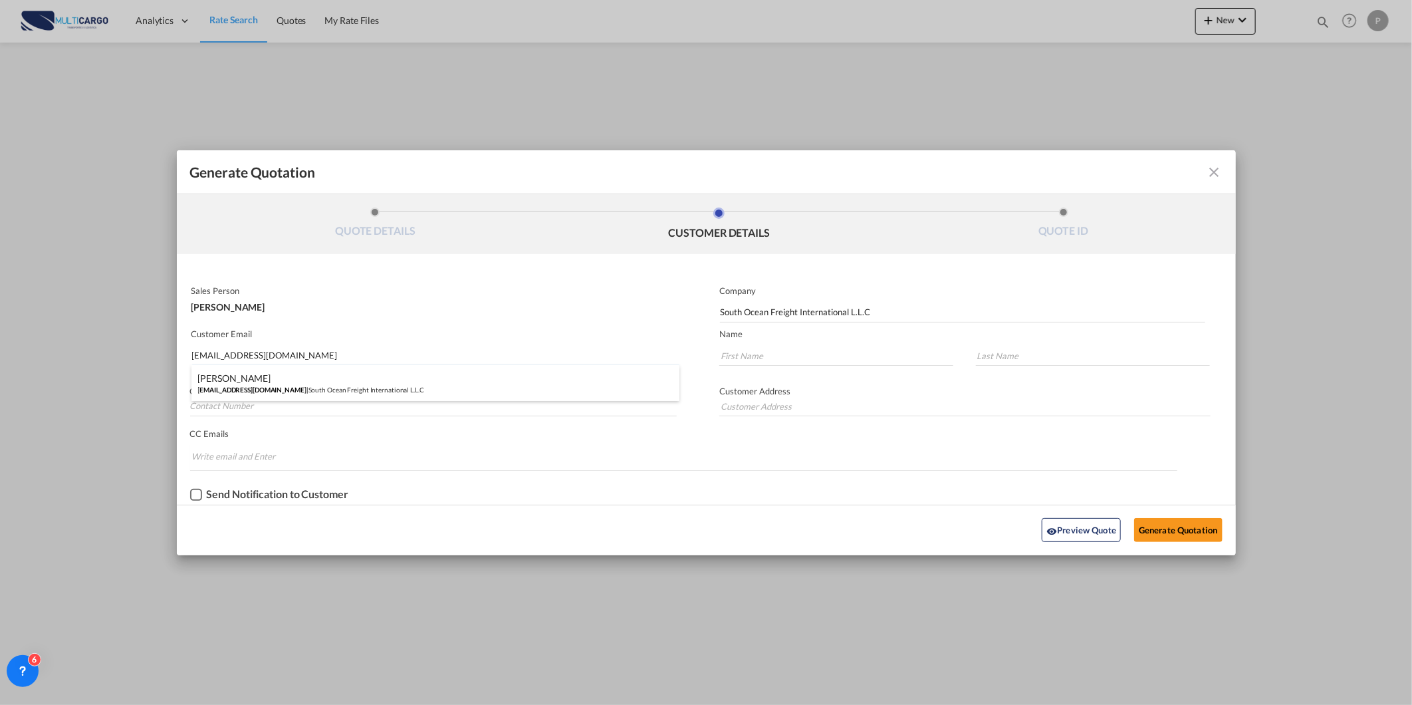
type input "[PERSON_NAME]"
type input "Sacurat"
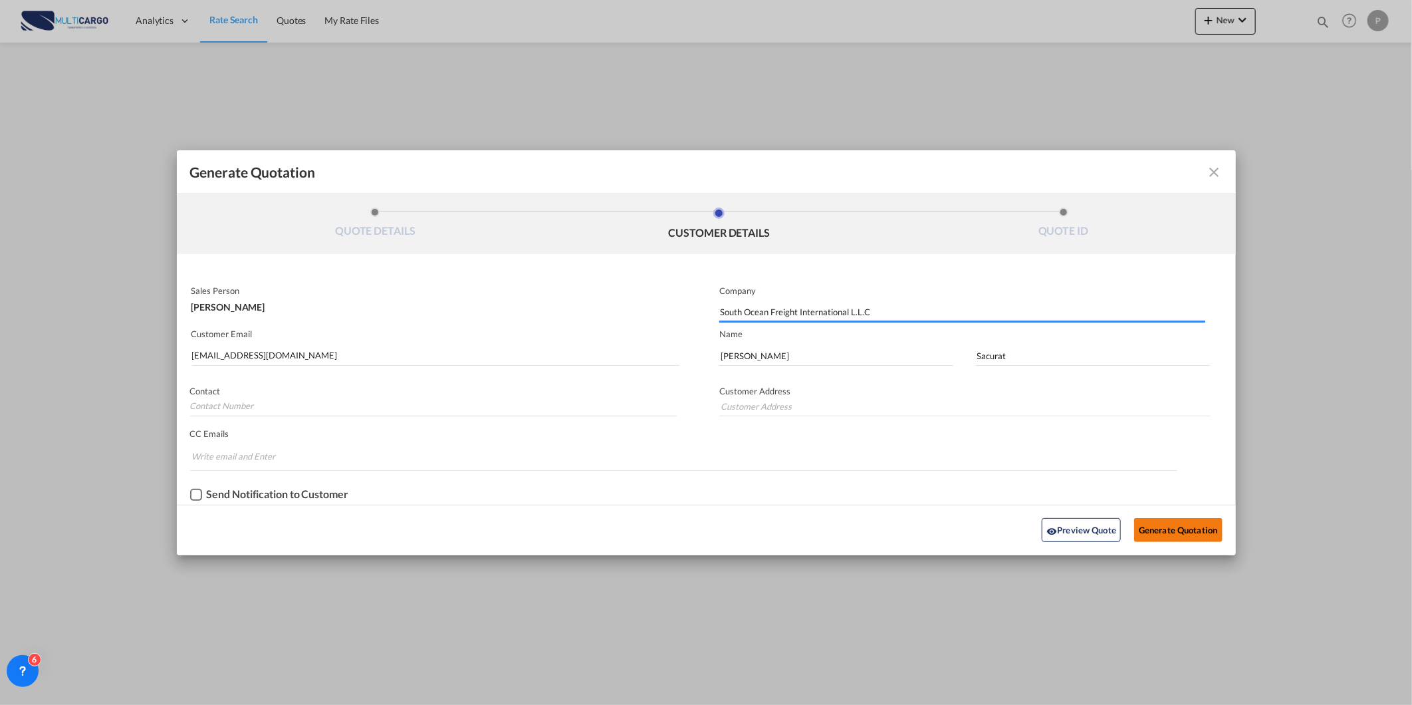
click at [1161, 530] on button "Generate Quotation" at bounding box center [1178, 530] width 88 height 24
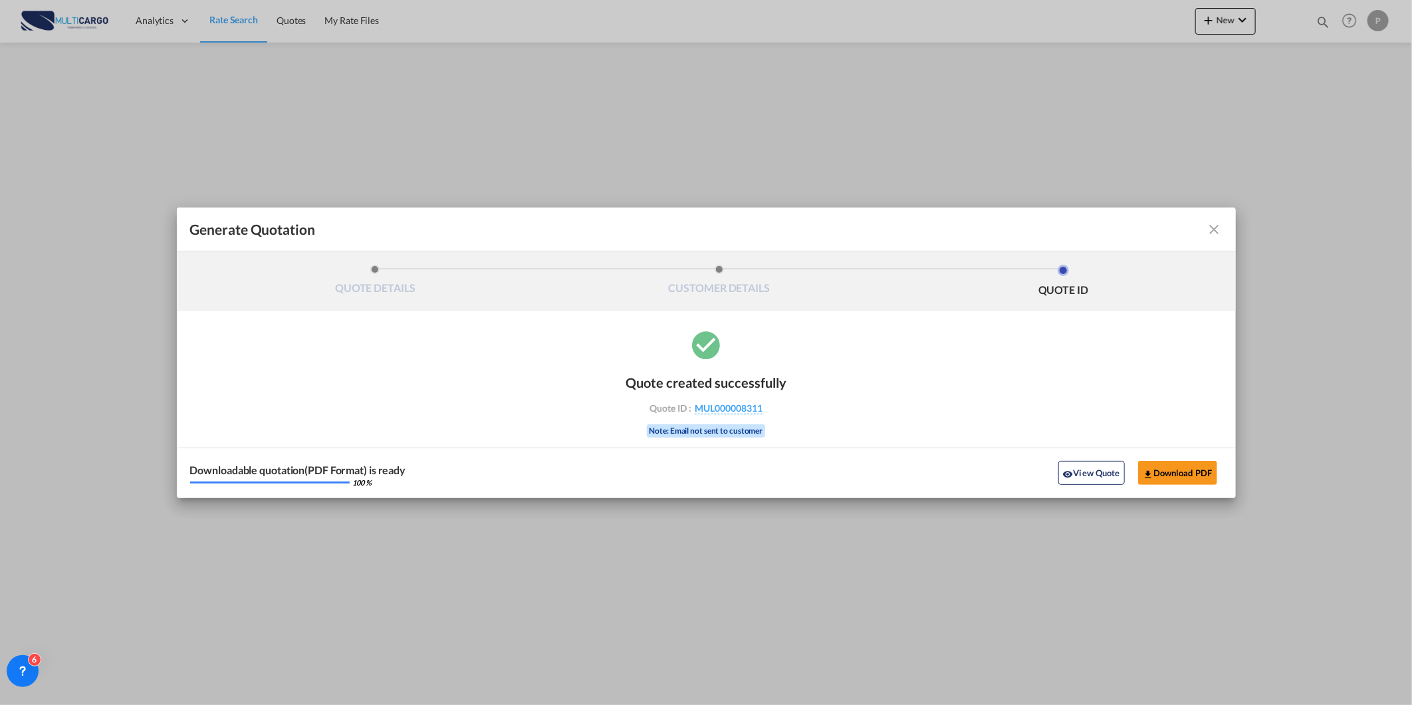
click at [1133, 475] on div "View Quote Download PDF" at bounding box center [1138, 472] width 170 height 23
click at [1154, 467] on button "Download PDF" at bounding box center [1177, 473] width 79 height 24
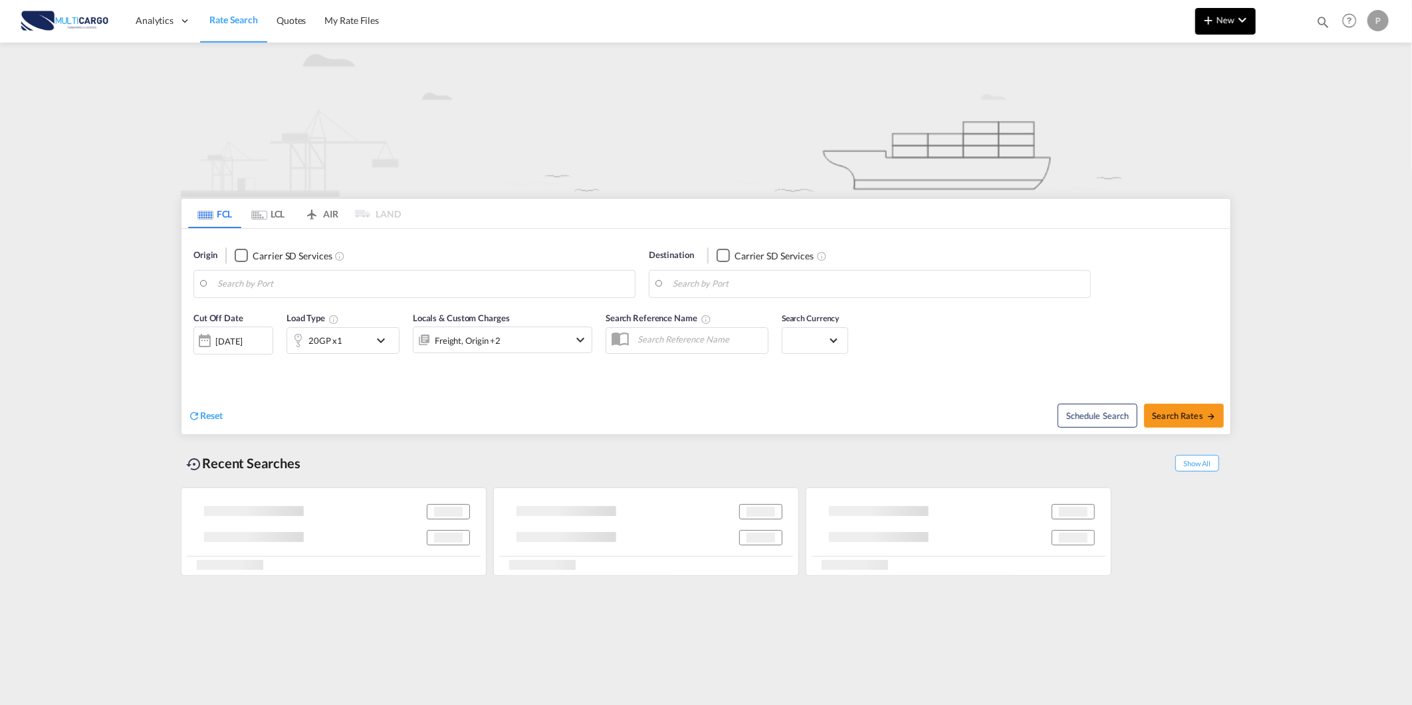
click at [1229, 20] on span "New" at bounding box center [1226, 20] width 50 height 11
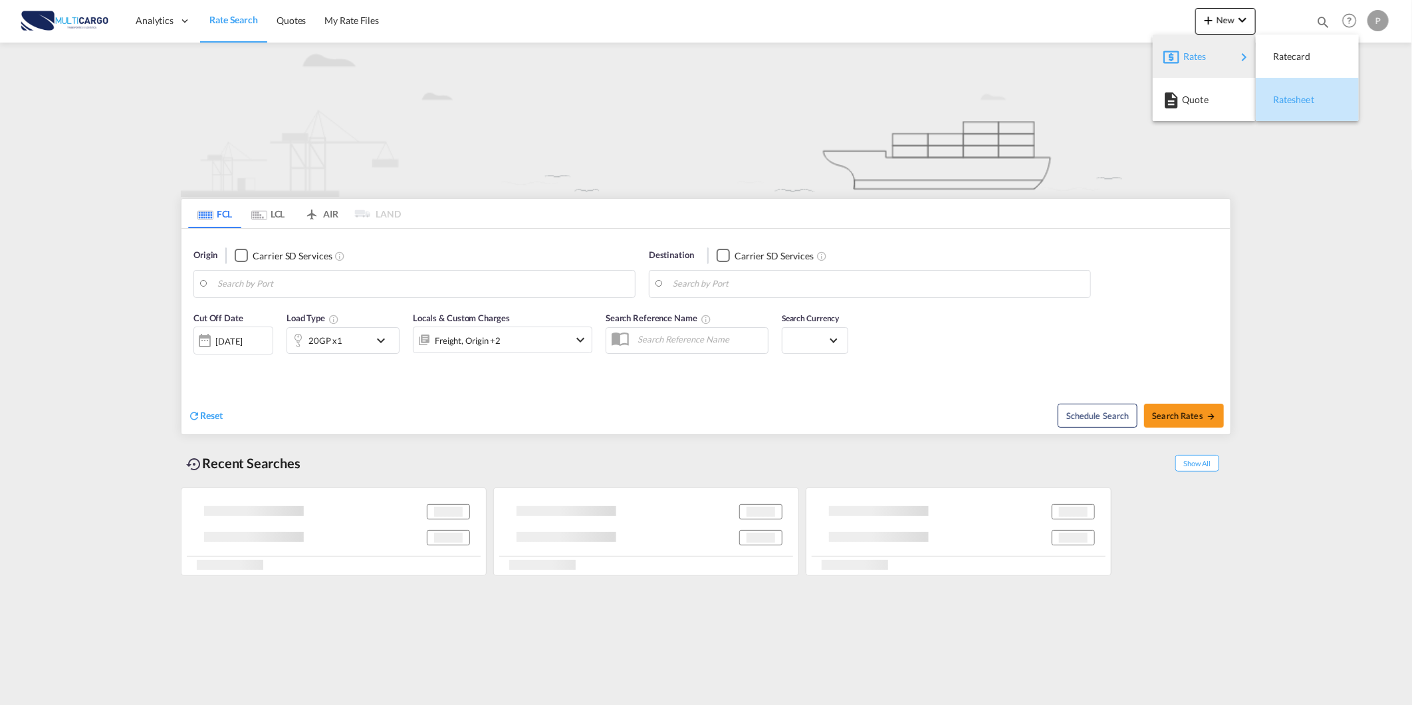
click at [1340, 101] on div "Ratesheet" at bounding box center [1308, 99] width 82 height 33
